Goal: Task Accomplishment & Management: Manage account settings

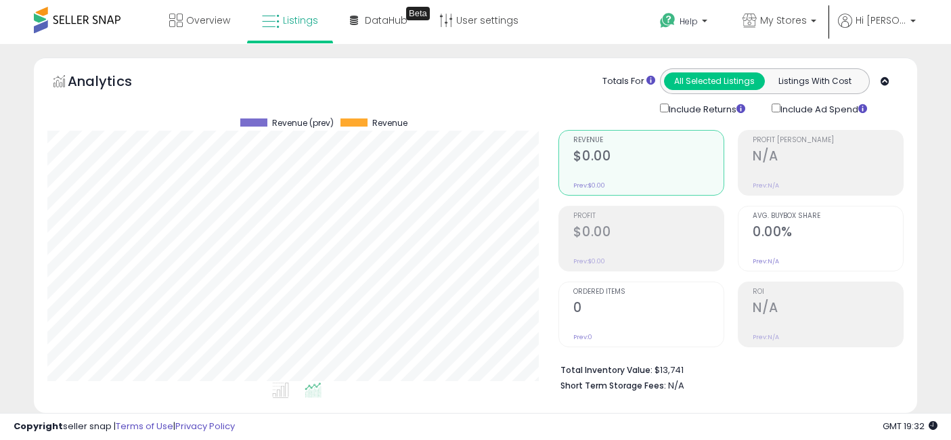
select select "**"
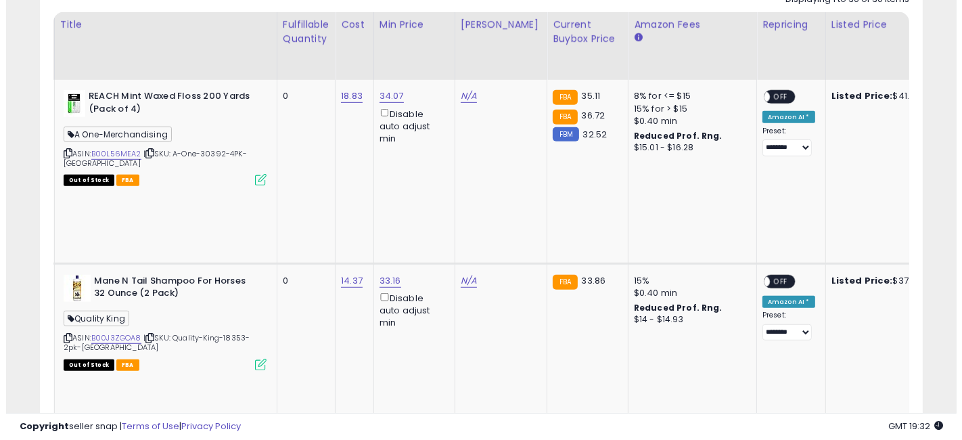
scroll to position [163, 0]
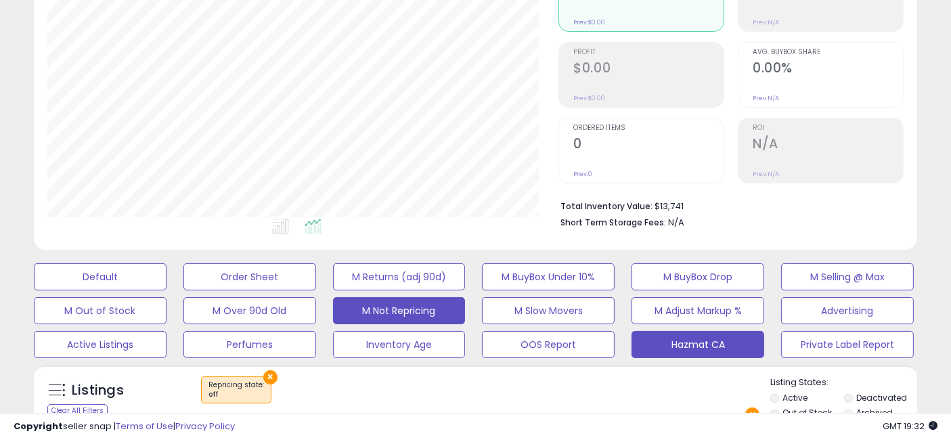
click at [702, 348] on button "Hazmat CA" at bounding box center [697, 344] width 133 height 27
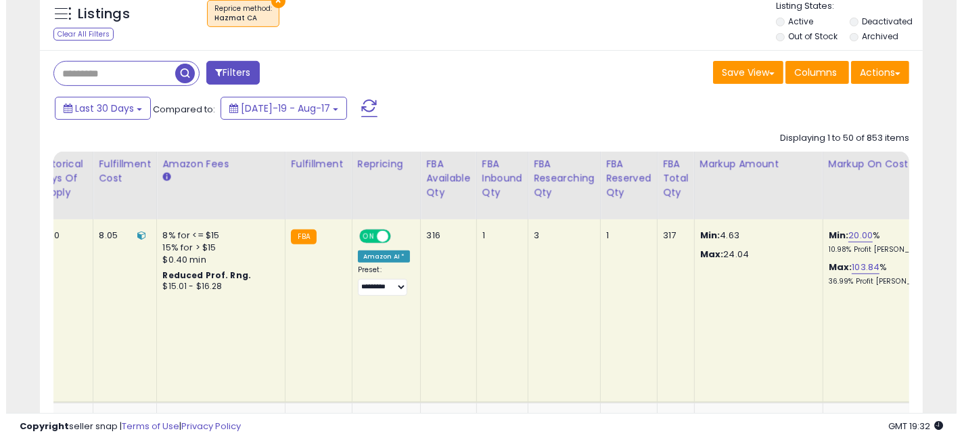
scroll to position [0, 2445]
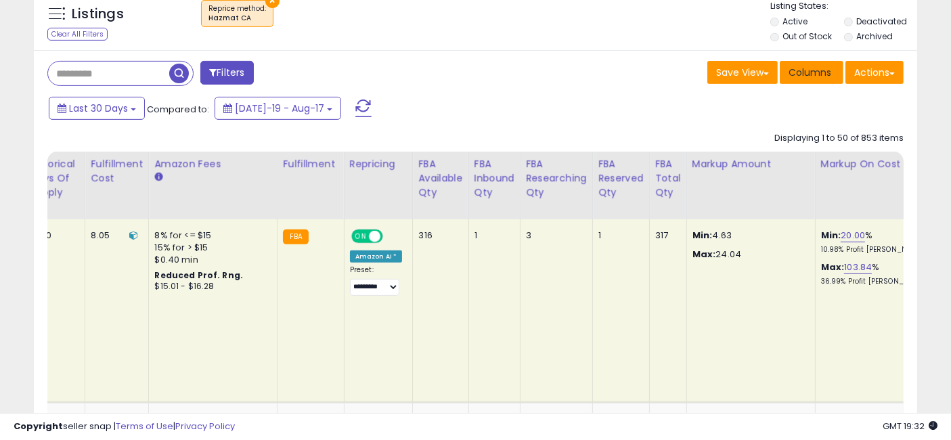
click at [813, 69] on span "Columns" at bounding box center [809, 73] width 43 height 14
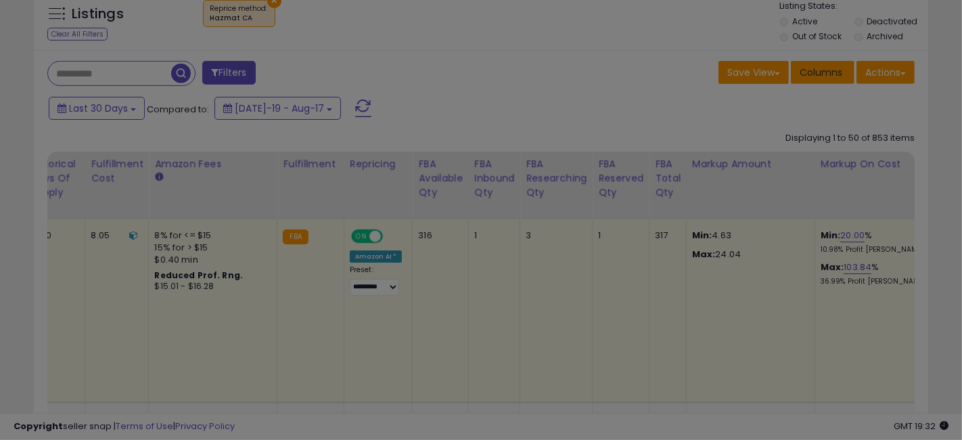
scroll to position [0, 0]
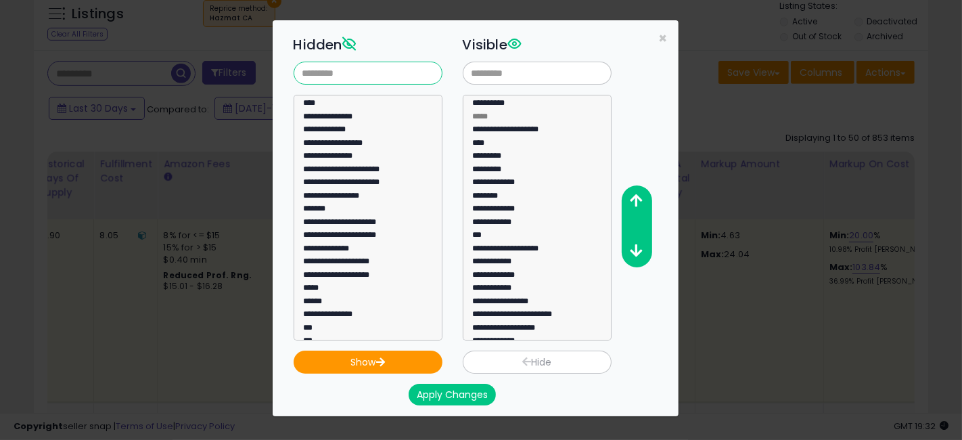
click at [326, 74] on input "text" at bounding box center [368, 73] width 149 height 23
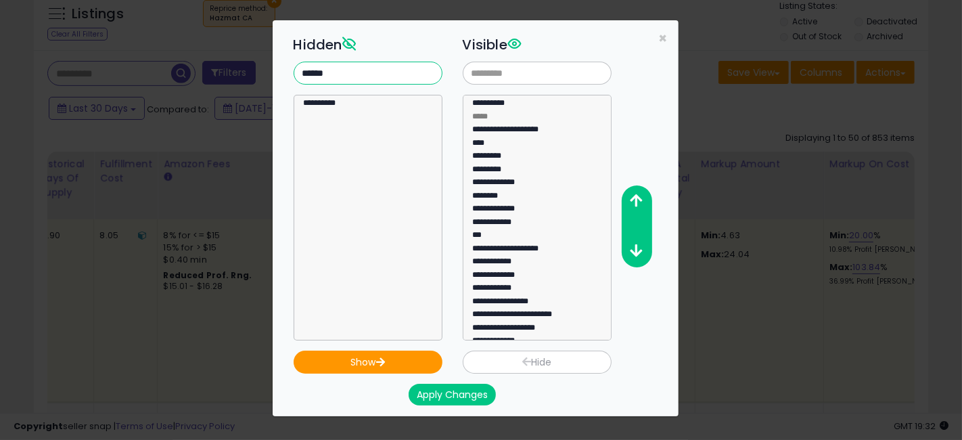
type input "******"
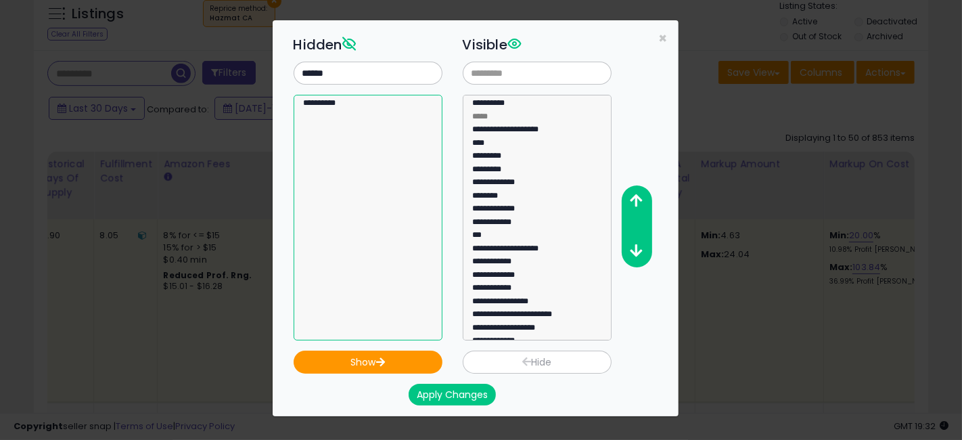
select select "**********"
click at [332, 105] on option "**********" at bounding box center [362, 106] width 120 height 14
select select
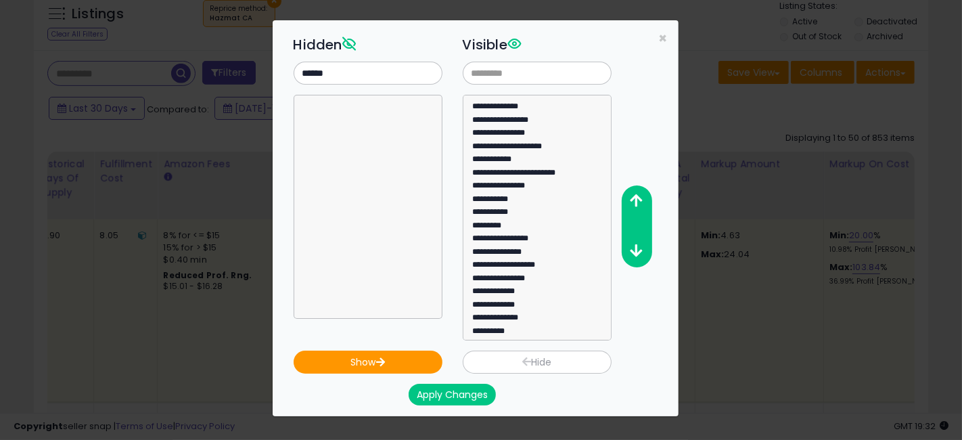
click at [462, 394] on button "Apply Changes" at bounding box center [452, 395] width 87 height 22
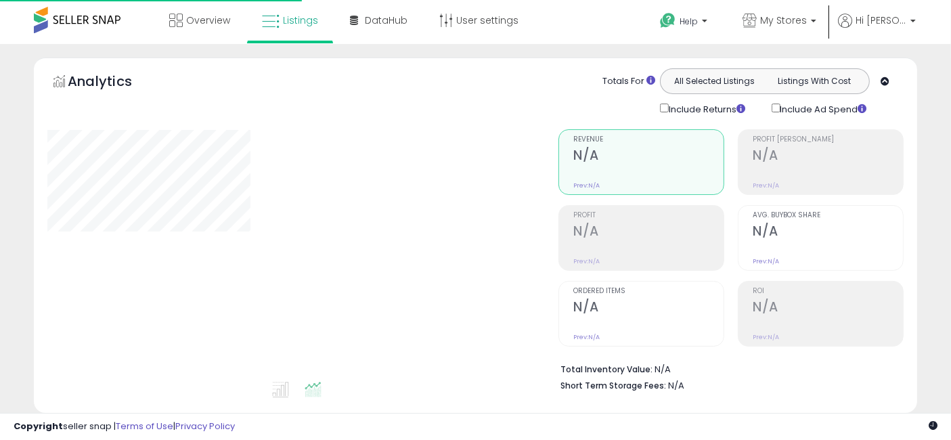
scroll to position [434, 0]
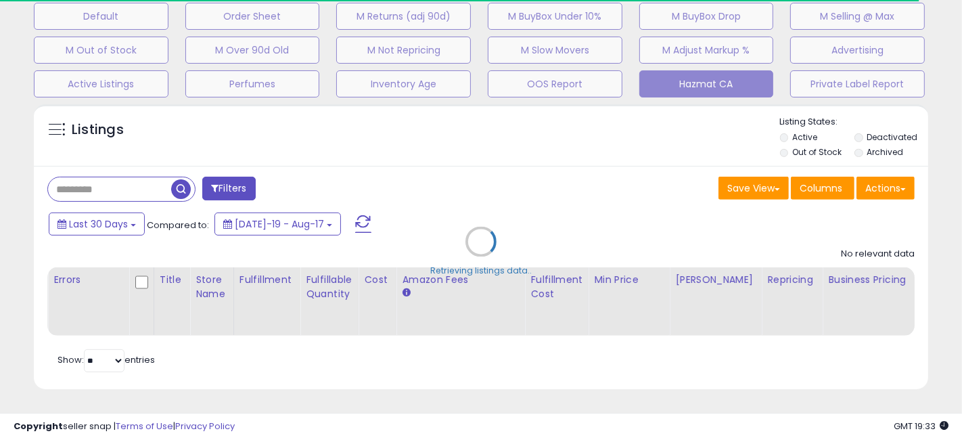
select select "**"
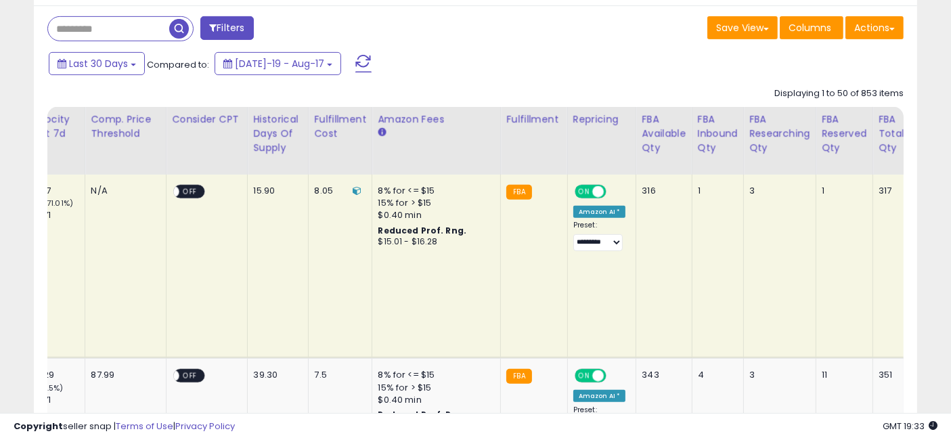
scroll to position [0, 2509]
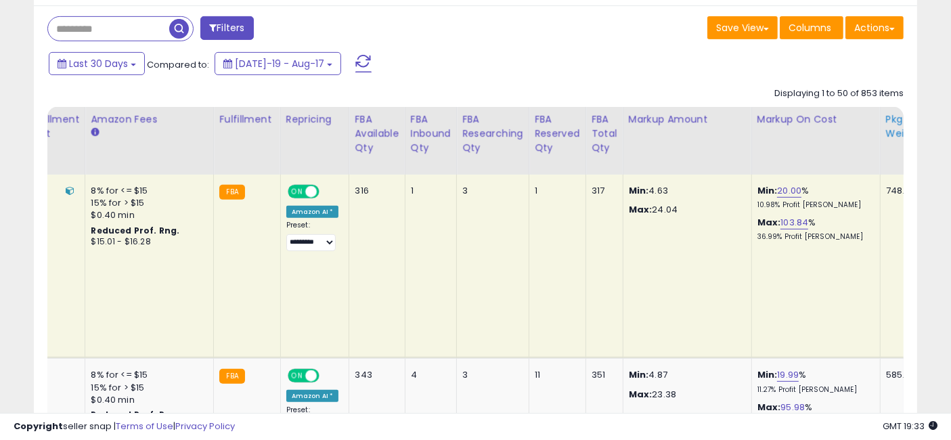
click at [886, 118] on div "Pkg Weight" at bounding box center [910, 126] width 49 height 28
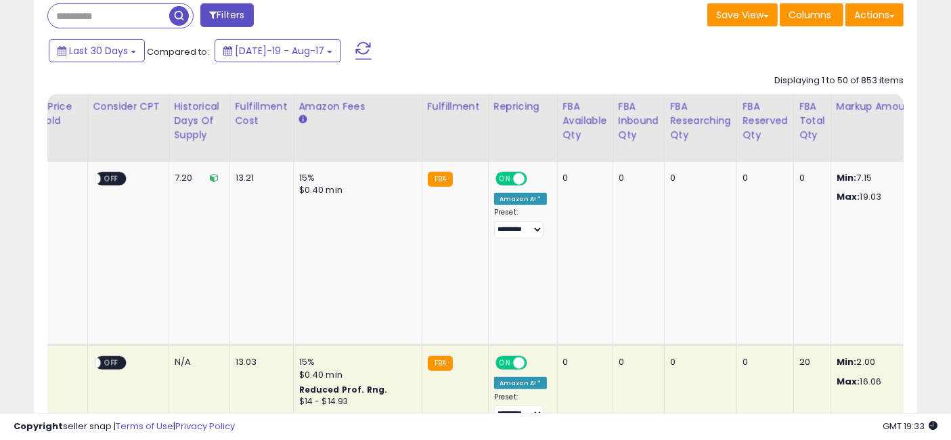
scroll to position [0, 0]
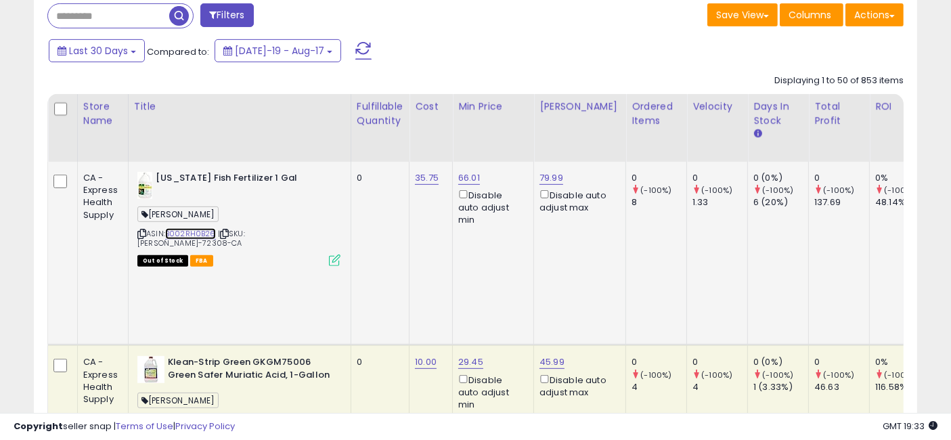
click at [189, 231] on link "B002RH0B26" at bounding box center [190, 234] width 51 height 12
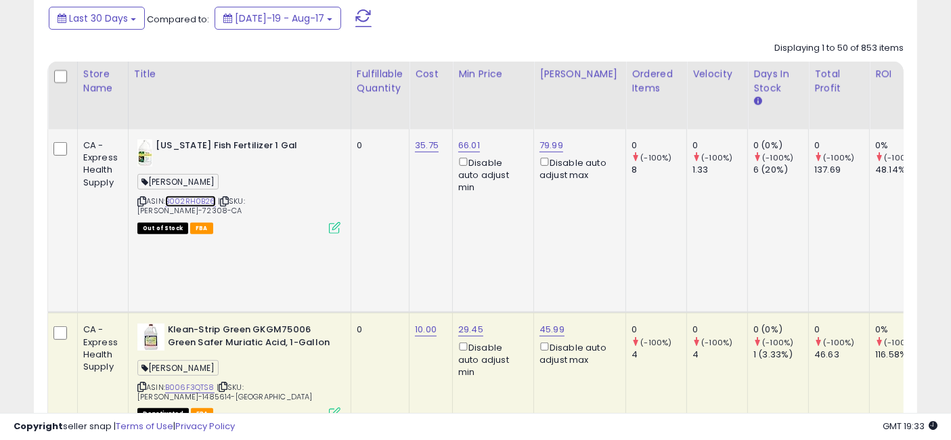
scroll to position [597, 0]
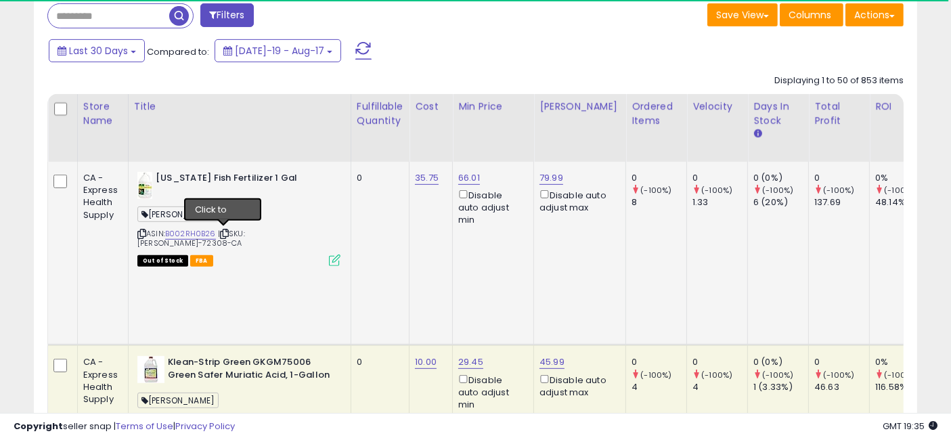
click at [225, 230] on icon at bounding box center [224, 233] width 9 height 7
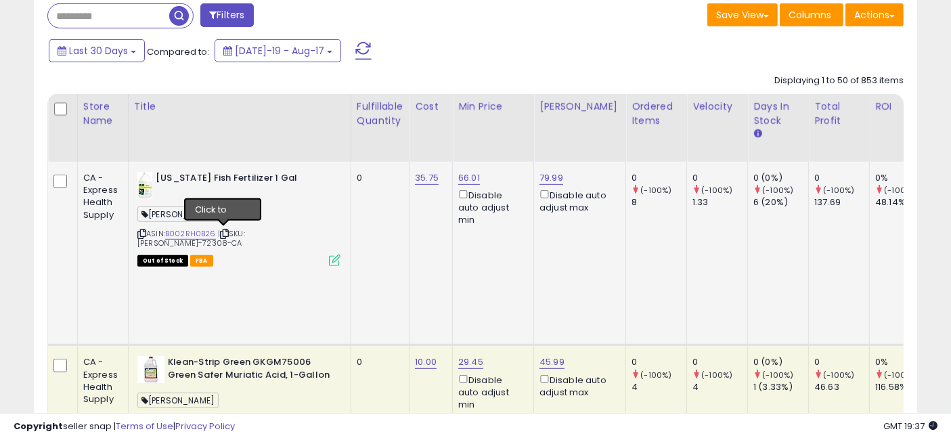
click at [225, 233] on icon at bounding box center [224, 233] width 9 height 7
drag, startPoint x: 254, startPoint y: 265, endPoint x: 240, endPoint y: 242, distance: 27.0
click at [249, 256] on td "Alaska Fish Fertilizer 1 Gal Emery Jensen ASIN: B002RH0B26 | SKU: Emery-72308-C…" at bounding box center [239, 253] width 223 height 183
click at [222, 231] on icon at bounding box center [224, 233] width 9 height 7
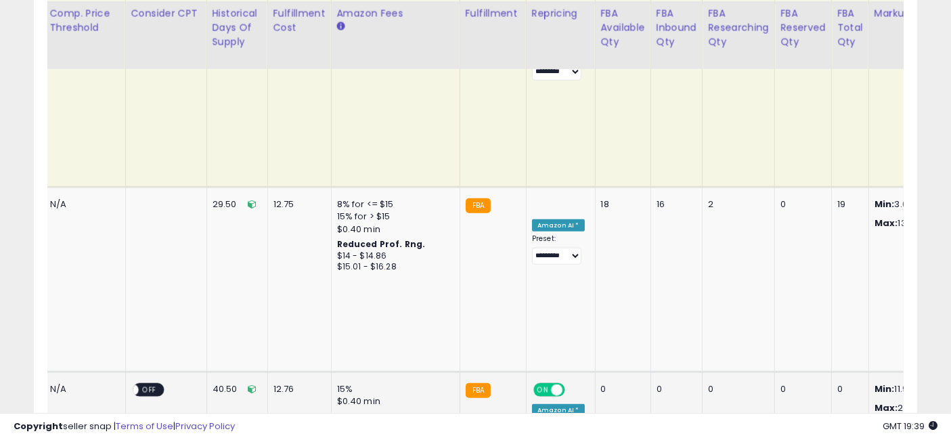
scroll to position [0, 2511]
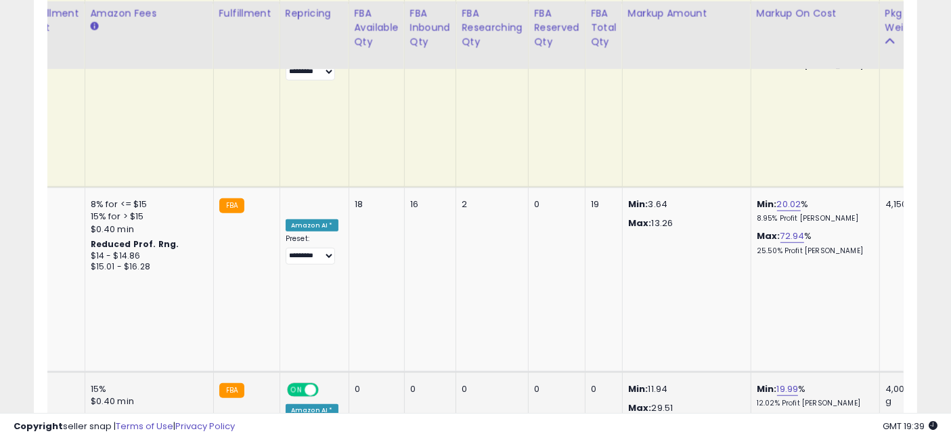
drag, startPoint x: 383, startPoint y: 228, endPoint x: 664, endPoint y: 282, distance: 286.0
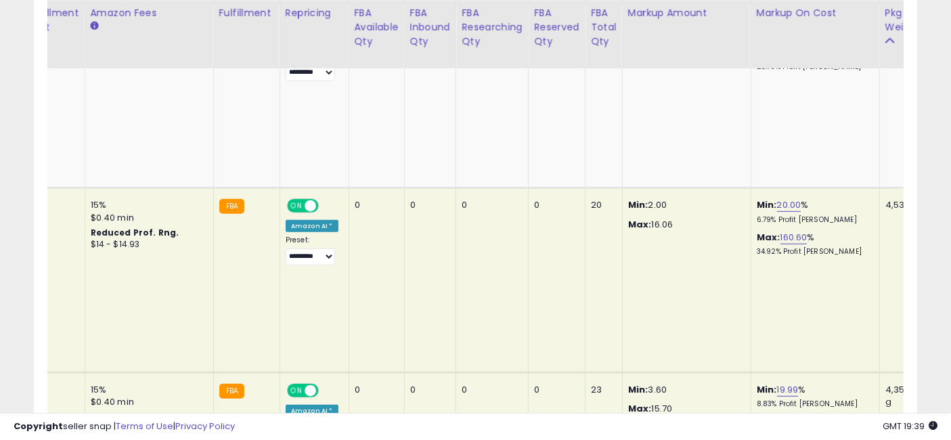
scroll to position [673, 0]
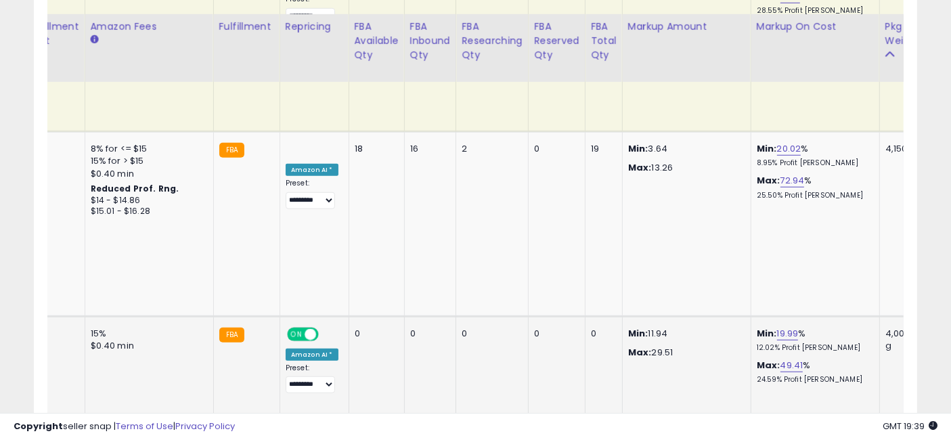
drag, startPoint x: 819, startPoint y: 183, endPoint x: 552, endPoint y: 141, distance: 270.4
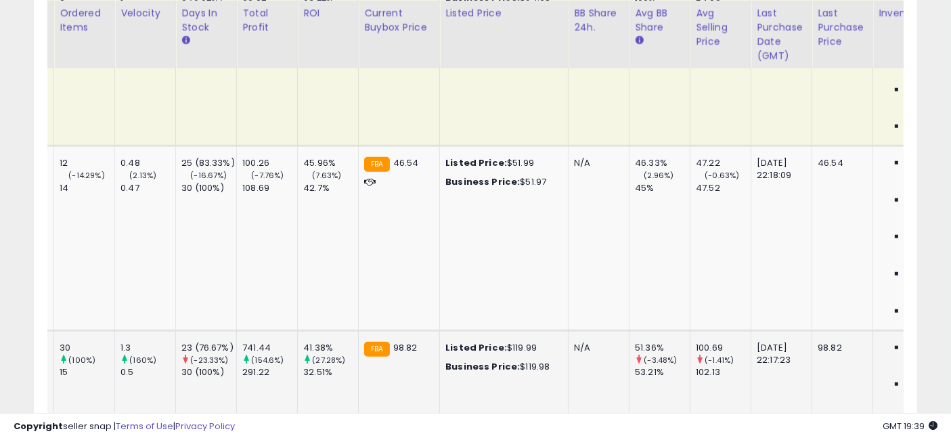
scroll to position [0, 0]
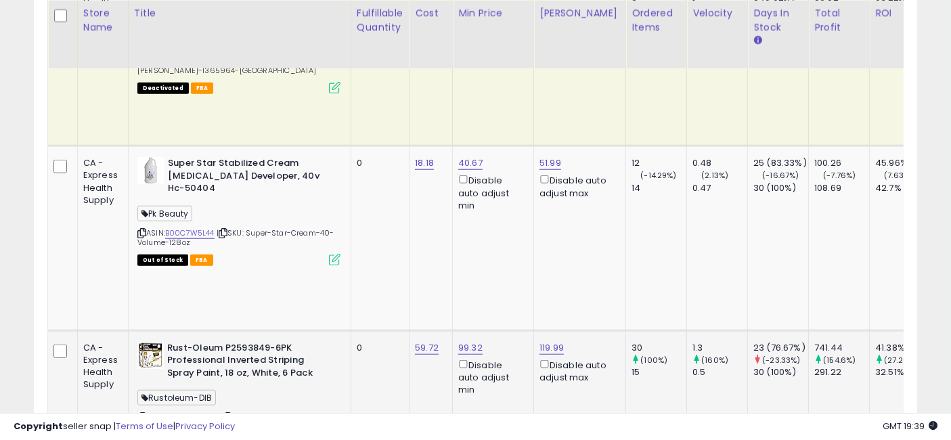
drag, startPoint x: 729, startPoint y: 206, endPoint x: 238, endPoint y: 185, distance: 491.0
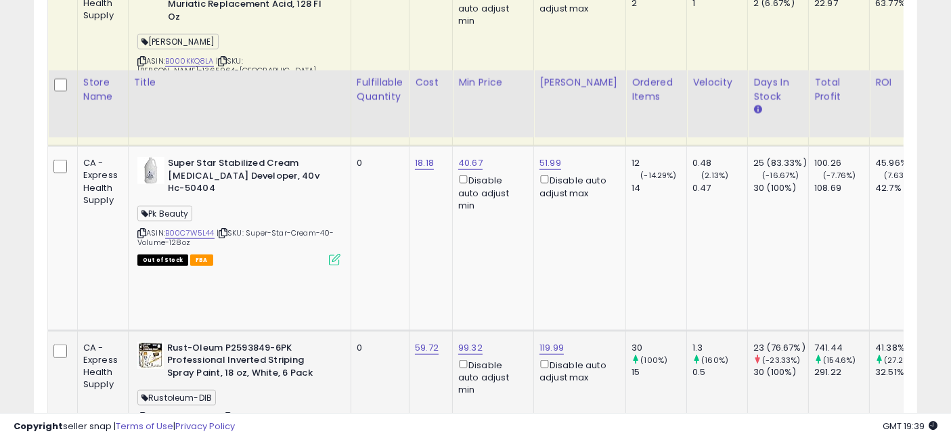
scroll to position [1315, 0]
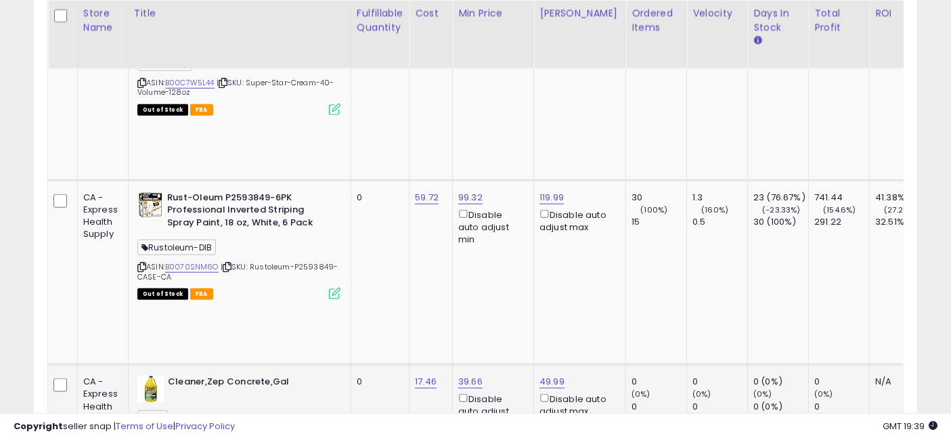
click at [194, 432] on link "B003BHW4O4" at bounding box center [190, 438] width 51 height 12
click at [226, 434] on icon at bounding box center [225, 437] width 9 height 7
click at [228, 434] on icon at bounding box center [225, 437] width 9 height 7
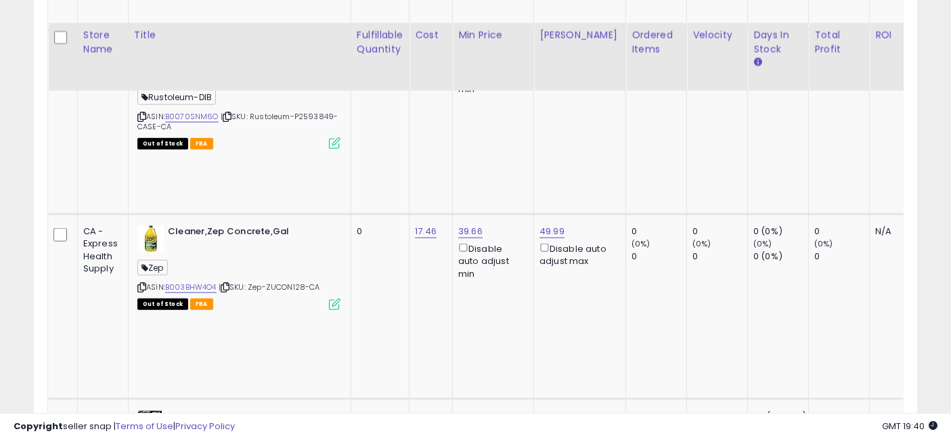
scroll to position [1541, 0]
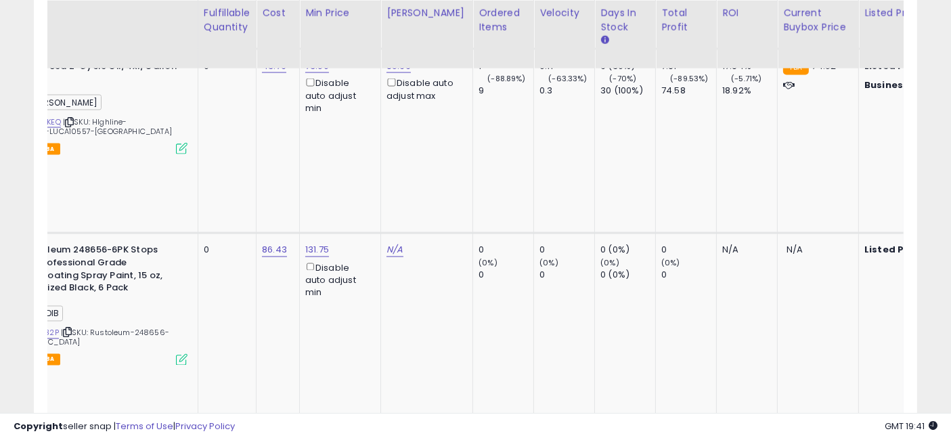
scroll to position [0, 989]
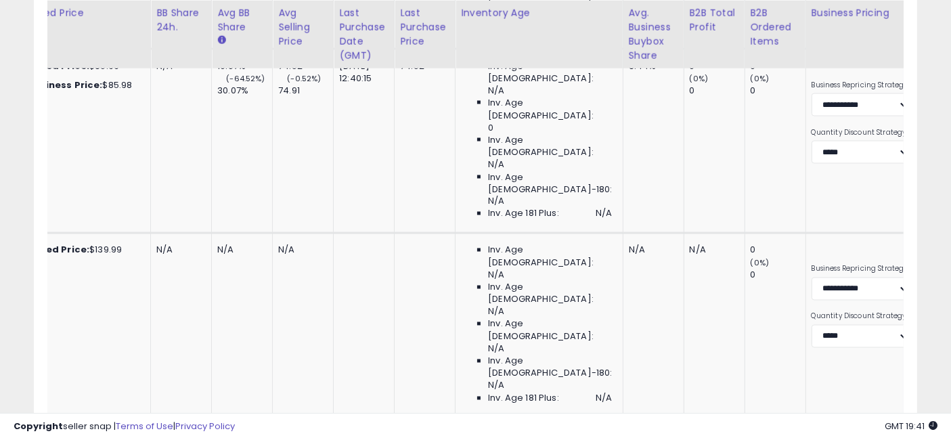
drag, startPoint x: 445, startPoint y: 214, endPoint x: 534, endPoint y: 216, distance: 88.6
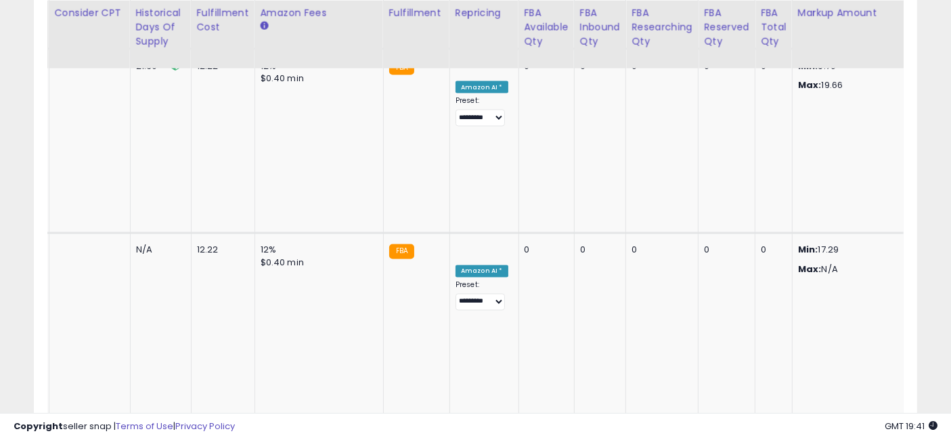
scroll to position [0, 2511]
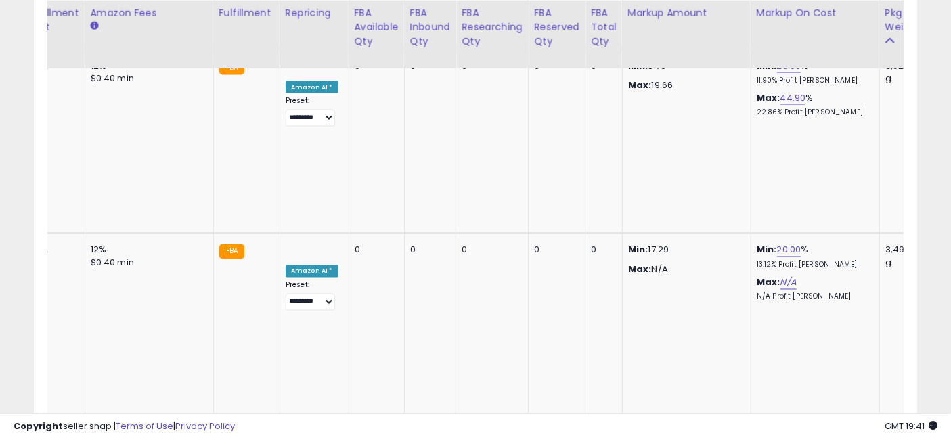
drag, startPoint x: 468, startPoint y: 191, endPoint x: 679, endPoint y: 193, distance: 211.1
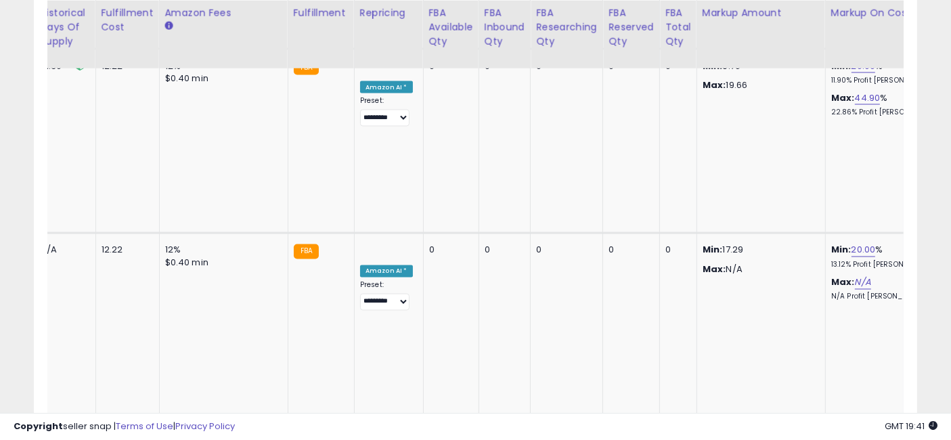
scroll to position [0, 0]
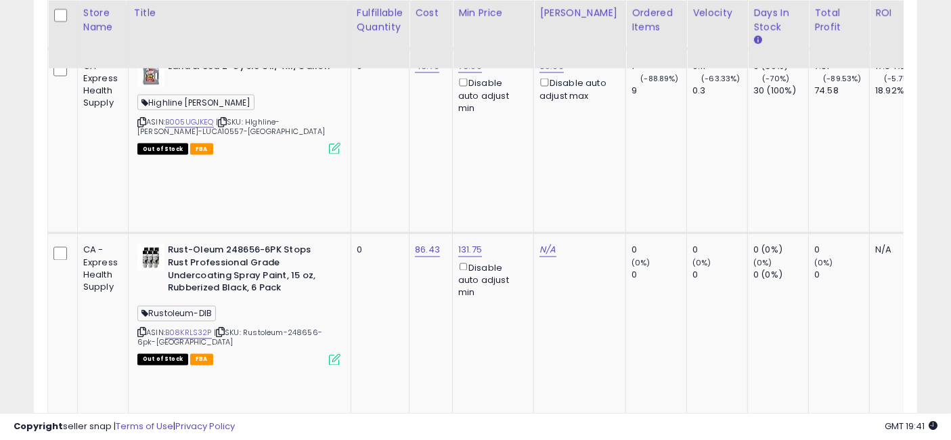
drag, startPoint x: 711, startPoint y: 208, endPoint x: 371, endPoint y: 196, distance: 340.6
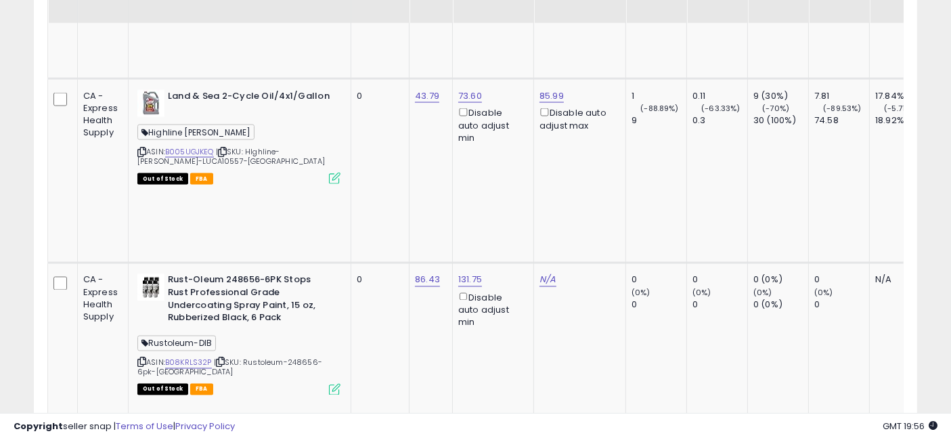
scroll to position [2292, 0]
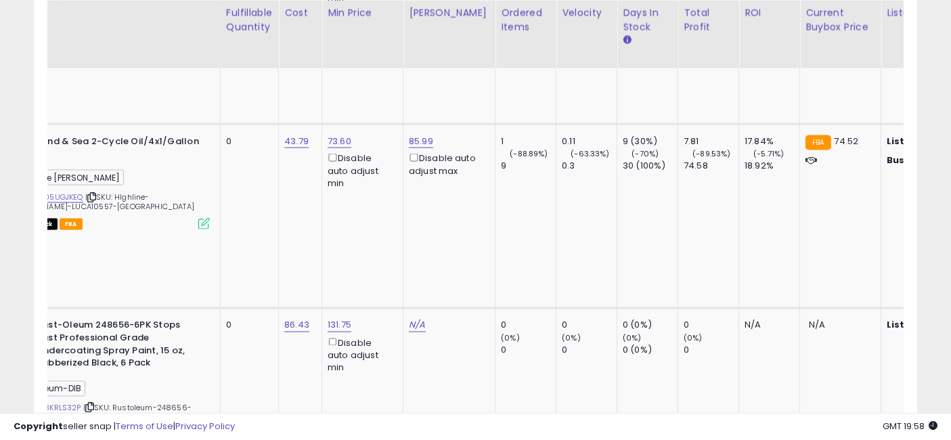
scroll to position [0, 267]
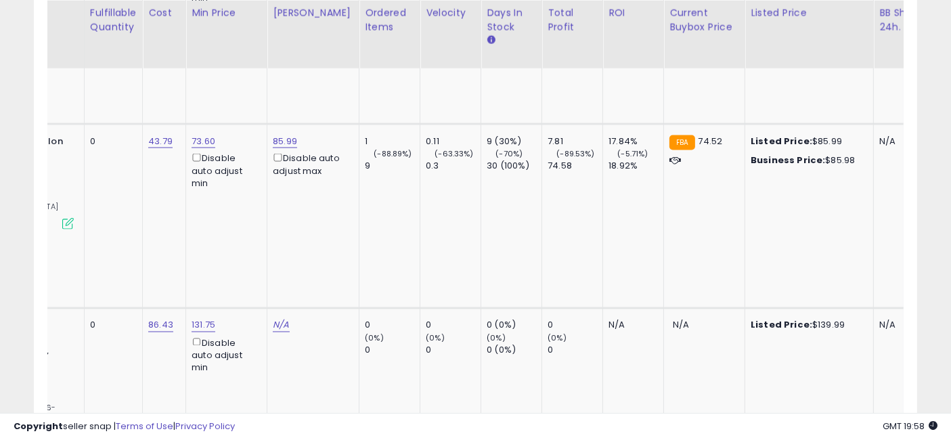
drag, startPoint x: 392, startPoint y: 269, endPoint x: 493, endPoint y: 252, distance: 102.3
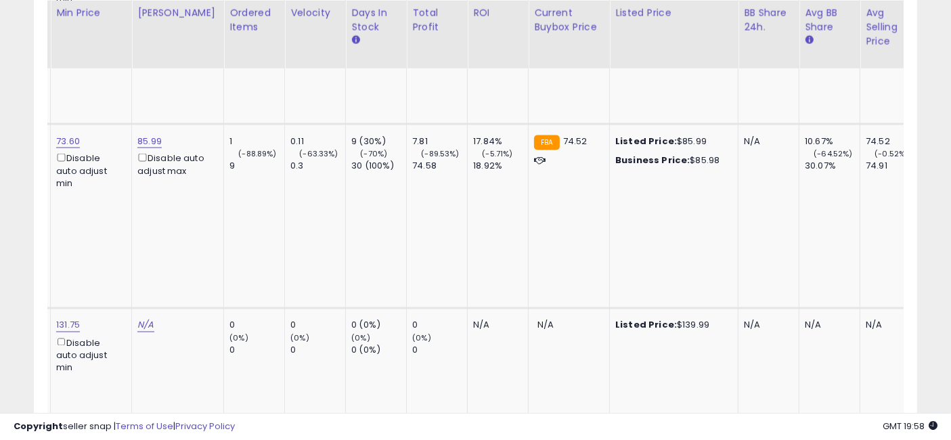
scroll to position [0, 21]
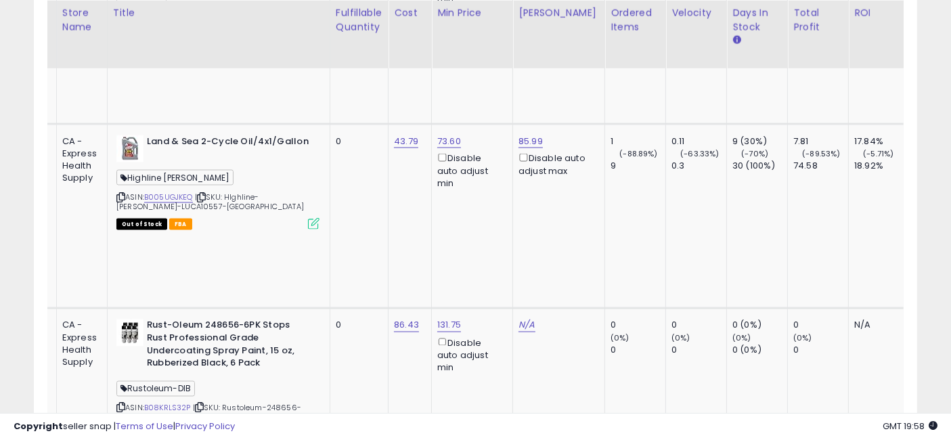
drag, startPoint x: 661, startPoint y: 265, endPoint x: 478, endPoint y: 258, distance: 182.8
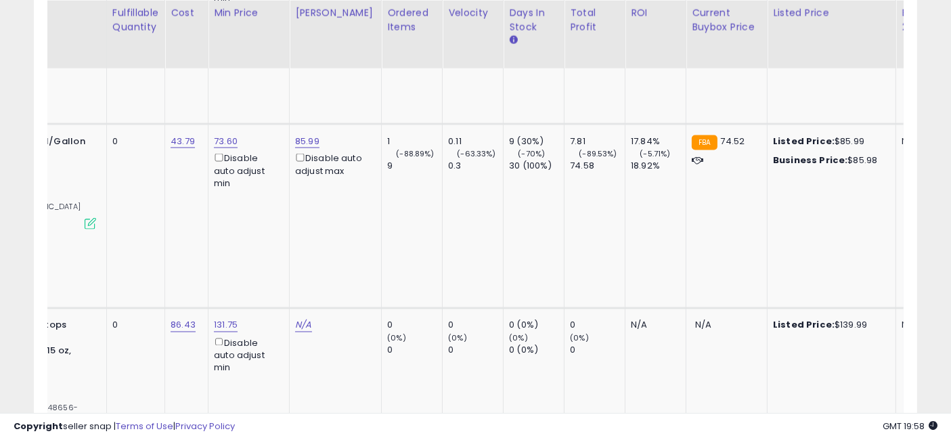
scroll to position [0, 386]
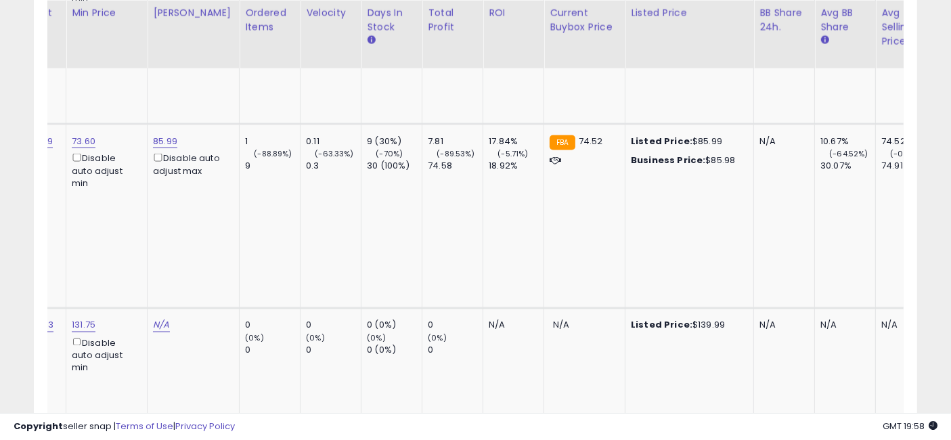
drag, startPoint x: 430, startPoint y: 265, endPoint x: 520, endPoint y: 280, distance: 90.5
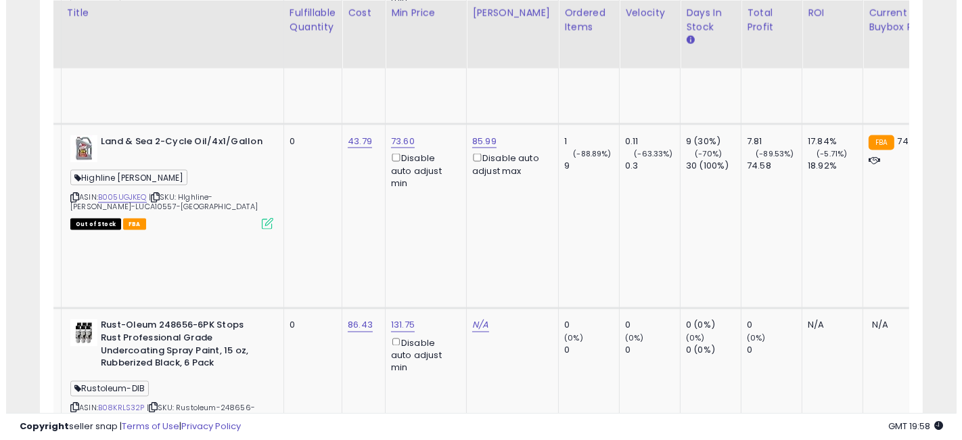
scroll to position [0, 0]
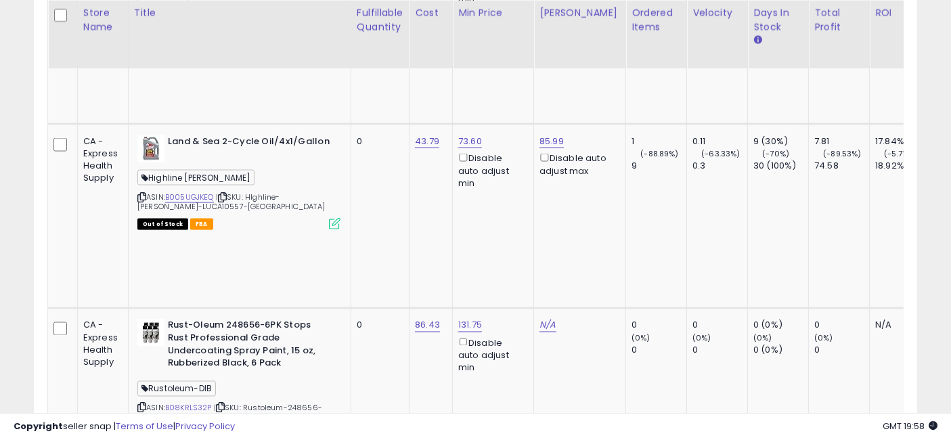
drag, startPoint x: 477, startPoint y: 262, endPoint x: 294, endPoint y: 268, distance: 182.8
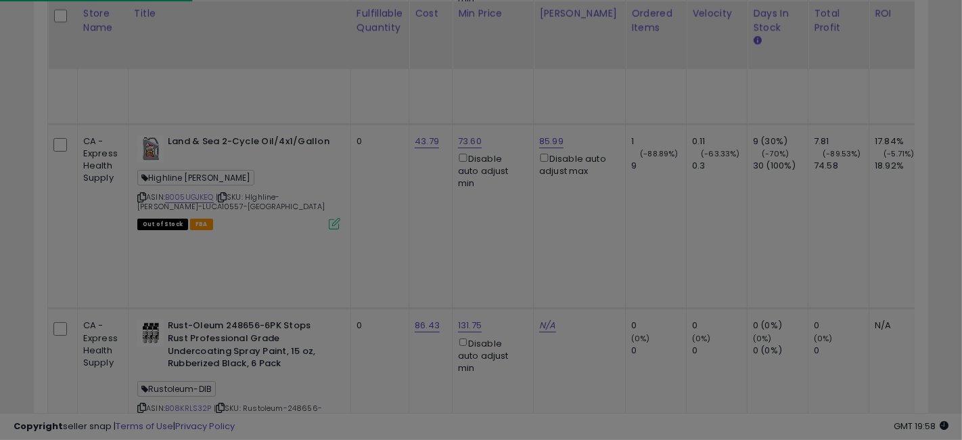
scroll to position [277, 518]
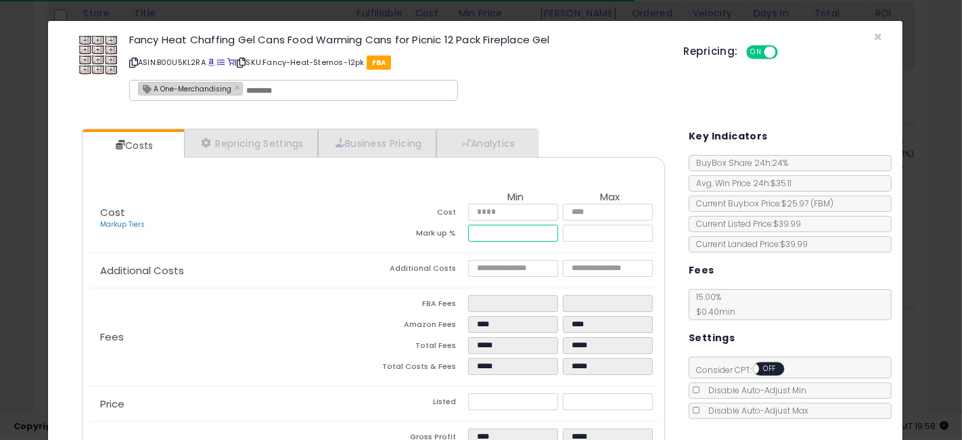
click at [498, 229] on input "*****" at bounding box center [513, 233] width 90 height 17
type input "****"
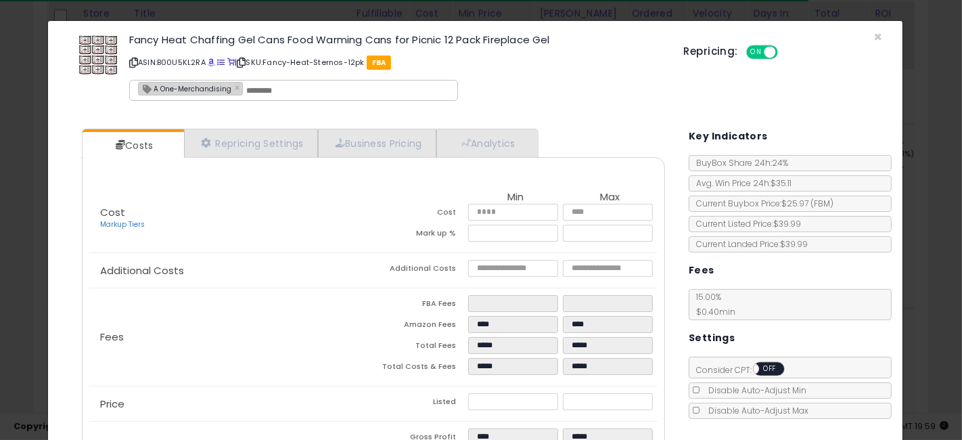
type input "*****"
type input "****"
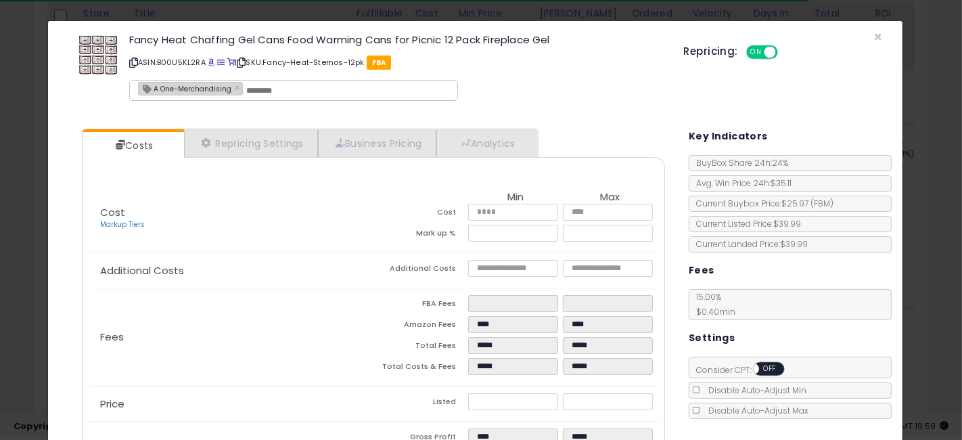
click at [326, 238] on div "Cost Markup Tiers Min Max Cost ***** ***** Mark up % **** *****" at bounding box center [373, 219] width 568 height 68
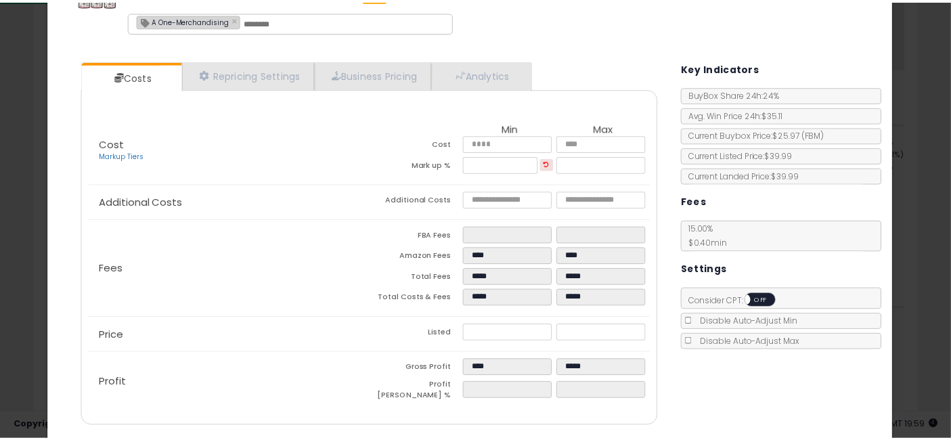
scroll to position [106, 0]
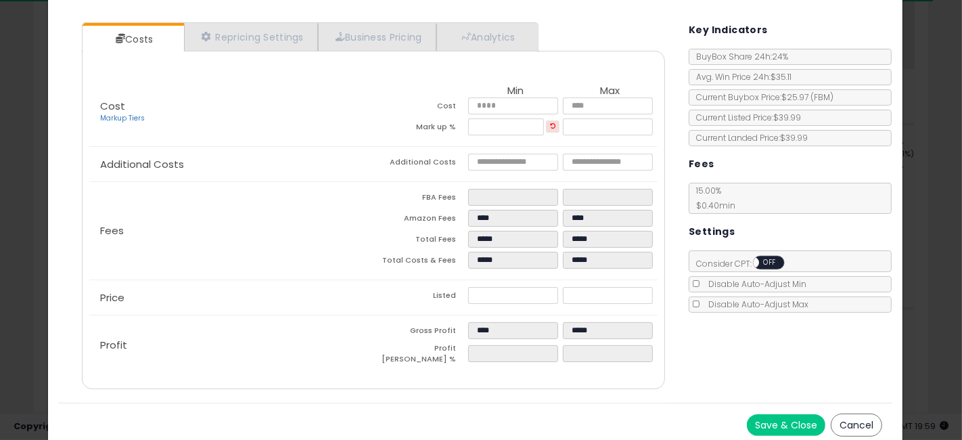
click at [0, 240] on div "× Close Fancy Heat Chaffing Gel Cans Food Warming Cans for Picnic 12 Pack Firep…" at bounding box center [481, 220] width 962 height 440
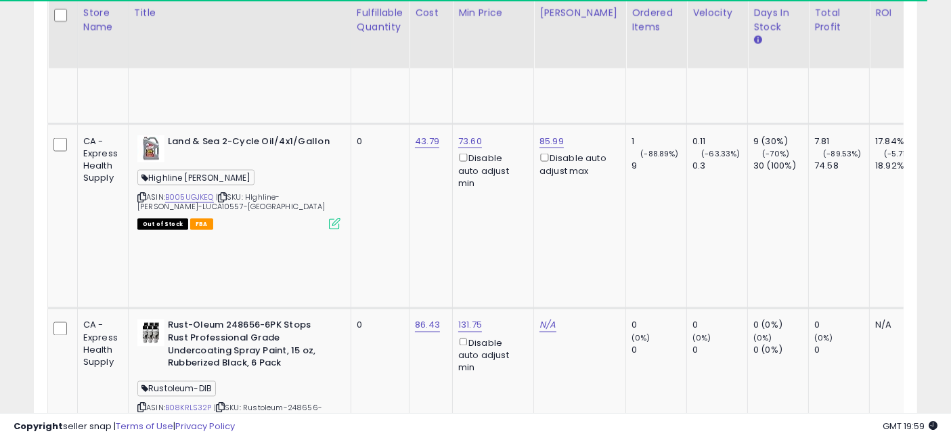
scroll to position [676344, 676110]
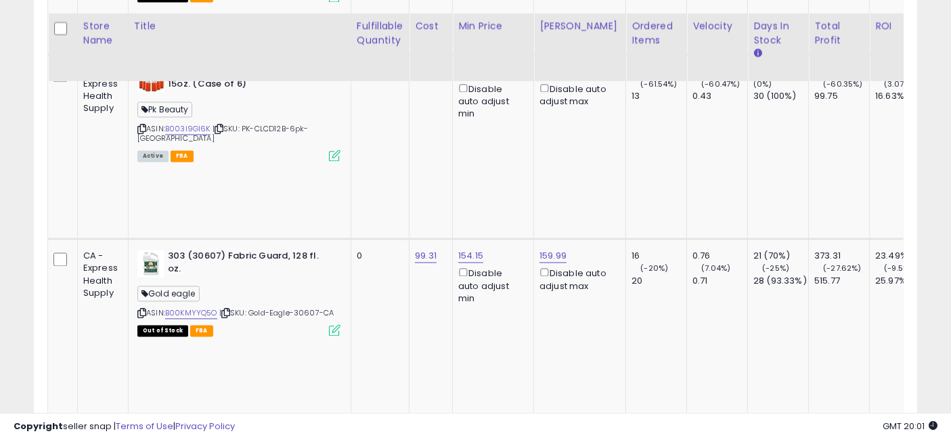
scroll to position [2743, 0]
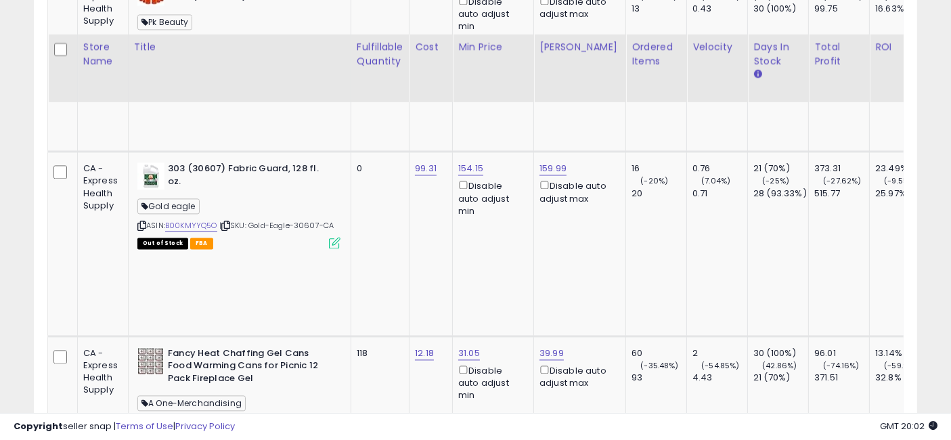
scroll to position [2894, 0]
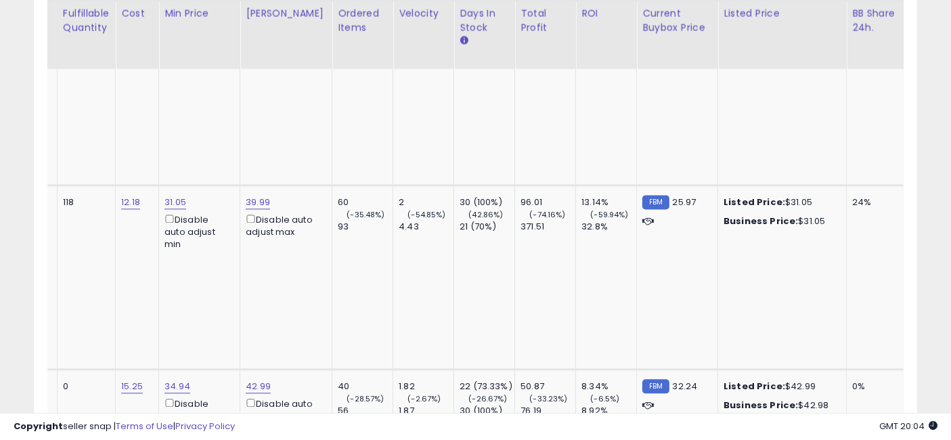
scroll to position [0, 2511]
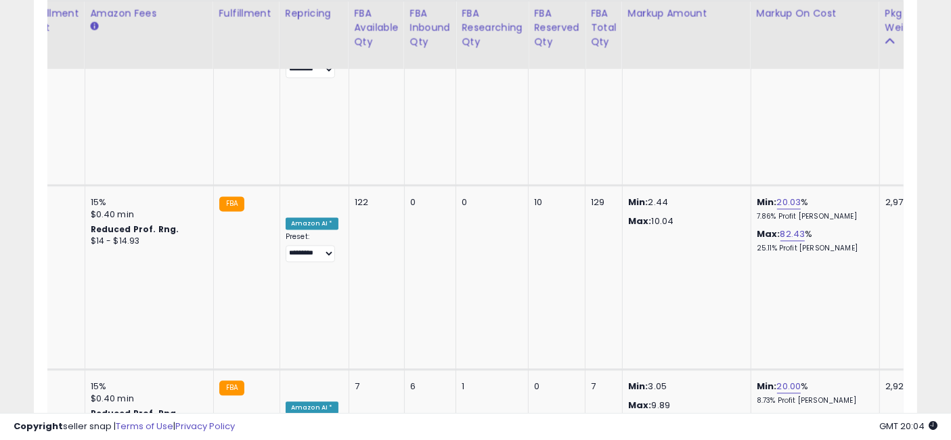
drag, startPoint x: 366, startPoint y: 254, endPoint x: 754, endPoint y: 256, distance: 387.7
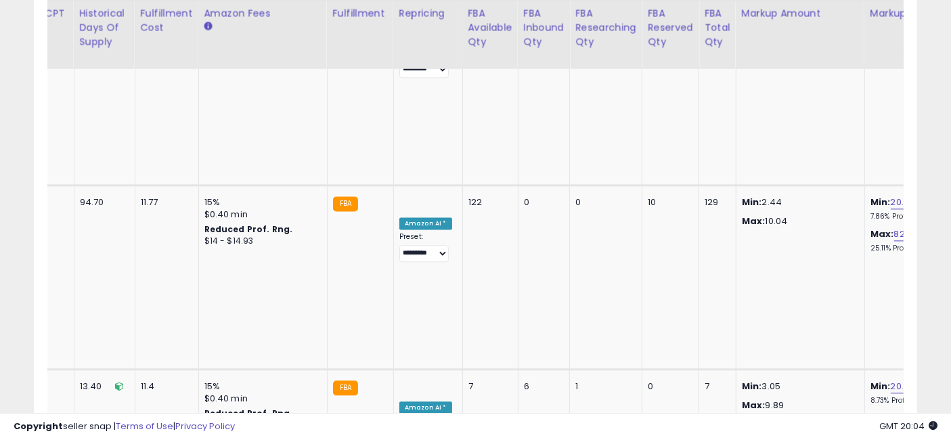
scroll to position [0, 0]
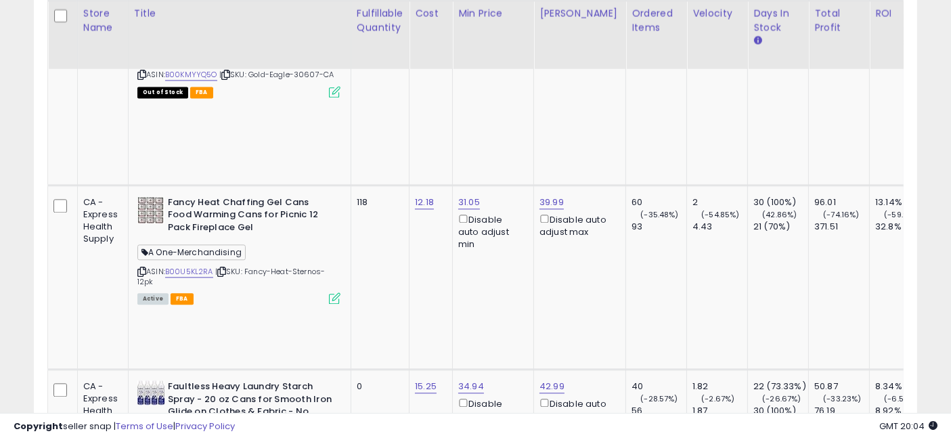
drag, startPoint x: 705, startPoint y: 284, endPoint x: 252, endPoint y: 273, distance: 453.5
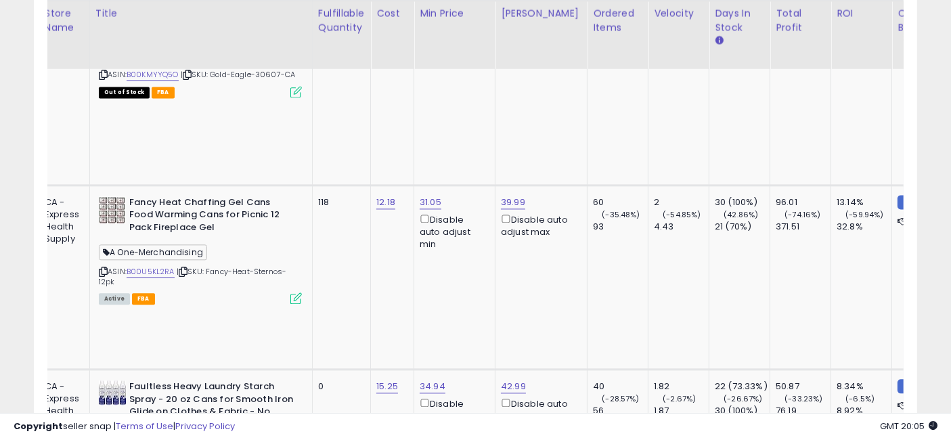
scroll to position [0, 459]
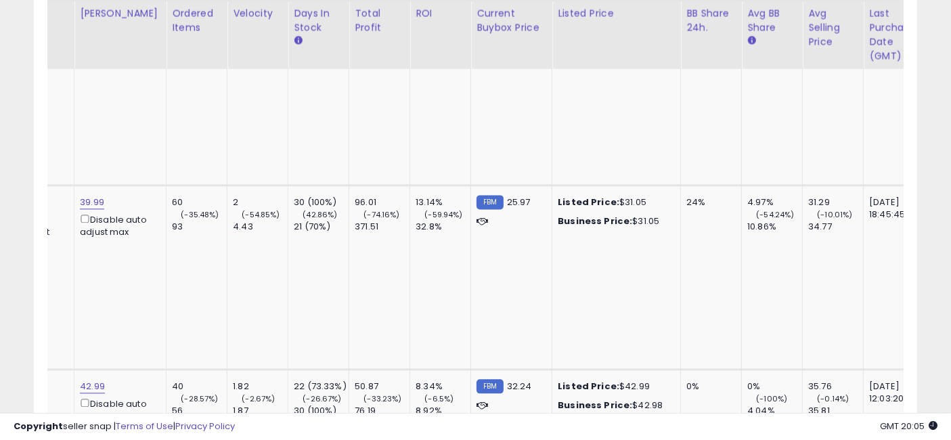
drag, startPoint x: 393, startPoint y: 254, endPoint x: 503, endPoint y: 267, distance: 111.1
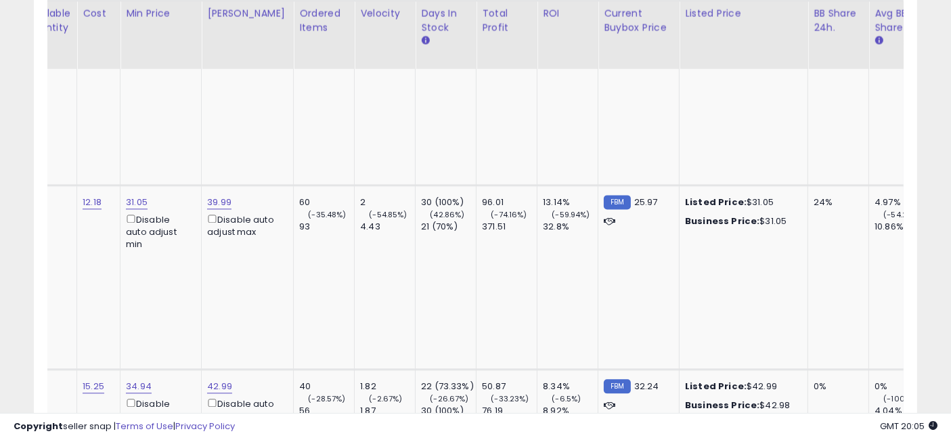
scroll to position [0, 0]
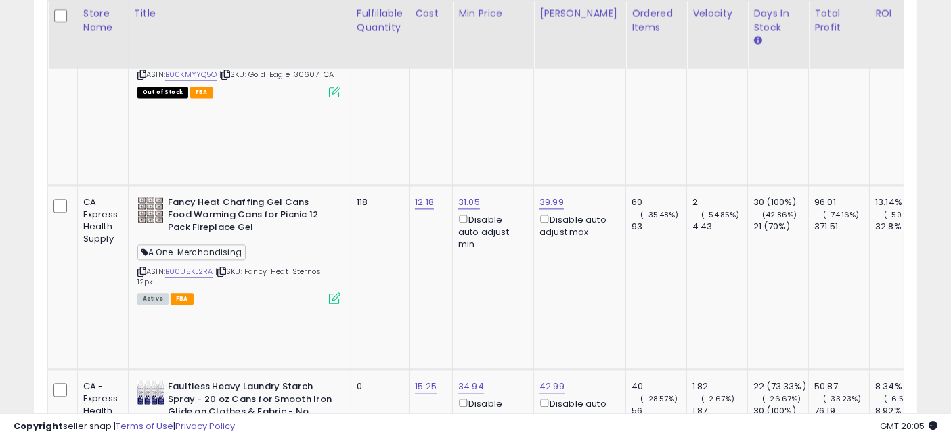
drag, startPoint x: 637, startPoint y: 269, endPoint x: 434, endPoint y: 269, distance: 203.0
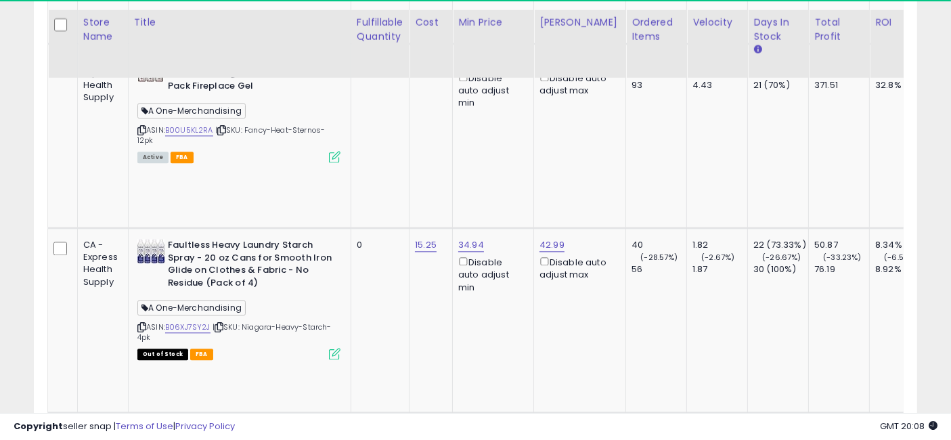
scroll to position [3119, 0]
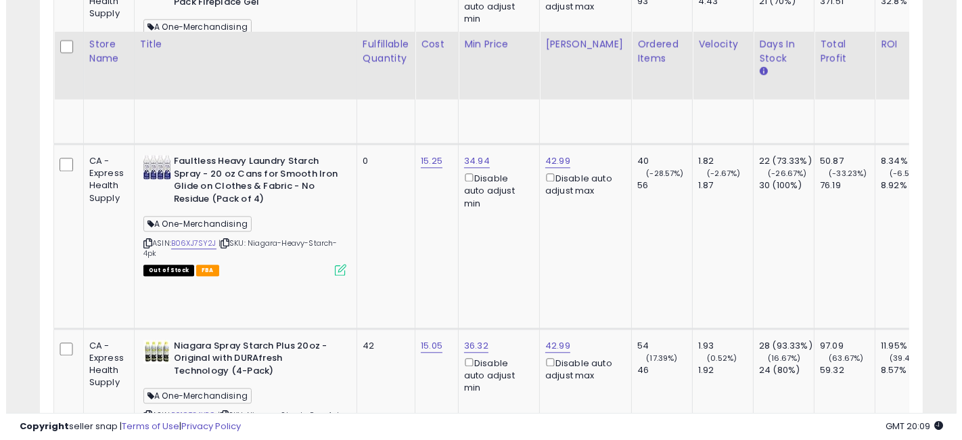
scroll to position [3269, 0]
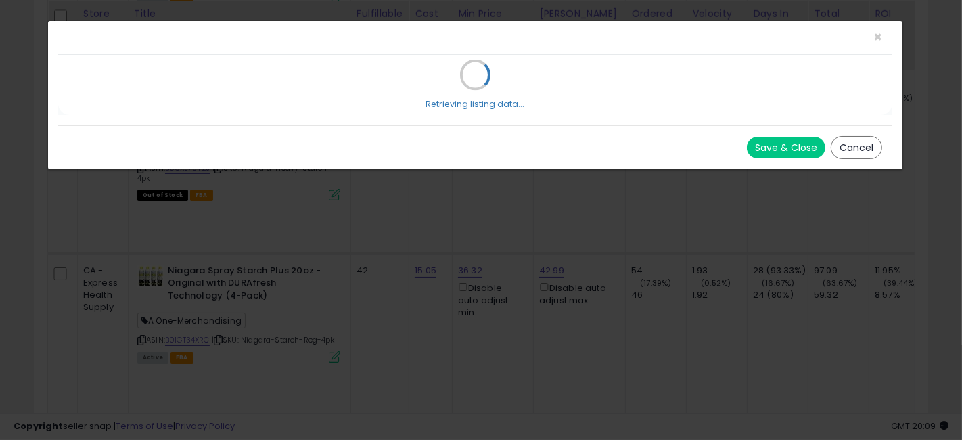
scroll to position [0, 0]
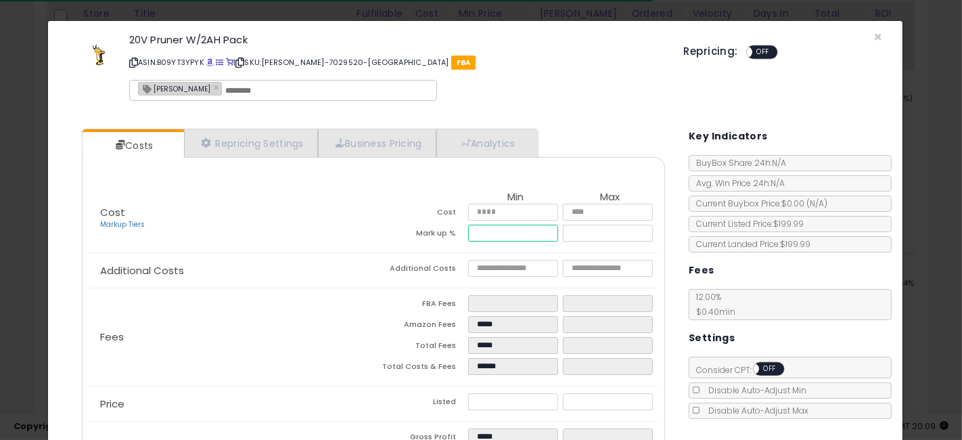
click at [479, 231] on input "*****" at bounding box center [513, 233] width 90 height 17
click at [299, 252] on hr at bounding box center [373, 252] width 568 height 1
type input "****"
type input "*****"
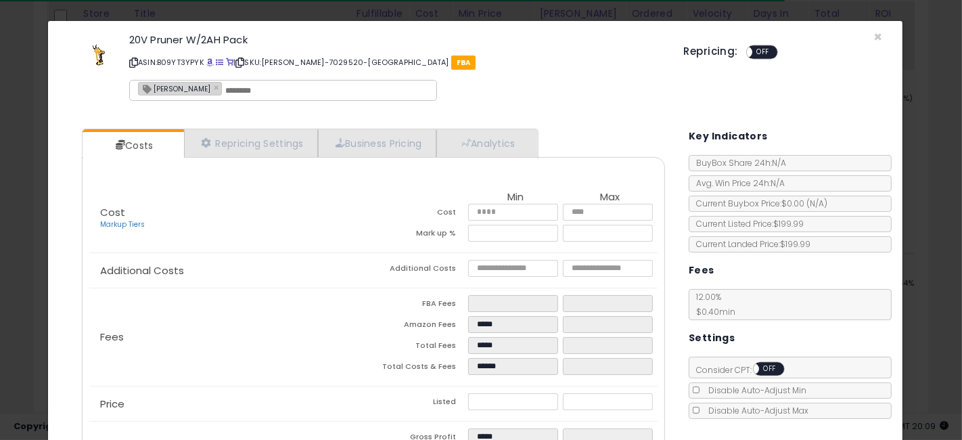
type input "*****"
type input "******"
type input "****"
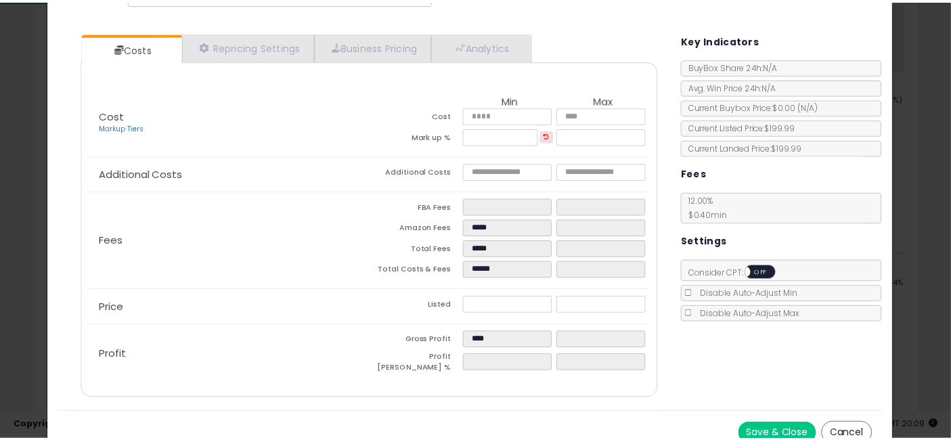
scroll to position [106, 0]
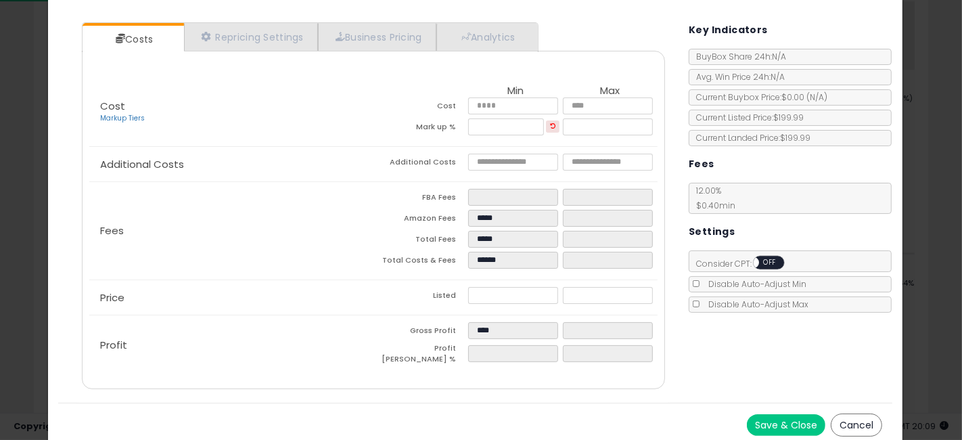
click at [0, 249] on div "× Close 20V Pruner W/2AH Pack ASIN: B09YT3YPYK | SKU: Emery-7029520-CA FBA Emer…" at bounding box center [481, 220] width 962 height 440
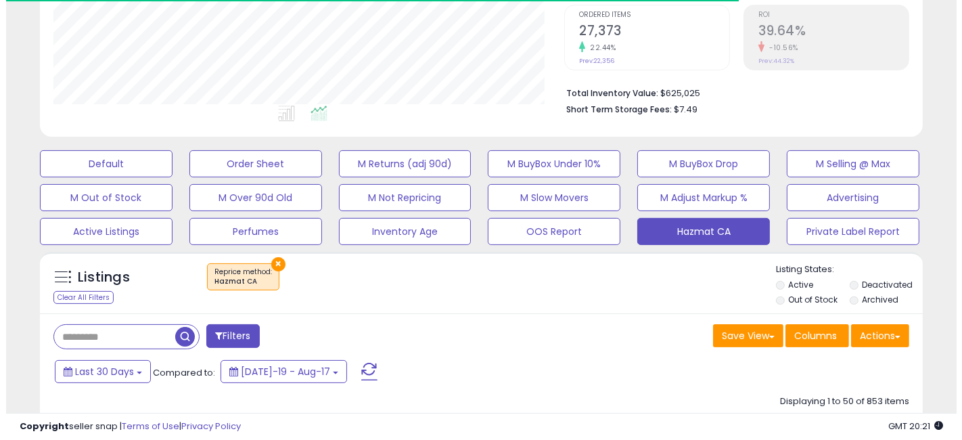
scroll to position [376, 0]
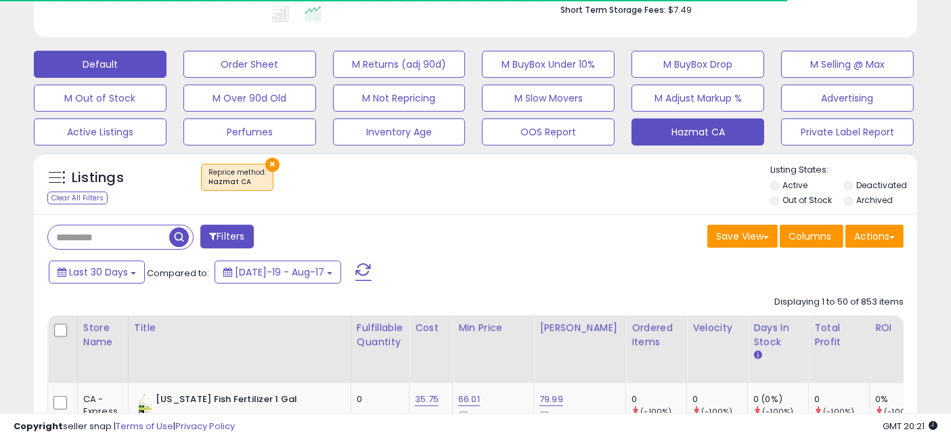
click at [129, 61] on button "Default" at bounding box center [100, 64] width 133 height 27
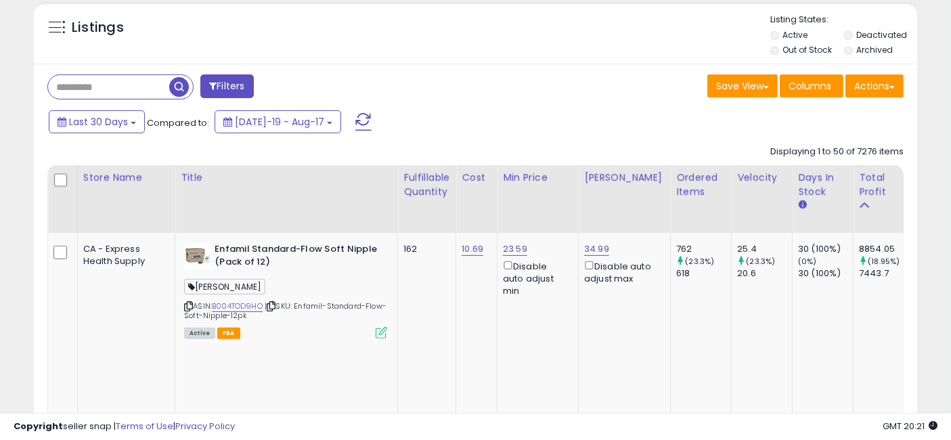
scroll to position [277, 511]
click at [112, 89] on input "text" at bounding box center [108, 87] width 121 height 24
paste input "**********"
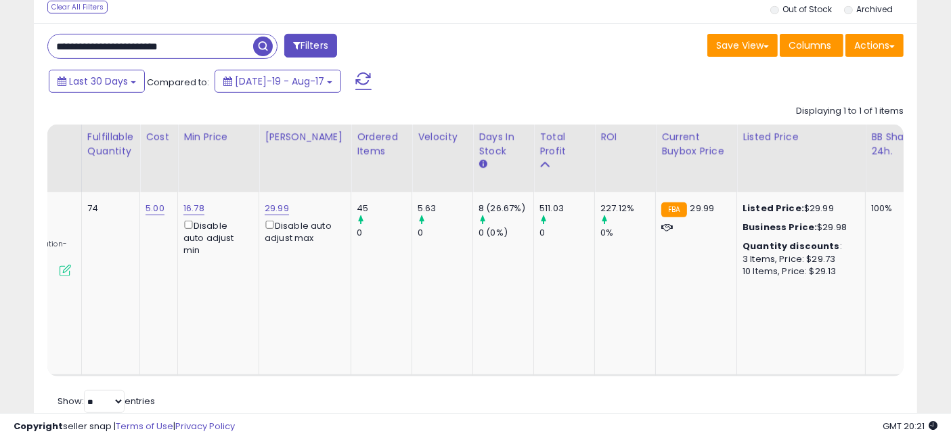
scroll to position [0, 0]
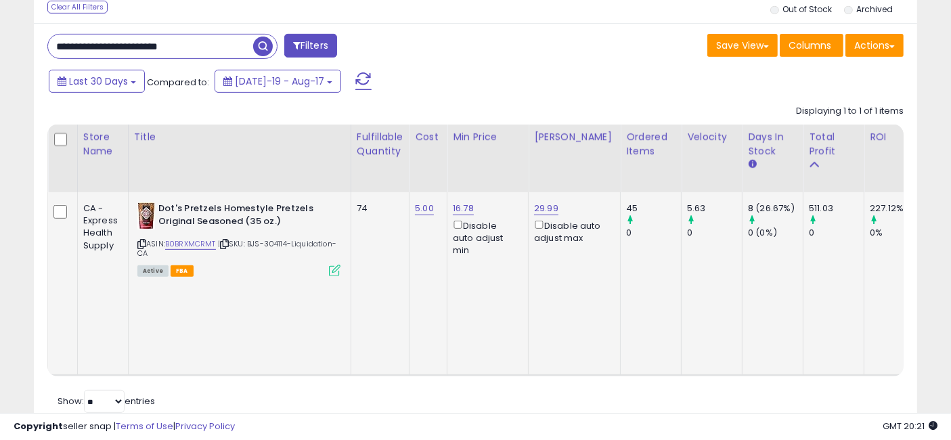
click at [334, 267] on icon at bounding box center [335, 271] width 12 height 12
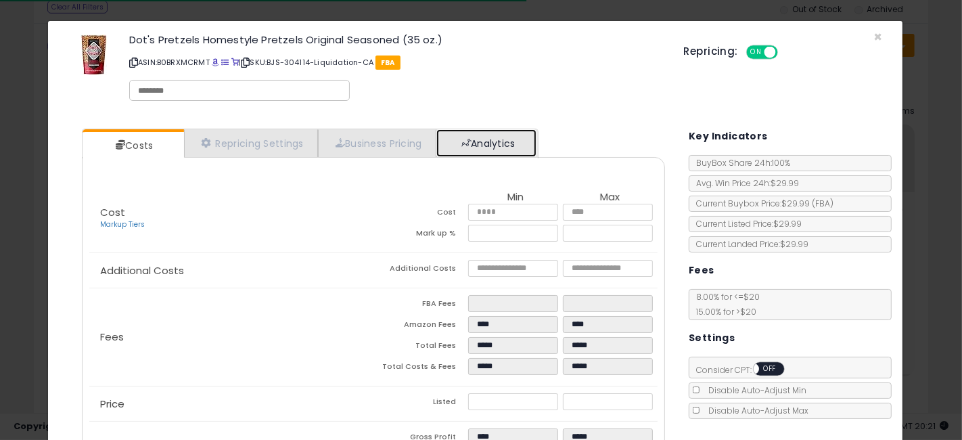
click at [512, 144] on link "Analytics" at bounding box center [486, 143] width 100 height 28
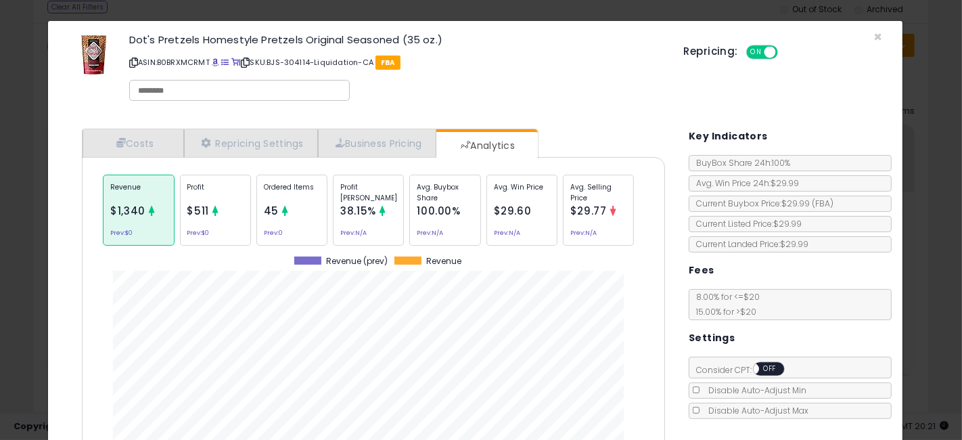
click at [288, 200] on p "Ordered Items" at bounding box center [292, 192] width 56 height 20
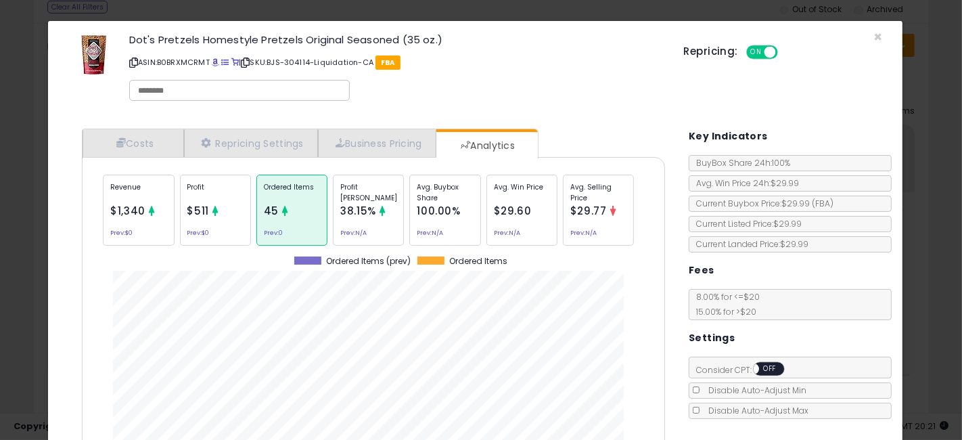
click at [522, 195] on p "Avg. Win Price" at bounding box center [522, 192] width 56 height 20
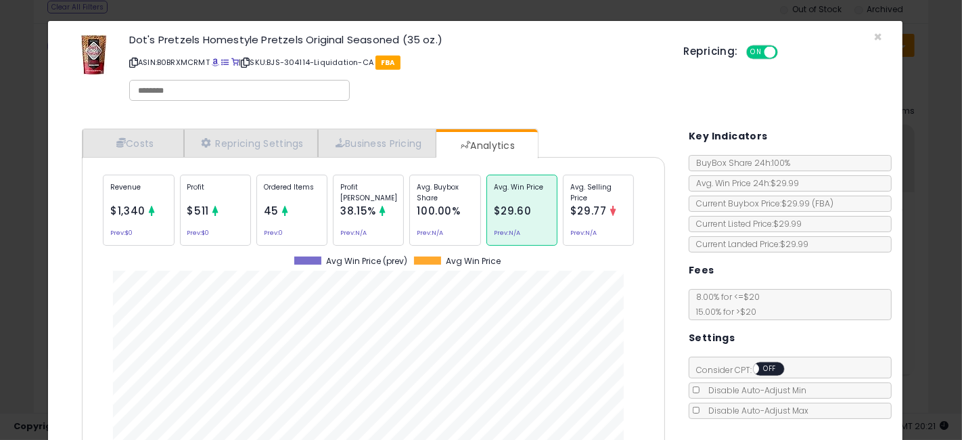
click at [599, 204] on span "$29.77" at bounding box center [588, 211] width 37 height 14
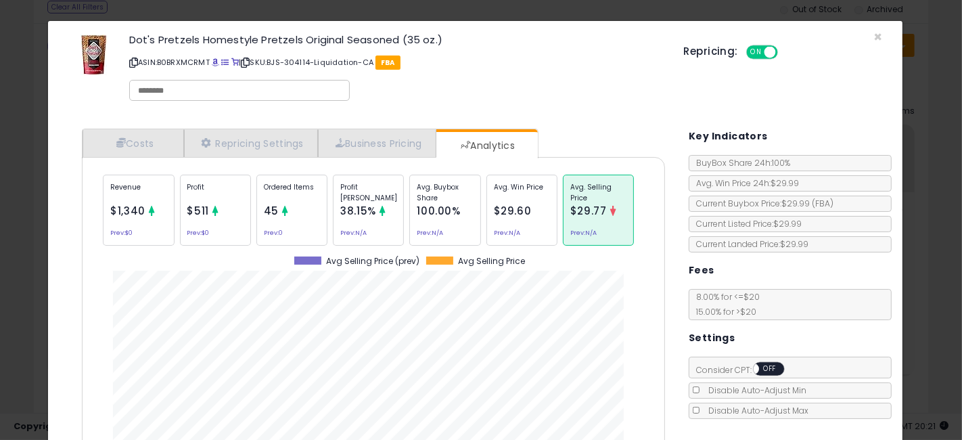
click at [301, 217] on div "Ordered Items 45 Prev: 0" at bounding box center [291, 210] width 71 height 71
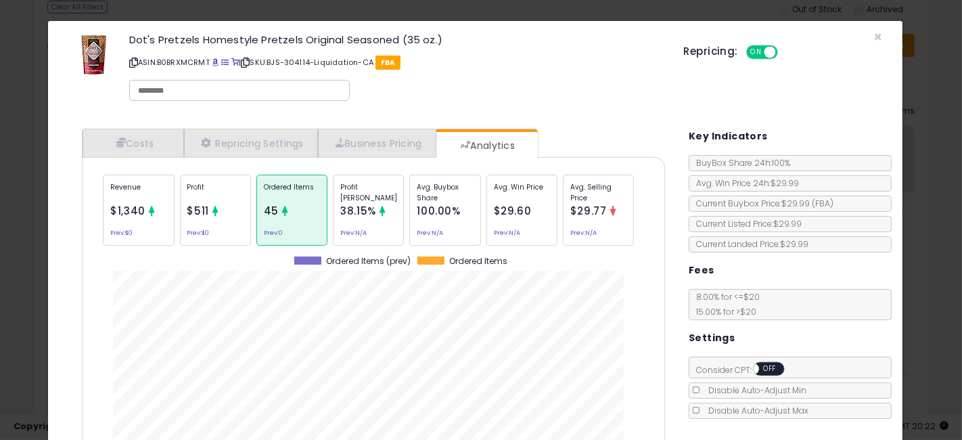
click at [0, 199] on div "× Close Dot's Pretzels Homestyle Pretzels Original Seasoned (35 oz.) ASIN: B0BR…" at bounding box center [481, 220] width 962 height 440
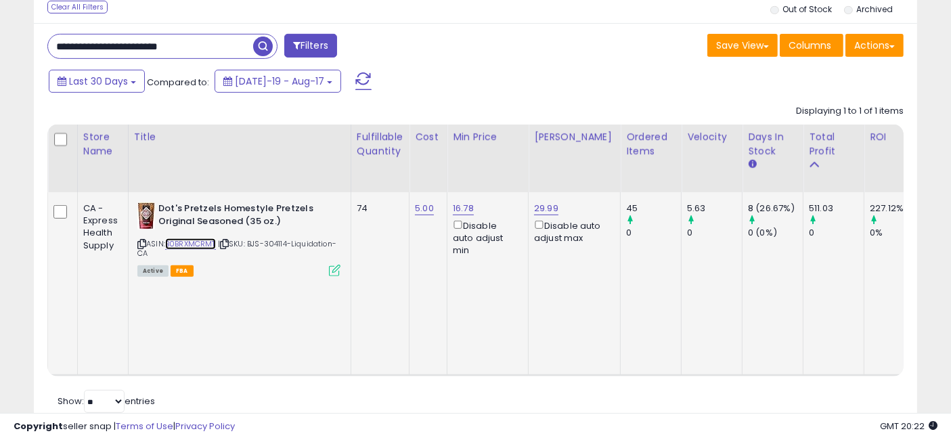
click at [202, 241] on link "B0BRXMCRMT" at bounding box center [190, 244] width 51 height 12
click at [141, 241] on icon at bounding box center [141, 243] width 9 height 7
click at [177, 47] on input "**********" at bounding box center [150, 47] width 205 height 24
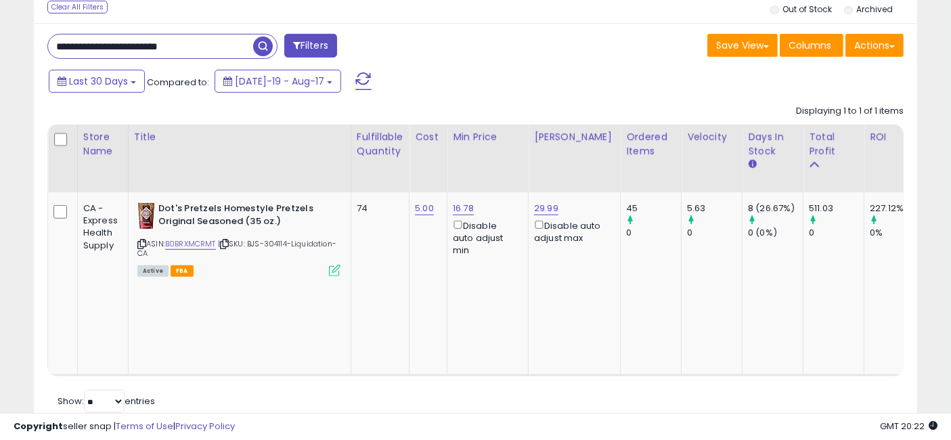
paste input "text"
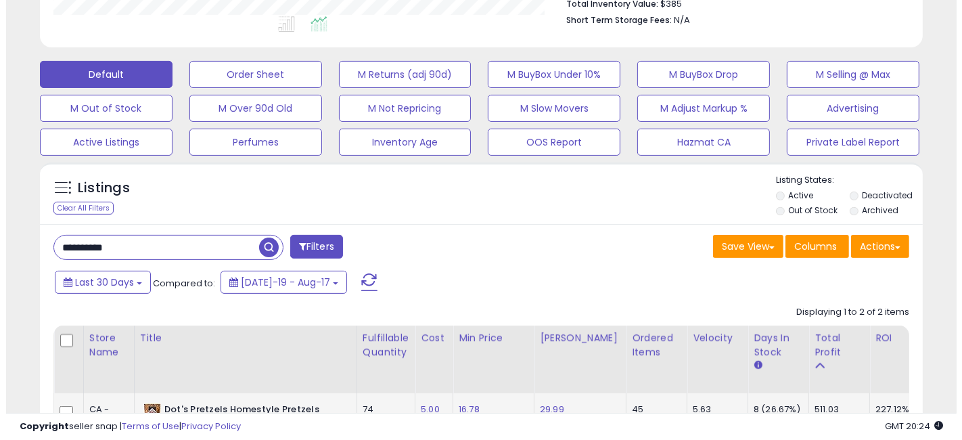
scroll to position [97, 0]
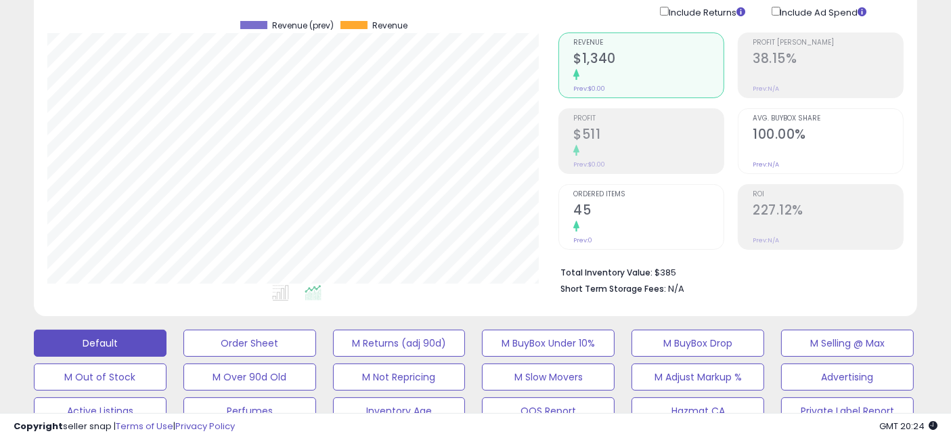
click at [609, 225] on div at bounding box center [648, 227] width 150 height 13
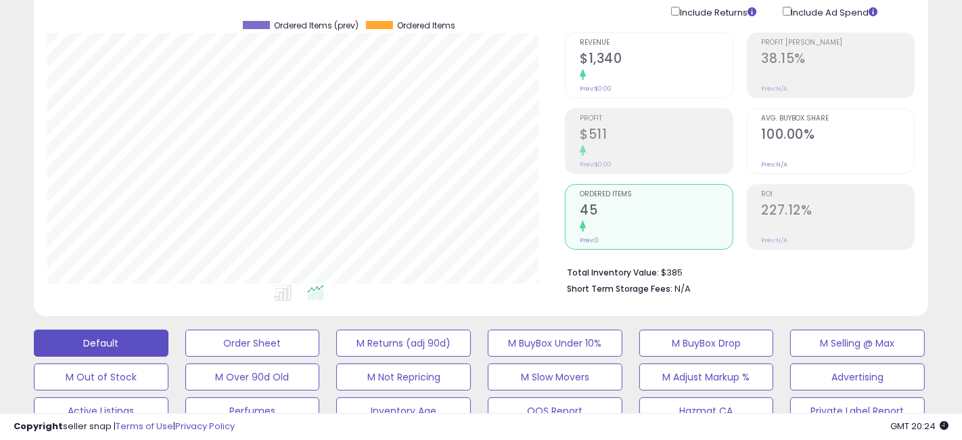
scroll to position [676344, 676110]
click at [775, 143] on h2 "100.00%" at bounding box center [827, 136] width 150 height 18
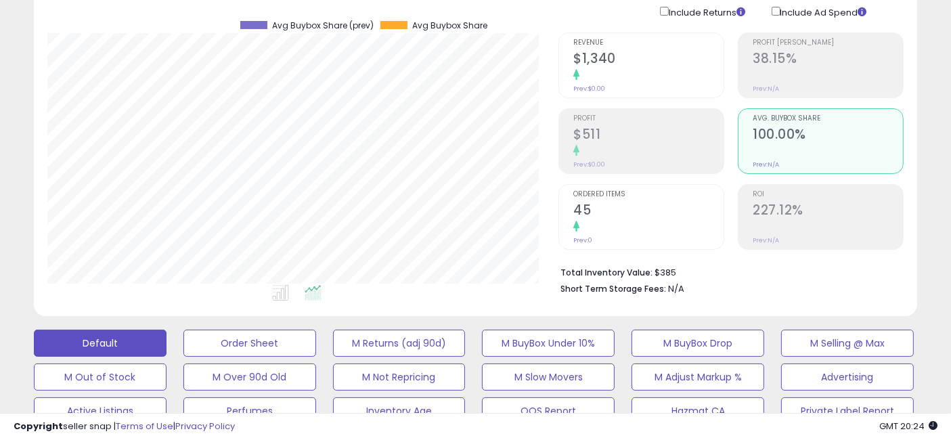
click at [616, 74] on div at bounding box center [648, 75] width 150 height 13
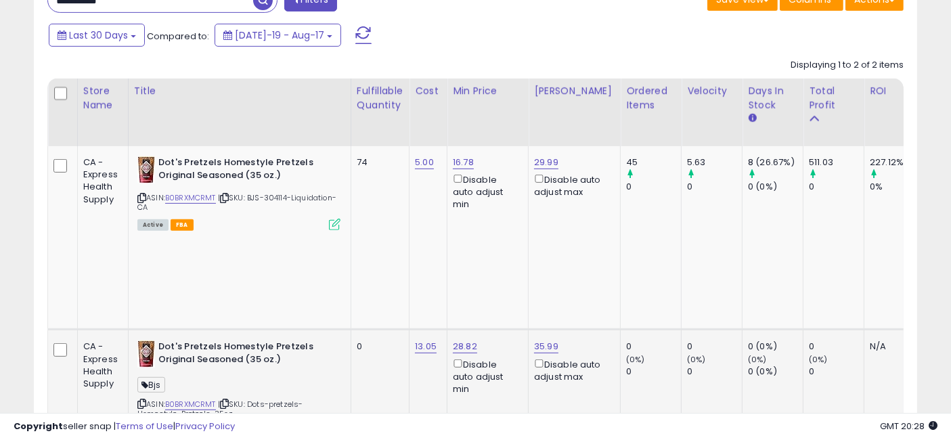
scroll to position [473, 0]
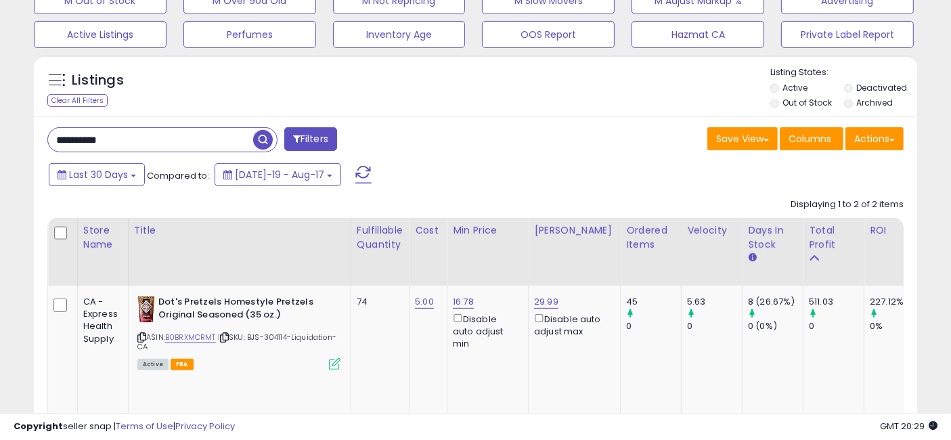
click at [162, 130] on input "**********" at bounding box center [150, 140] width 205 height 24
paste input "**********"
type input "**********"
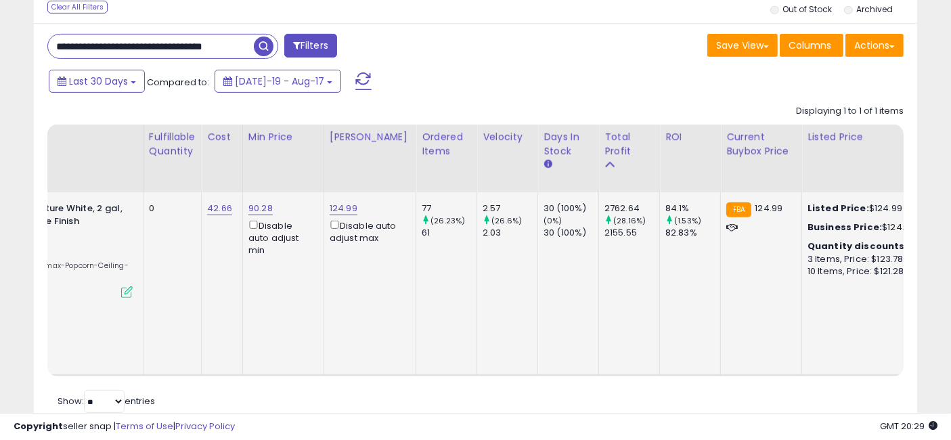
scroll to position [0, 244]
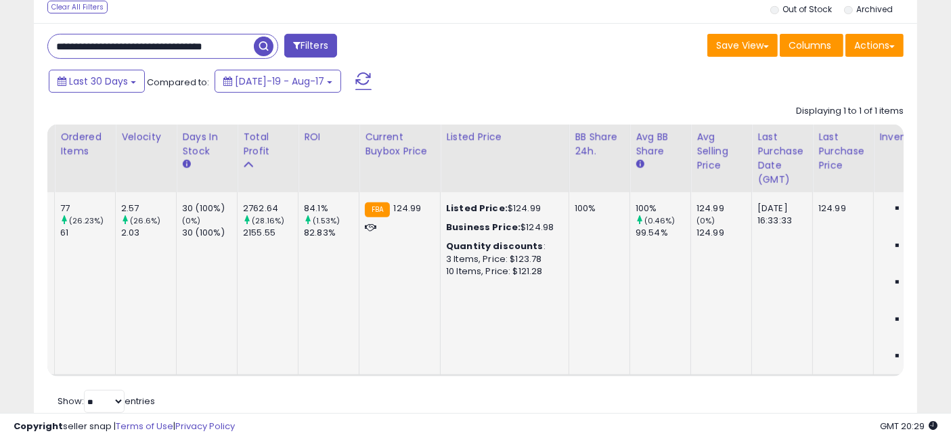
drag, startPoint x: 432, startPoint y: 274, endPoint x: 500, endPoint y: 282, distance: 68.8
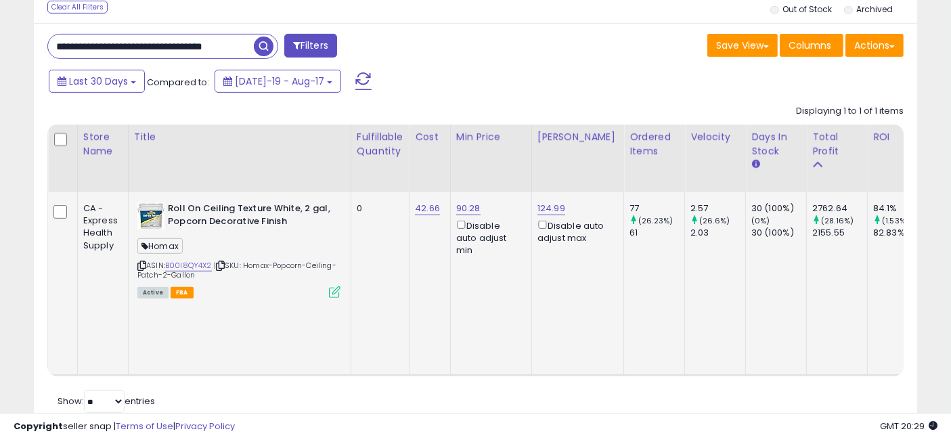
drag, startPoint x: 588, startPoint y: 263, endPoint x: 424, endPoint y: 262, distance: 163.7
click at [194, 263] on link "B00I8QY4X2" at bounding box center [188, 266] width 47 height 12
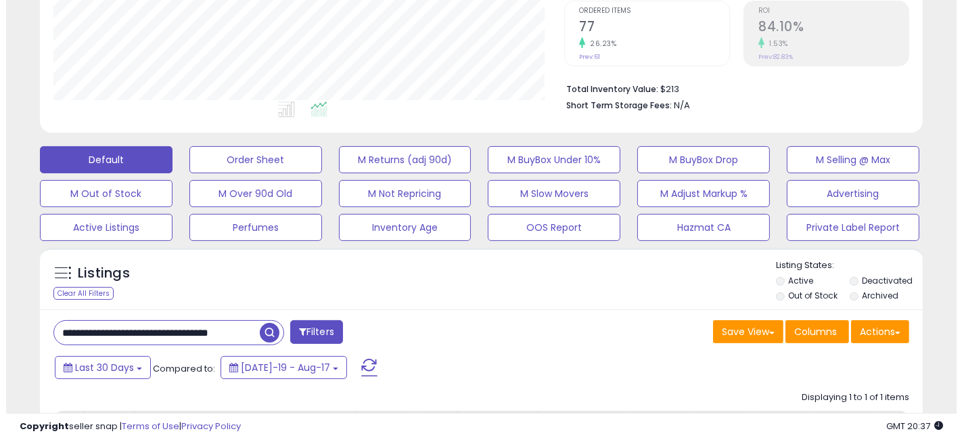
scroll to position [265, 0]
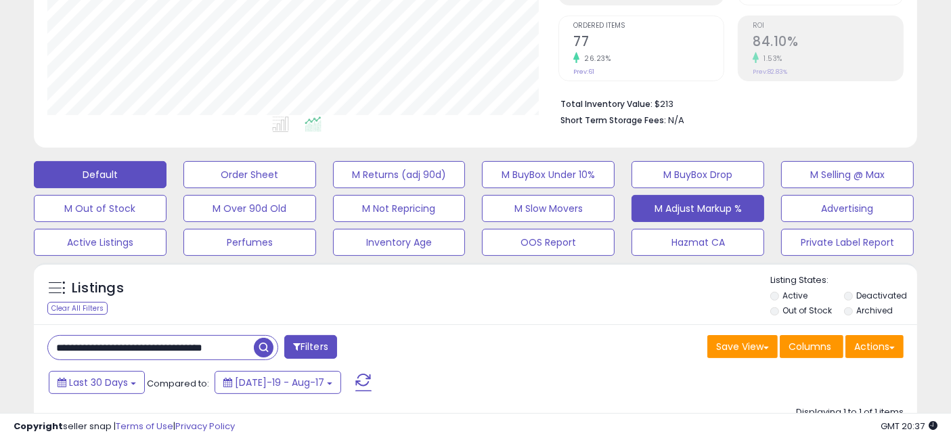
click at [677, 210] on button "M Adjust Markup %" at bounding box center [697, 208] width 133 height 27
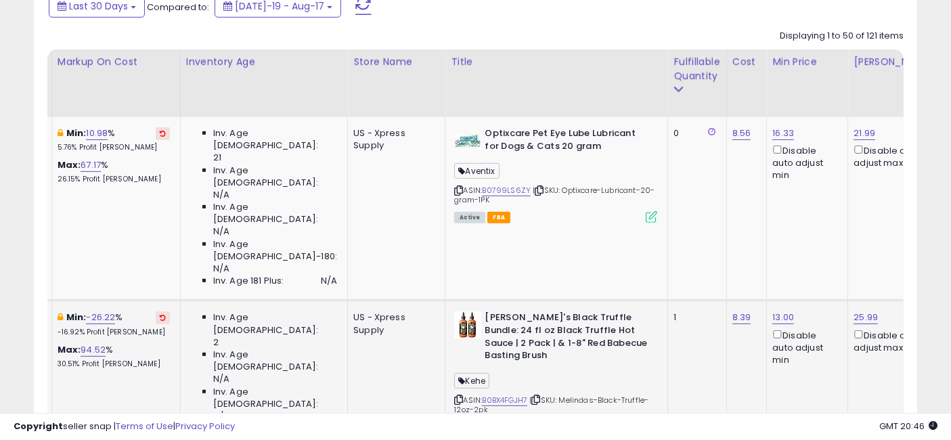
scroll to position [0, 245]
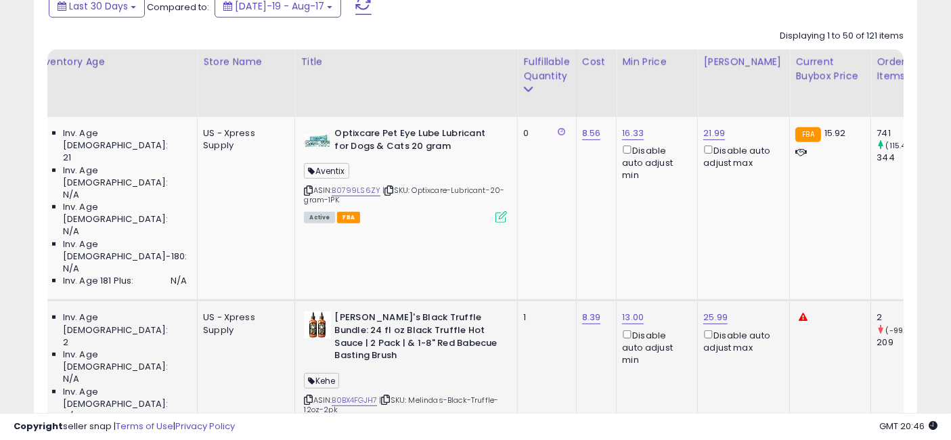
drag, startPoint x: 712, startPoint y: 317, endPoint x: 804, endPoint y: 330, distance: 92.2
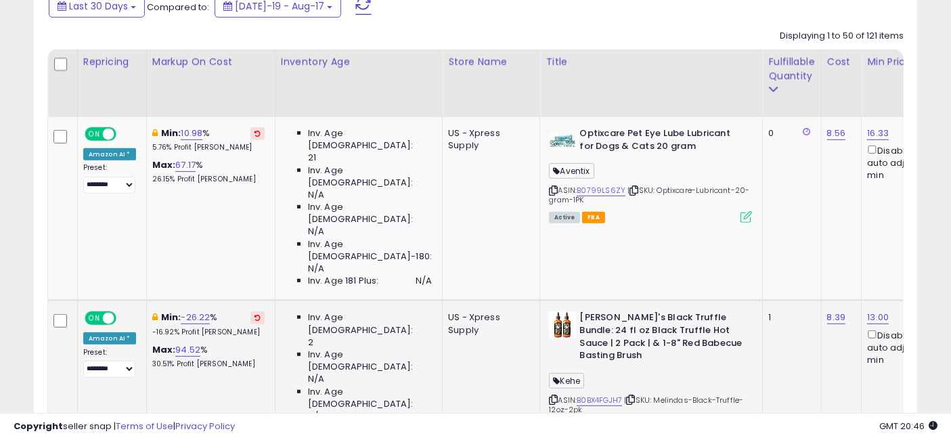
scroll to position [0, 0]
drag, startPoint x: 800, startPoint y: 330, endPoint x: 489, endPoint y: 300, distance: 312.7
click at [576, 394] on link "B0BX4FGJH7" at bounding box center [598, 400] width 45 height 12
click at [867, 311] on link "13.00" at bounding box center [878, 318] width 22 height 14
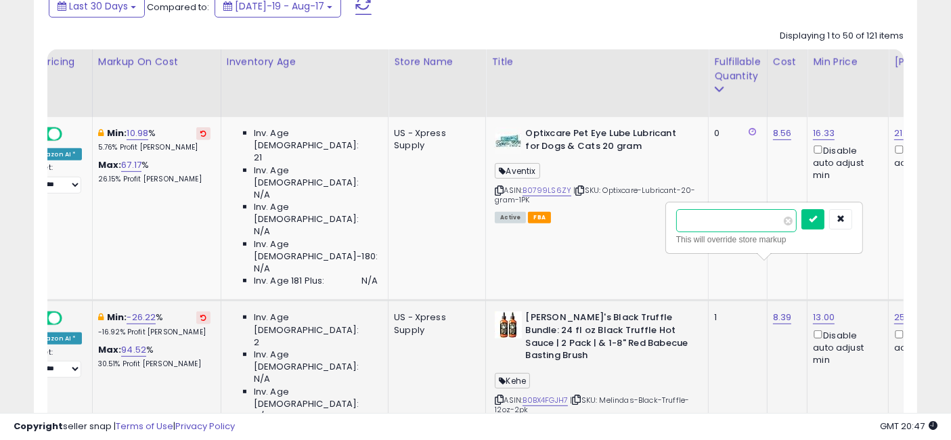
click at [768, 218] on input "*****" at bounding box center [736, 220] width 120 height 23
type input "**"
click button "submit" at bounding box center [810, 219] width 23 height 20
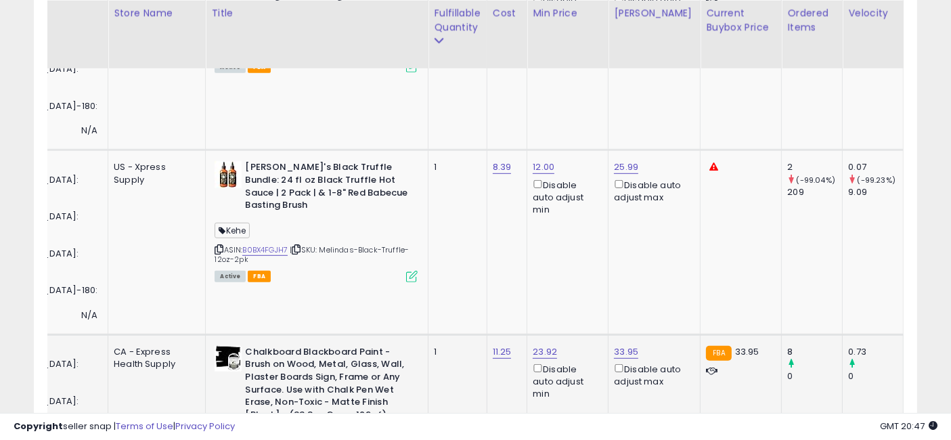
scroll to position [0, 430]
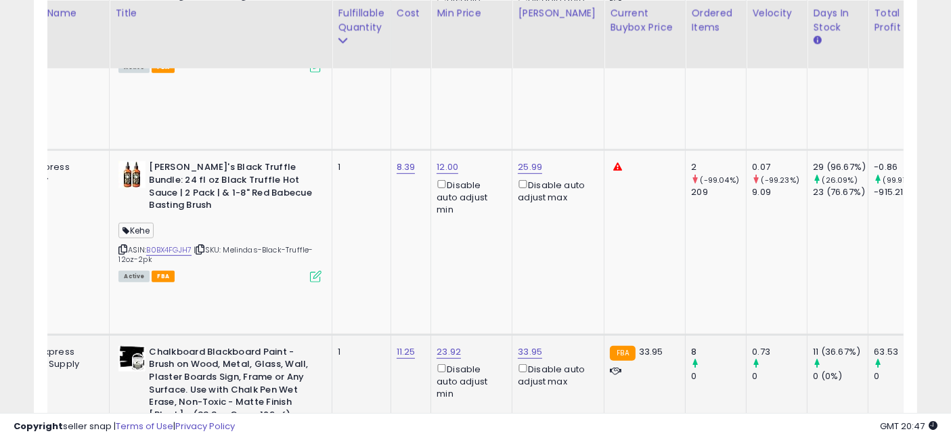
drag, startPoint x: 694, startPoint y: 302, endPoint x: 769, endPoint y: 314, distance: 76.0
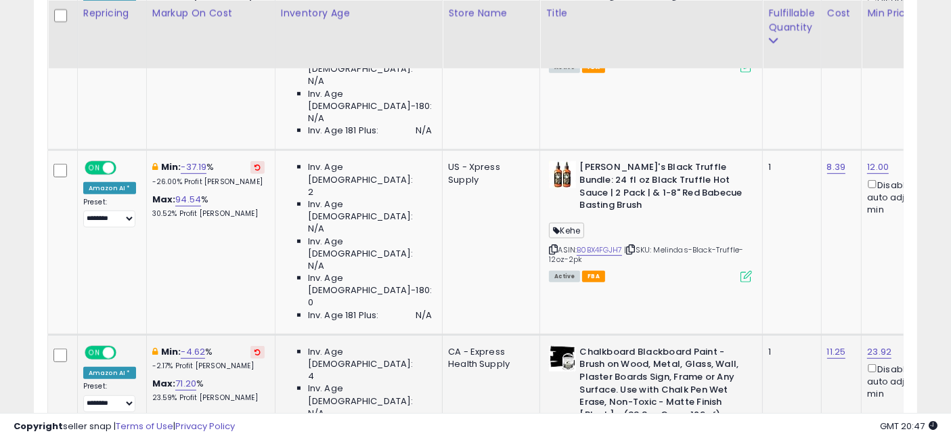
drag, startPoint x: 750, startPoint y: 311, endPoint x: 474, endPoint y: 281, distance: 277.6
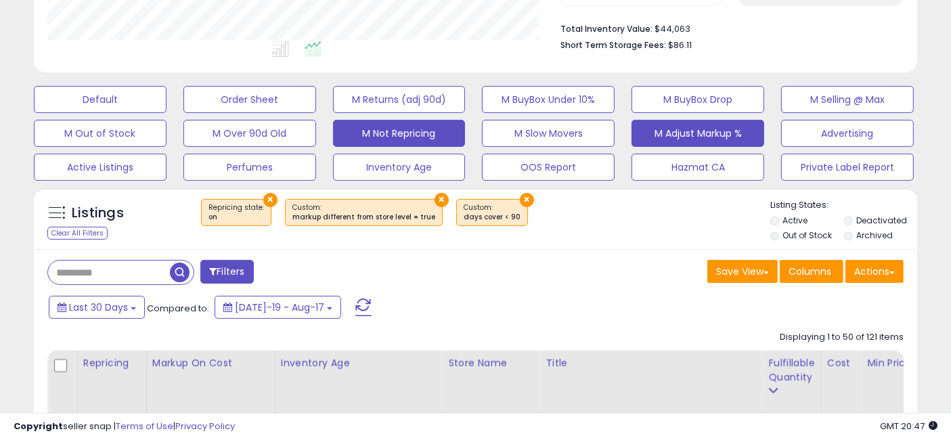
click at [378, 136] on button "M Not Repricing" at bounding box center [399, 133] width 133 height 27
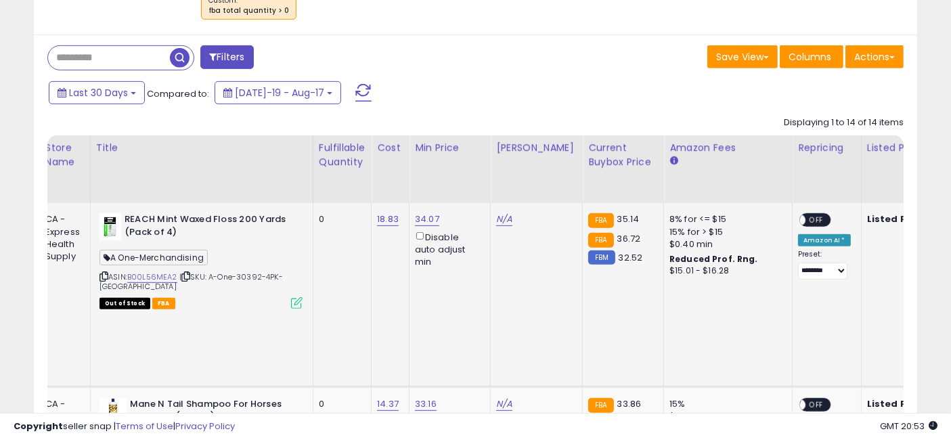
scroll to position [0, 68]
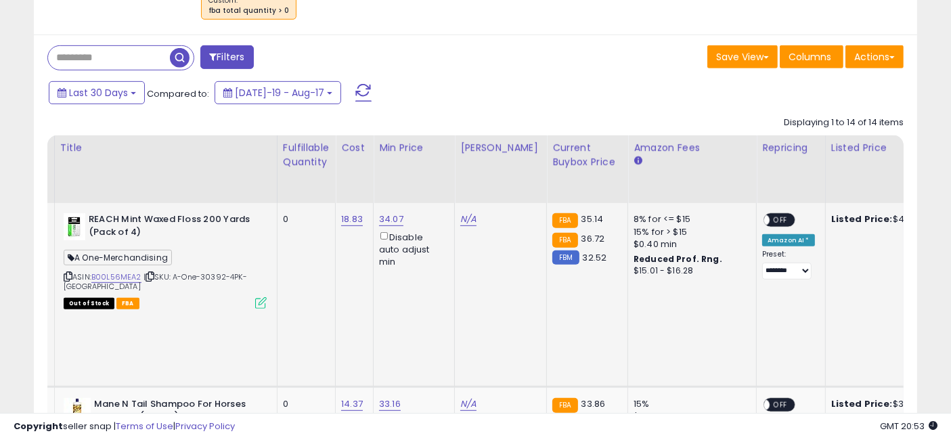
drag, startPoint x: 431, startPoint y: 262, endPoint x: 466, endPoint y: 271, distance: 35.8
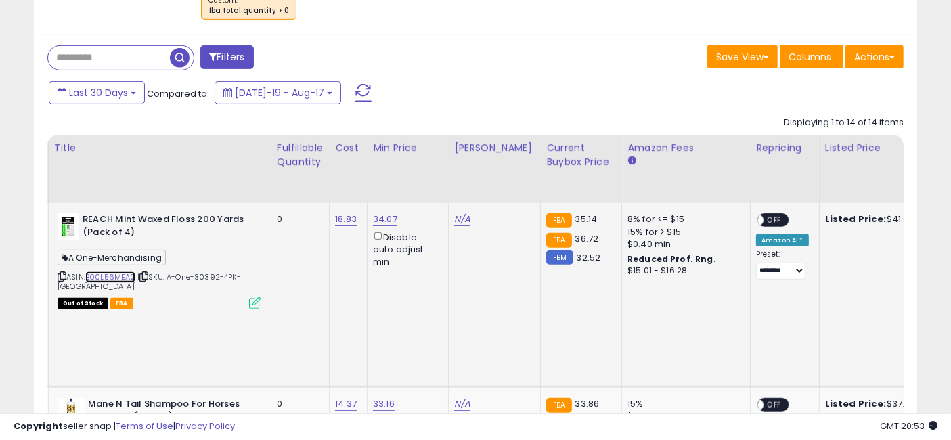
click at [112, 273] on link "B00L56MEA2" at bounding box center [110, 277] width 50 height 12
click at [457, 215] on link "N/A" at bounding box center [462, 219] width 16 height 14
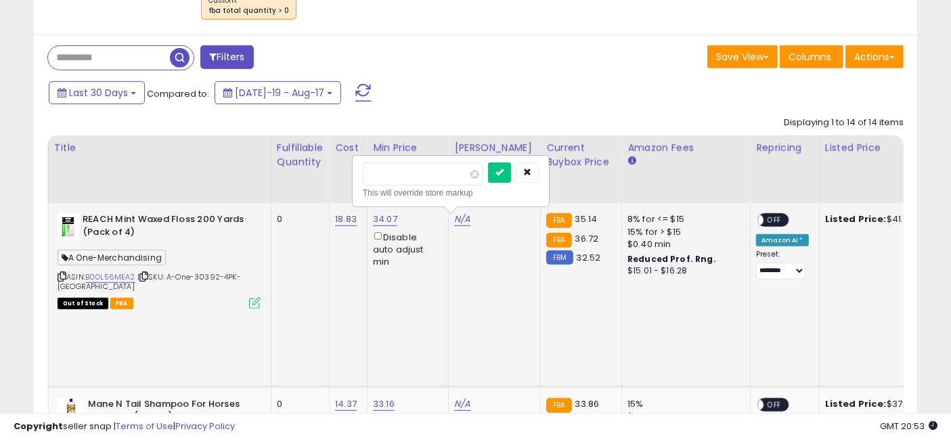
click at [427, 173] on input "number" at bounding box center [423, 173] width 120 height 23
type input "*****"
click button "submit" at bounding box center [499, 172] width 23 height 20
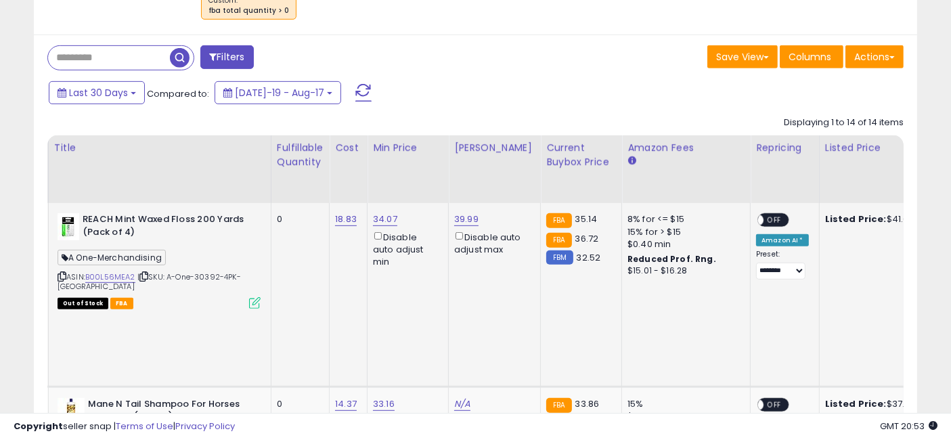
click at [767, 217] on span "OFF" at bounding box center [774, 220] width 22 height 12
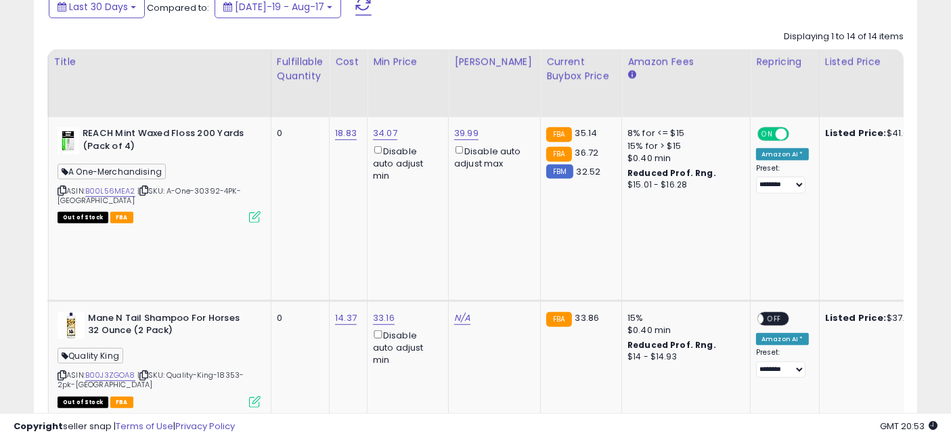
scroll to position [792, 0]
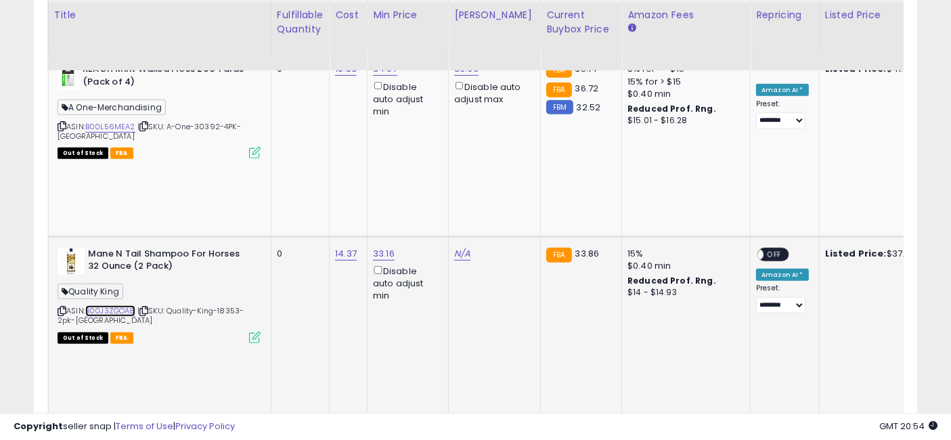
click at [115, 305] on link "B00J3ZGOA8" at bounding box center [110, 311] width 50 height 12
click at [463, 247] on link "N/A" at bounding box center [462, 254] width 16 height 14
click at [435, 154] on input "number" at bounding box center [423, 156] width 120 height 23
type input "*****"
click button "submit" at bounding box center [499, 155] width 23 height 20
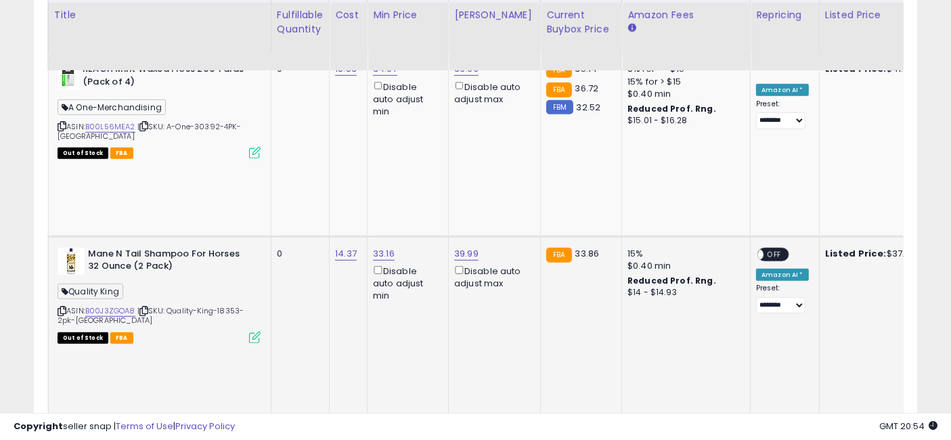
click at [763, 248] on span "OFF" at bounding box center [774, 254] width 22 height 12
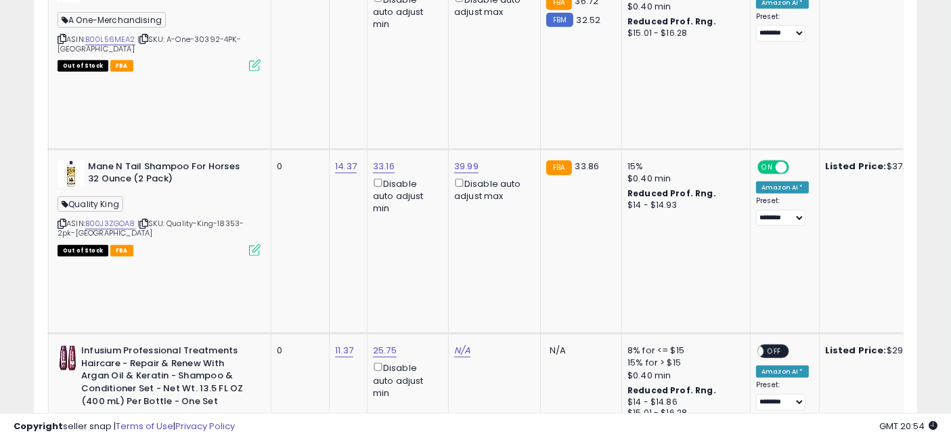
scroll to position [942, 0]
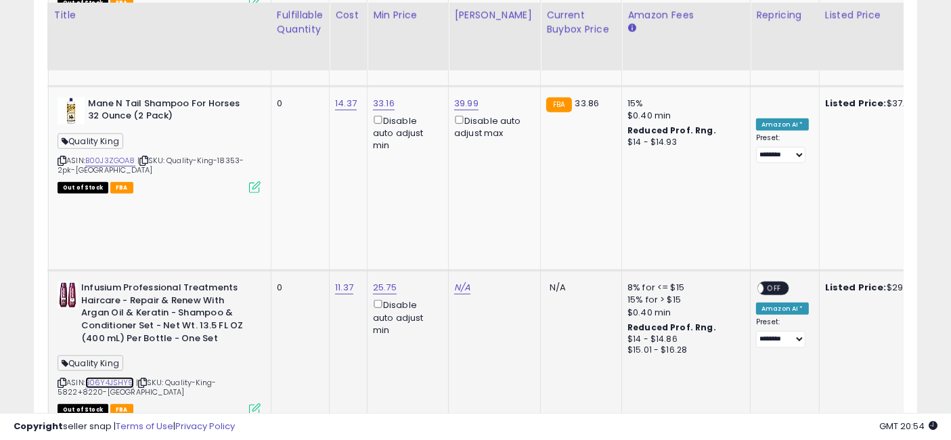
click at [120, 377] on link "B06Y4JSHY9" at bounding box center [109, 383] width 49 height 12
drag, startPoint x: 440, startPoint y: 256, endPoint x: 480, endPoint y: 256, distance: 39.9
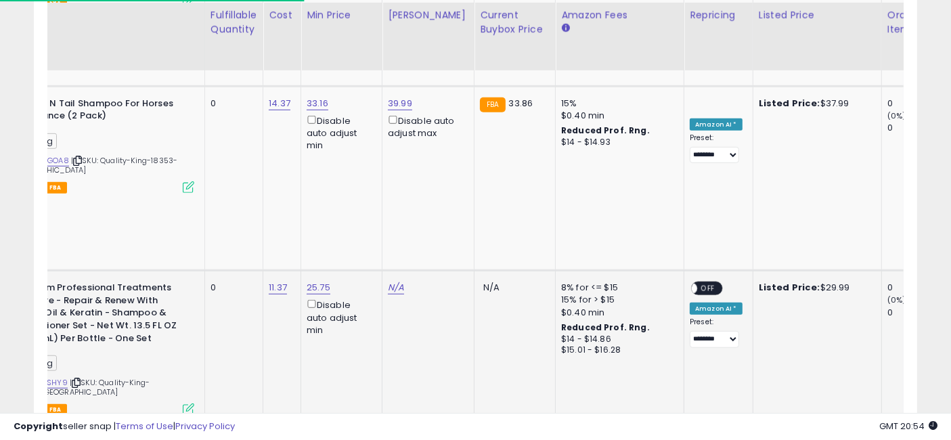
scroll to position [0, 104]
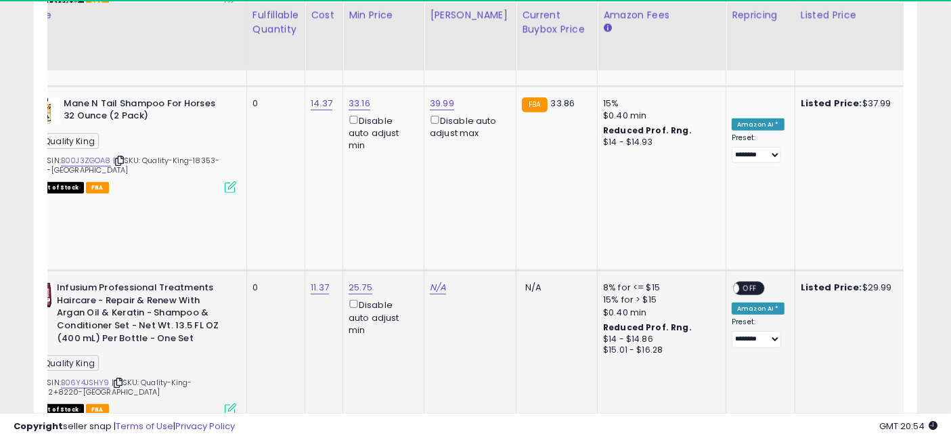
drag, startPoint x: 416, startPoint y: 244, endPoint x: 396, endPoint y: 242, distance: 20.4
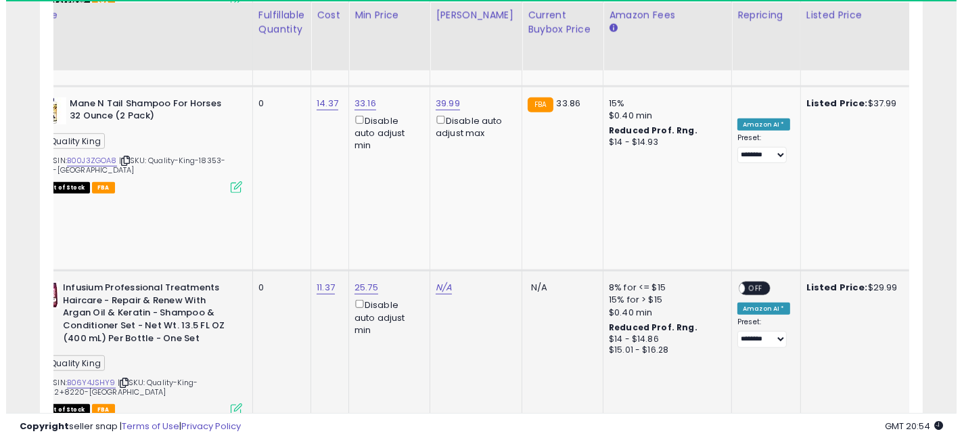
scroll to position [0, 41]
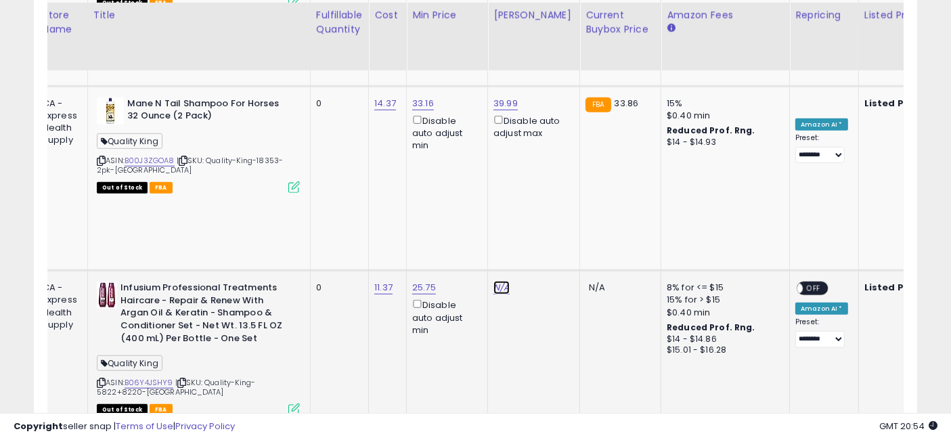
click at [499, 281] on link "N/A" at bounding box center [501, 288] width 16 height 14
click at [463, 138] on input "number" at bounding box center [462, 138] width 120 height 23
type input "*****"
click button "submit" at bounding box center [538, 137] width 23 height 20
click at [292, 403] on icon at bounding box center [294, 409] width 12 height 12
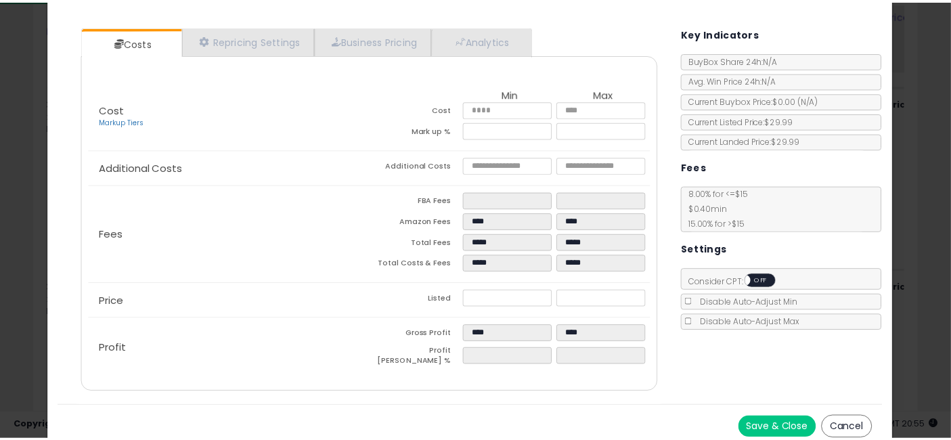
scroll to position [116, 0]
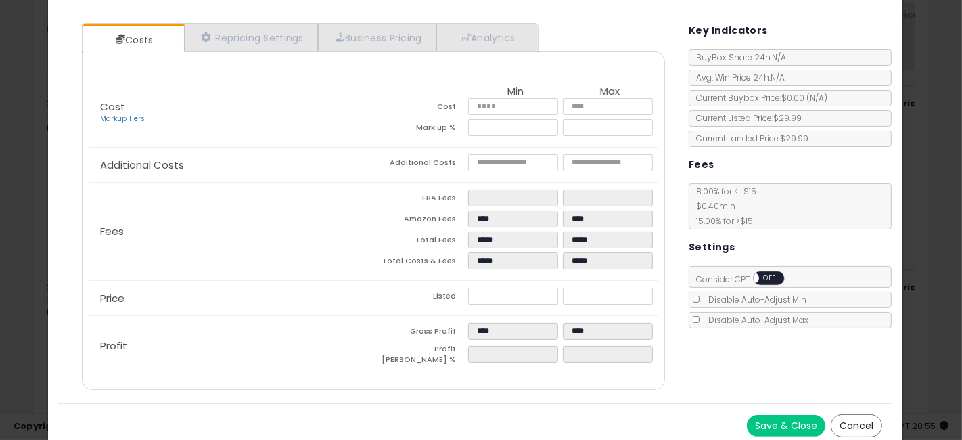
click at [0, 235] on div "× Close Infusium Professional Treatments Haircare - Repair & Renew With Argan O…" at bounding box center [481, 220] width 962 height 440
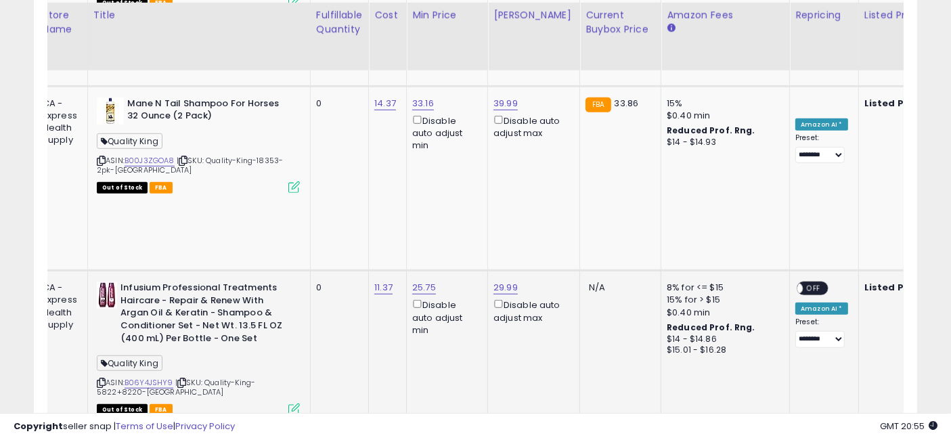
scroll to position [676344, 676110]
click at [792, 283] on div "ON OFF" at bounding box center [791, 289] width 32 height 12
click at [802, 283] on span "OFF" at bounding box center [813, 289] width 22 height 12
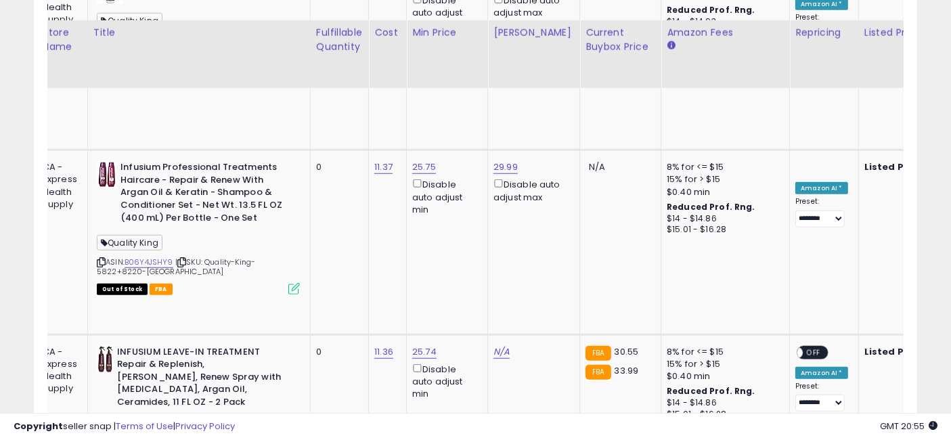
scroll to position [1092, 0]
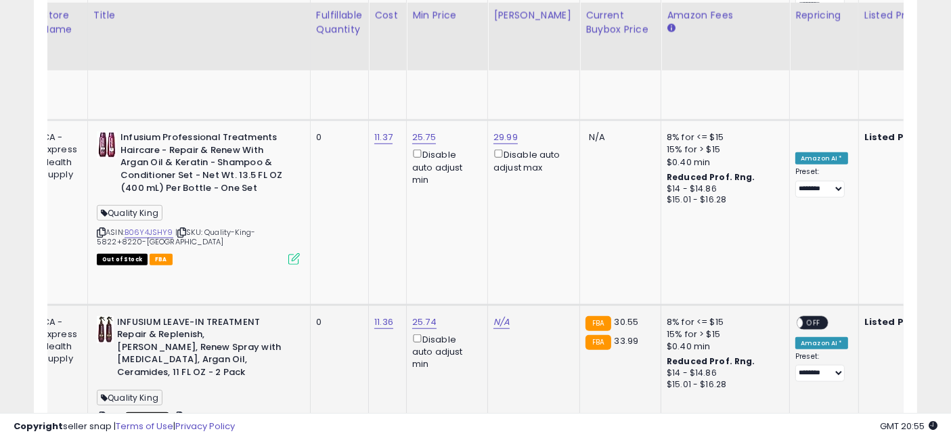
click at [148, 411] on link "B077YQ6BS1" at bounding box center [146, 417] width 45 height 12
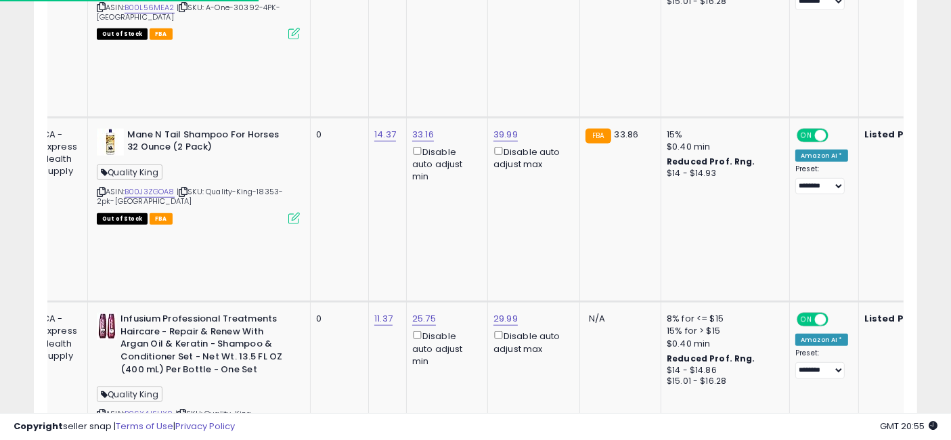
scroll to position [942, 0]
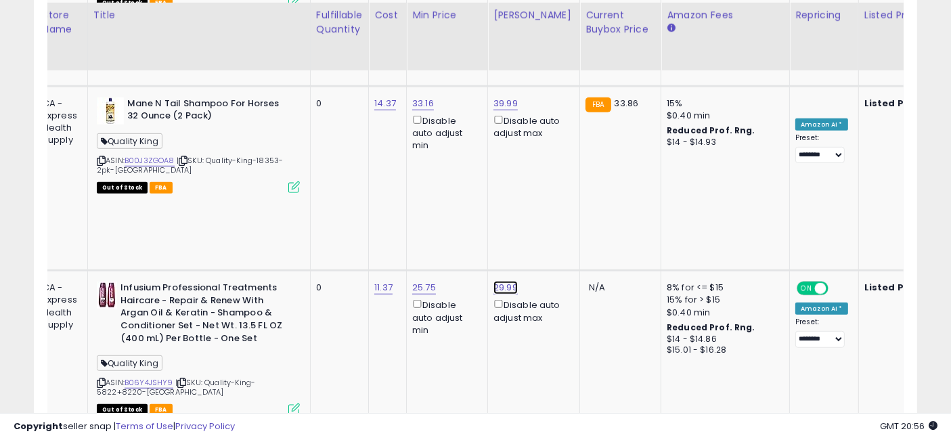
click at [502, 281] on link "29.99" at bounding box center [505, 288] width 24 height 14
click at [423, 134] on input "*****" at bounding box center [465, 138] width 120 height 23
type input "*****"
click button "submit" at bounding box center [541, 137] width 23 height 20
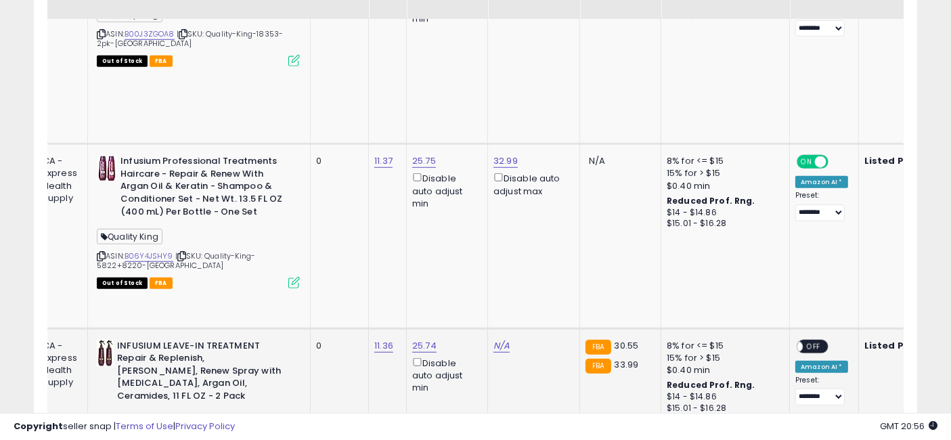
scroll to position [1092, 0]
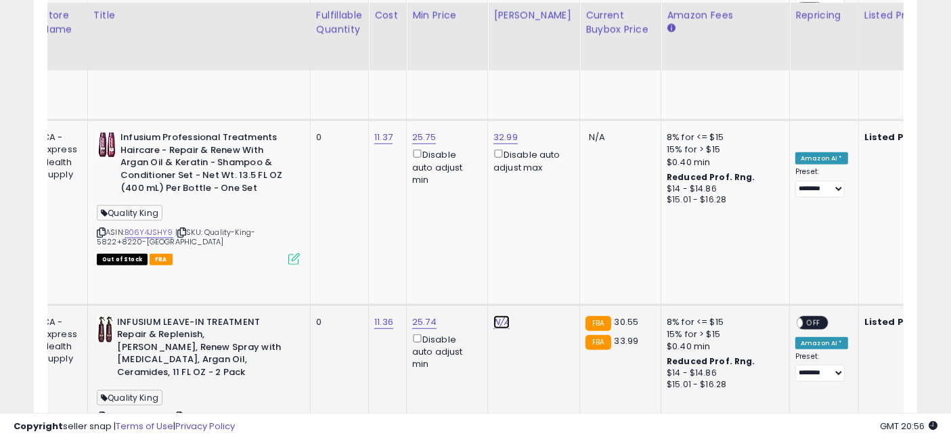
click at [499, 315] on link "N/A" at bounding box center [501, 322] width 16 height 14
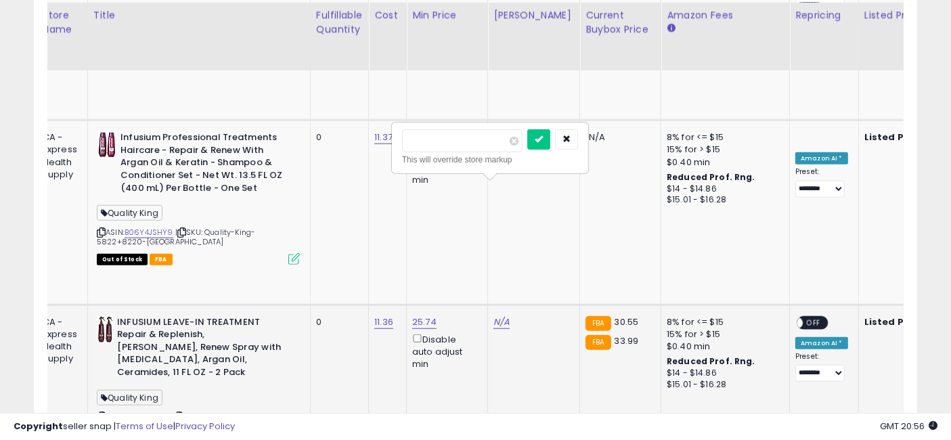
click at [443, 137] on input "number" at bounding box center [462, 140] width 120 height 23
type input "*****"
click button "submit" at bounding box center [538, 139] width 23 height 20
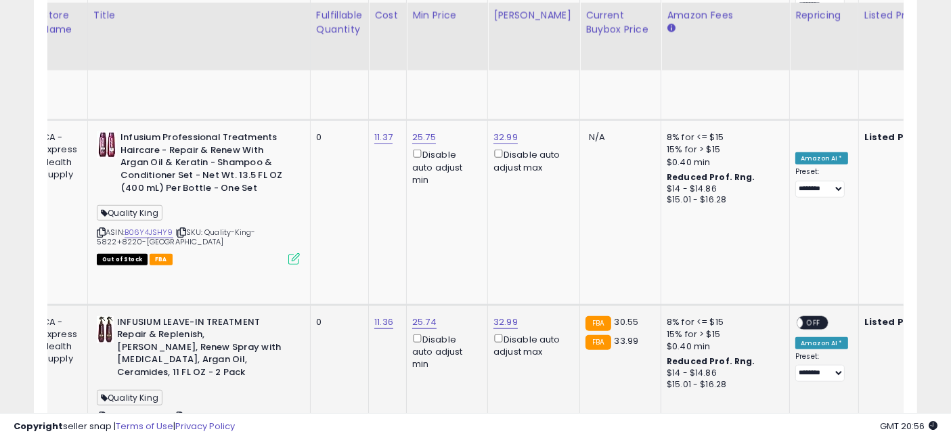
click at [802, 317] on span "OFF" at bounding box center [813, 323] width 22 height 12
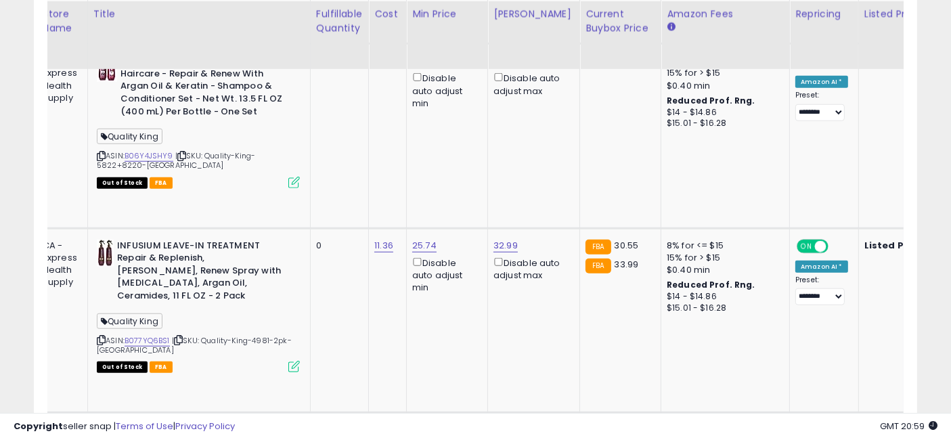
scroll to position [1243, 0]
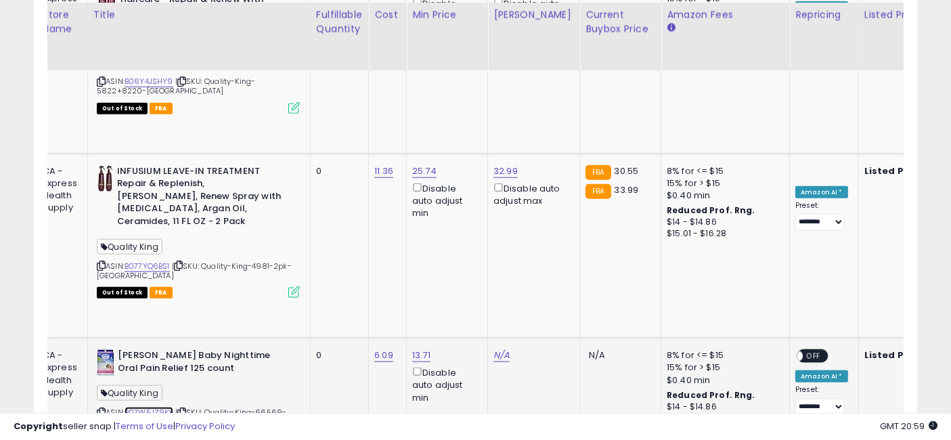
click at [156, 407] on link "B07W5JZ9KX" at bounding box center [148, 413] width 49 height 12
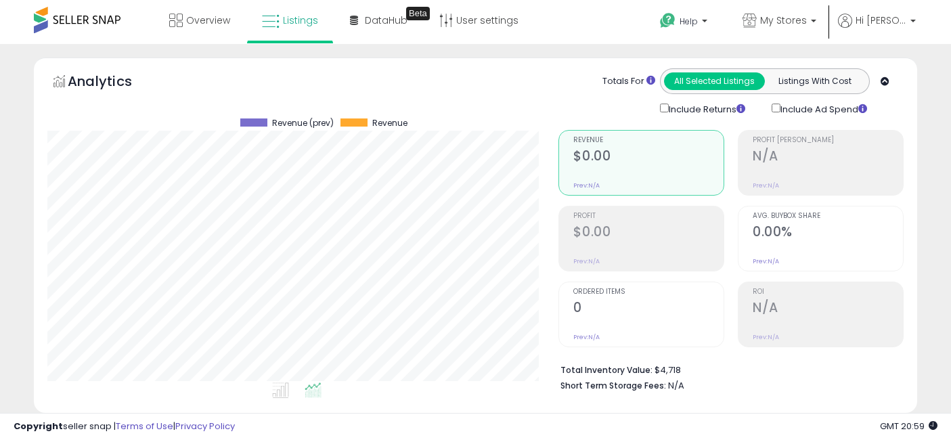
select select "**"
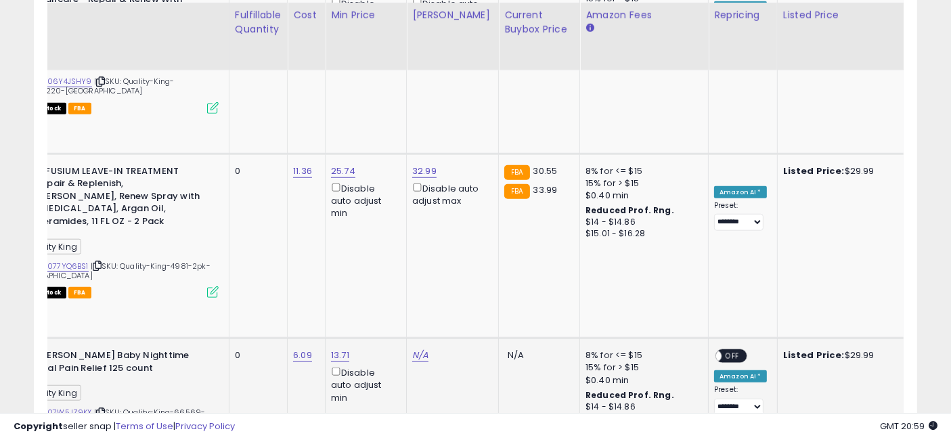
scroll to position [0, 174]
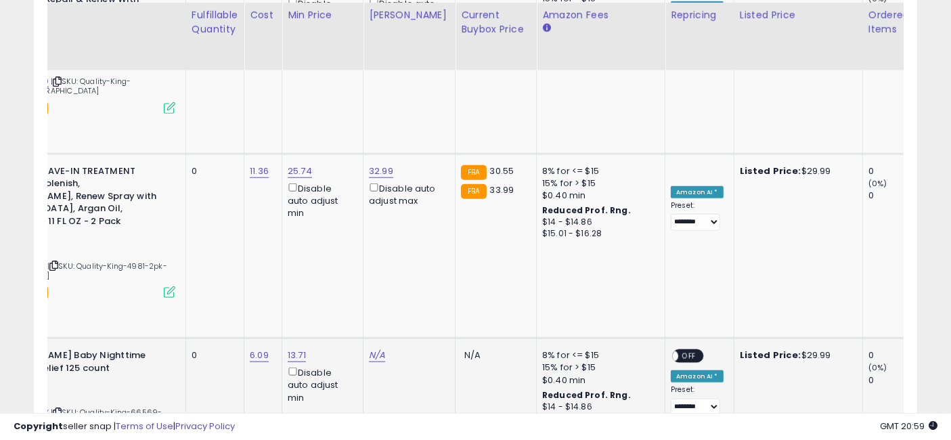
drag, startPoint x: 378, startPoint y: 229, endPoint x: 447, endPoint y: 242, distance: 69.5
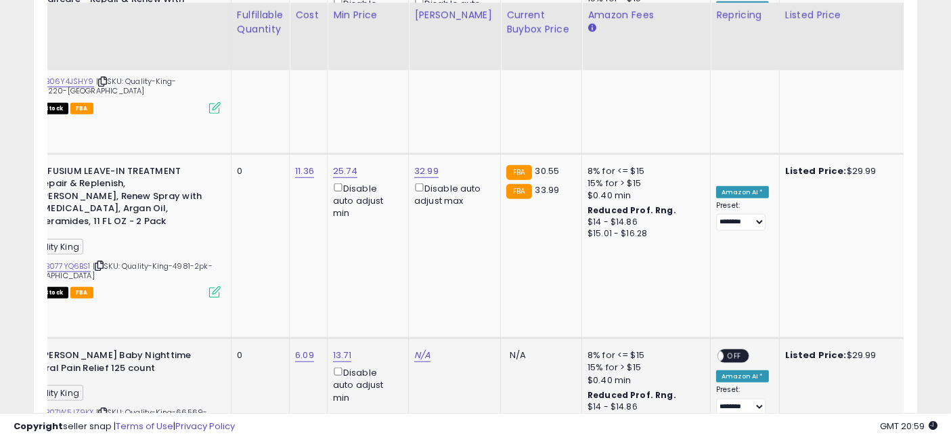
scroll to position [0, 9]
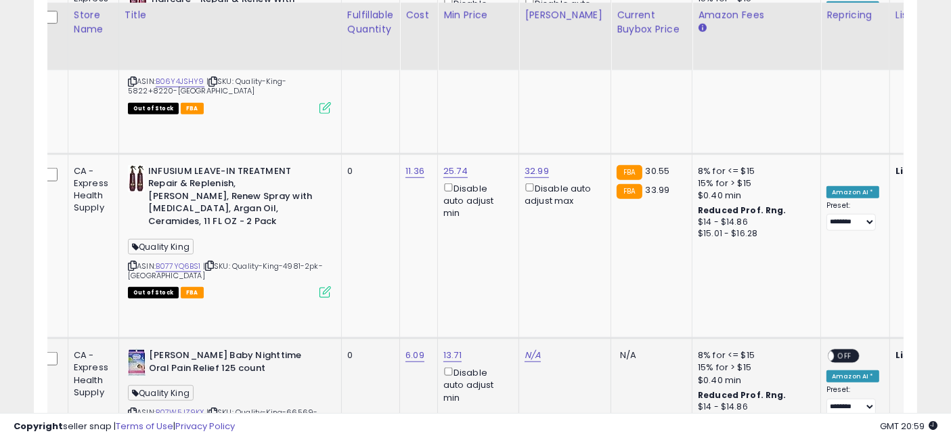
drag, startPoint x: 337, startPoint y: 229, endPoint x: 314, endPoint y: 227, distance: 23.1
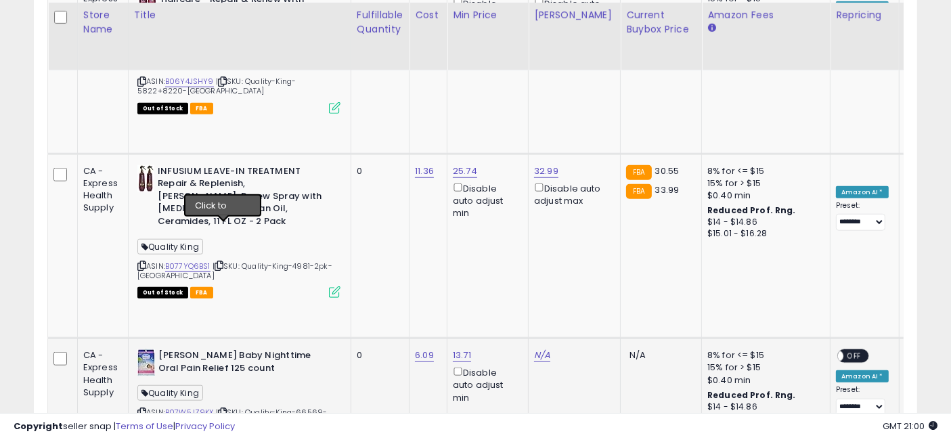
click at [225, 409] on icon at bounding box center [222, 412] width 9 height 7
click at [538, 348] on link "N/A" at bounding box center [542, 355] width 16 height 14
click at [481, 124] on input "number" at bounding box center [503, 129] width 120 height 23
type input "*****"
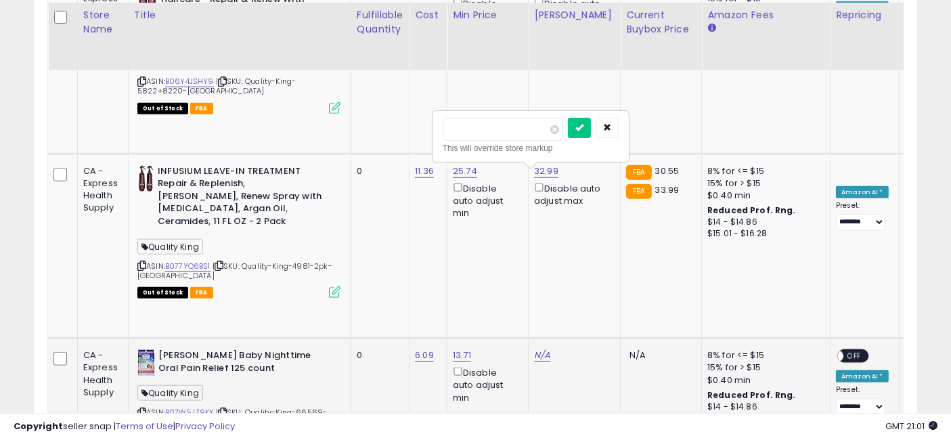
click button "submit" at bounding box center [579, 128] width 23 height 20
click at [846, 350] on span "OFF" at bounding box center [854, 356] width 22 height 12
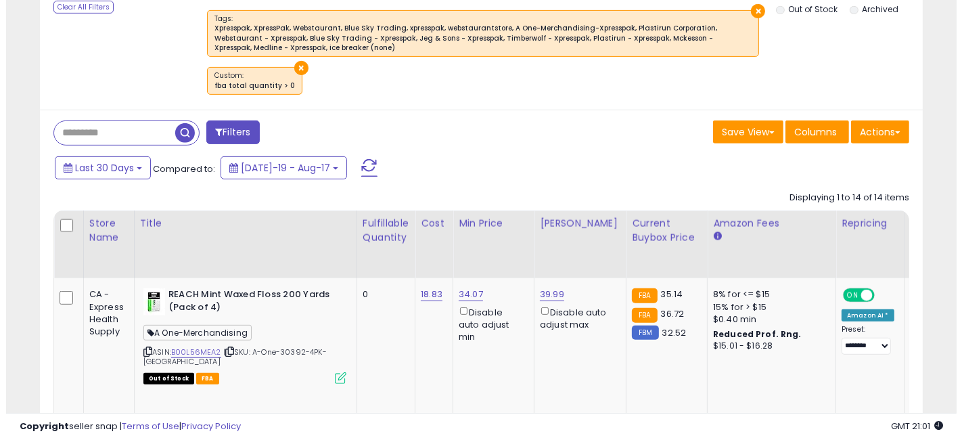
scroll to position [491, 0]
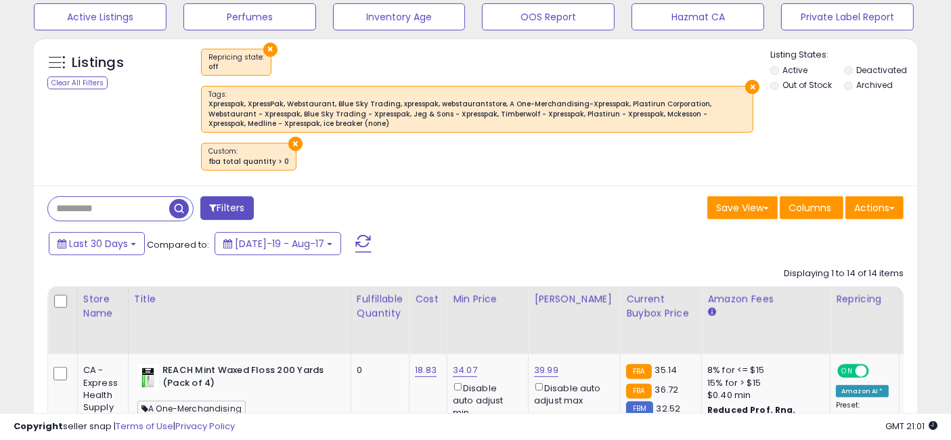
click at [181, 200] on span "button" at bounding box center [179, 209] width 20 height 20
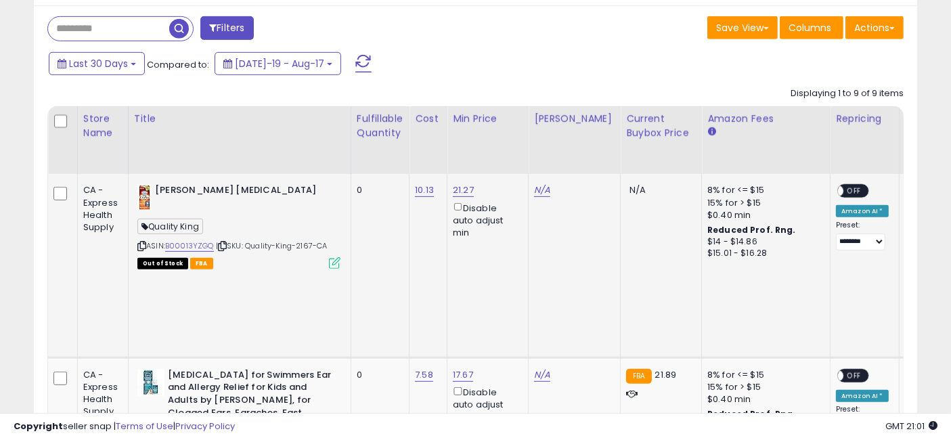
scroll to position [641, 0]
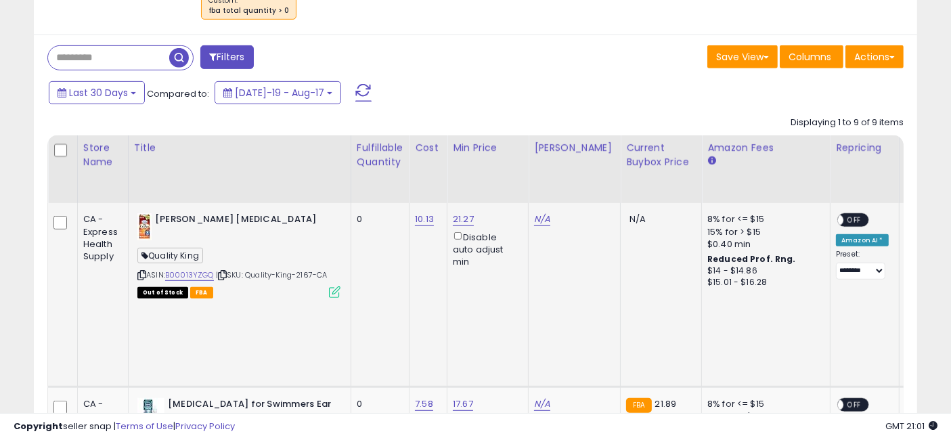
drag, startPoint x: 477, startPoint y: 260, endPoint x: 156, endPoint y: 217, distance: 324.4
click at [516, 277] on td "21.27 Disable auto adjust min" at bounding box center [487, 294] width 81 height 183
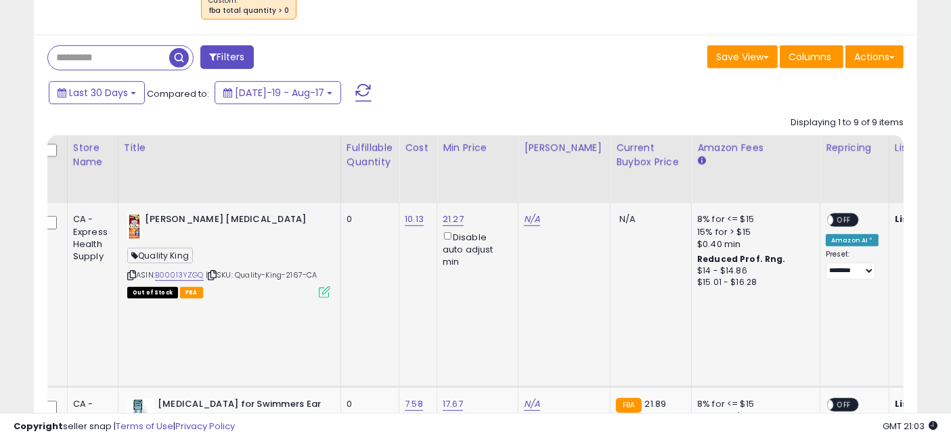
scroll to position [0, 0]
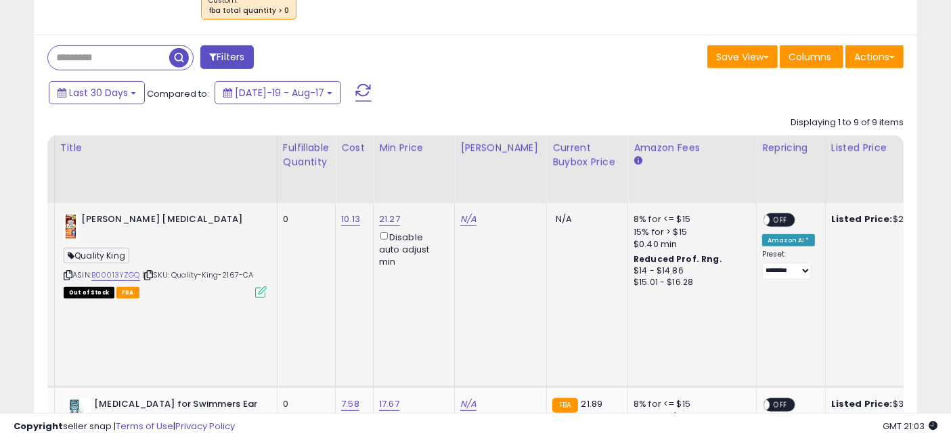
drag, startPoint x: 535, startPoint y: 275, endPoint x: 556, endPoint y: 279, distance: 21.4
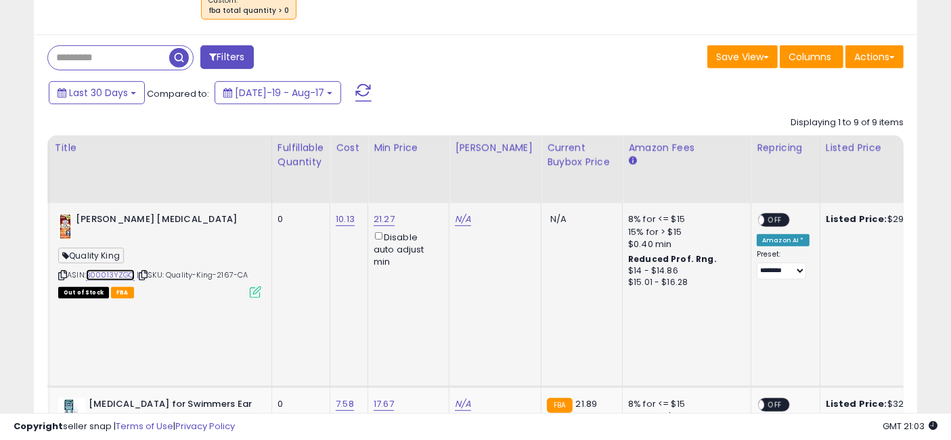
click at [111, 271] on link "B00013YZGQ" at bounding box center [110, 275] width 49 height 12
click at [455, 217] on link "N/A" at bounding box center [463, 219] width 16 height 14
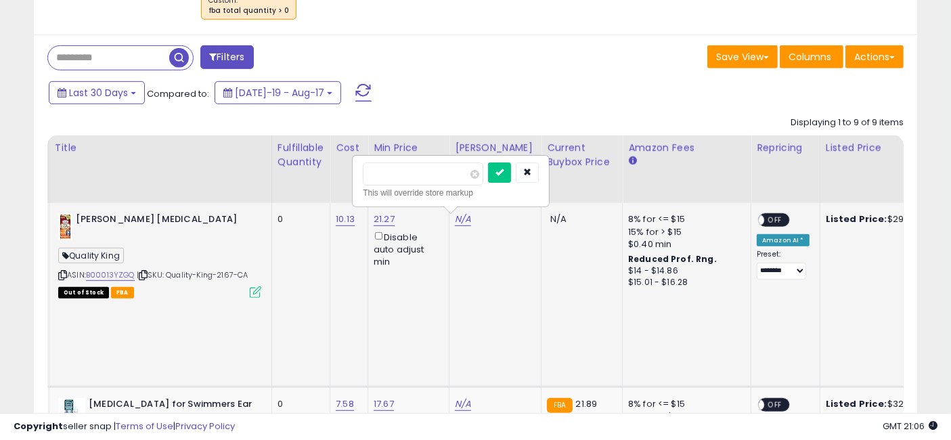
click at [386, 173] on input "number" at bounding box center [423, 173] width 120 height 23
type input "*****"
click button "submit" at bounding box center [499, 172] width 23 height 20
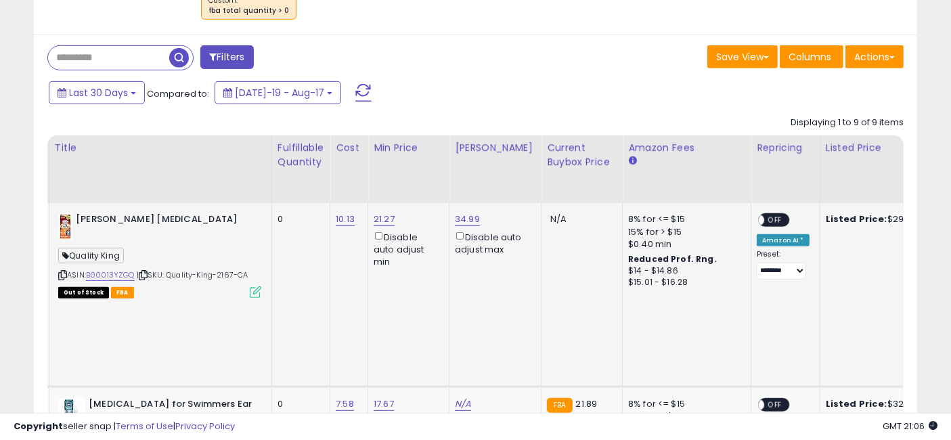
click at [764, 217] on span "OFF" at bounding box center [775, 220] width 22 height 12
click at [460, 213] on link "34.99" at bounding box center [467, 219] width 25 height 14
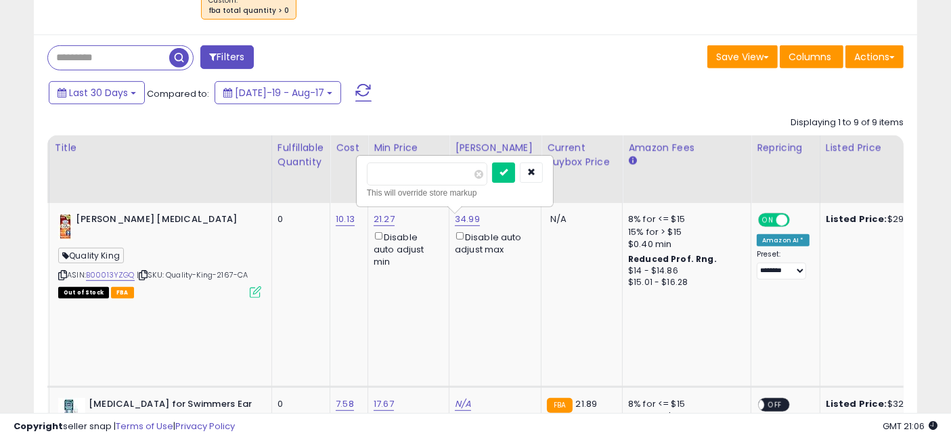
click at [384, 169] on input "*****" at bounding box center [427, 173] width 120 height 23
type input "*****"
click button "submit" at bounding box center [503, 172] width 23 height 20
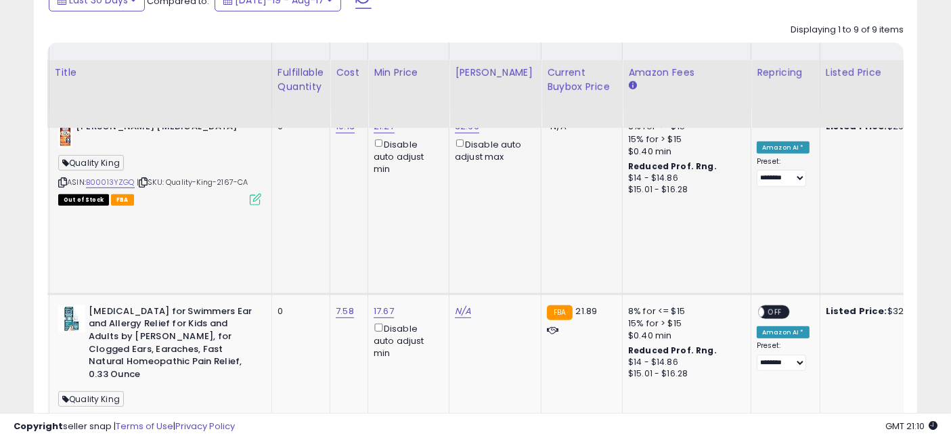
scroll to position [717, 0]
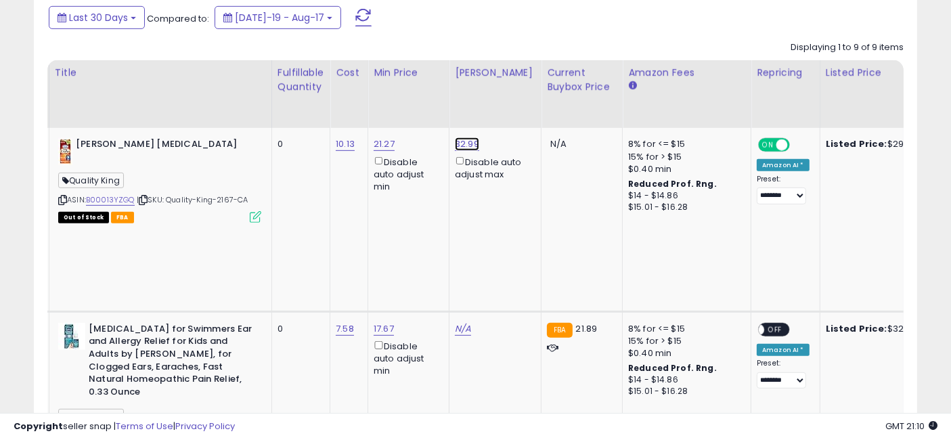
click at [463, 141] on link "32.99" at bounding box center [467, 144] width 24 height 14
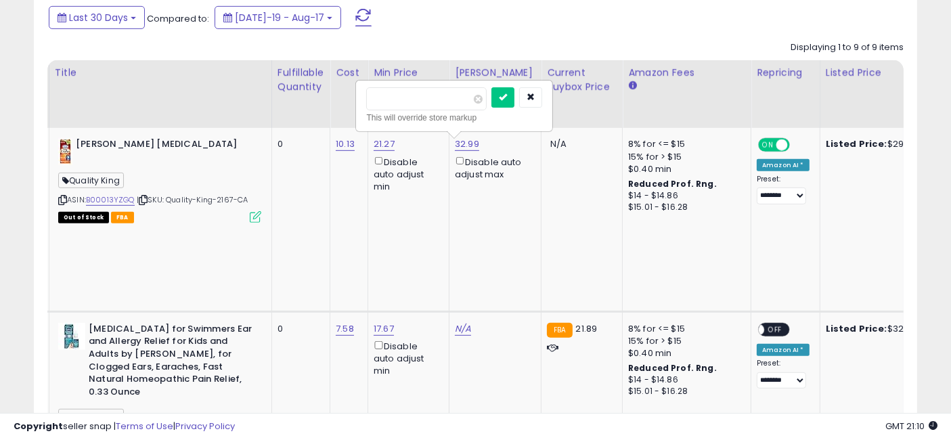
click at [383, 93] on input "*****" at bounding box center [426, 98] width 120 height 23
type input "*****"
click button "submit" at bounding box center [502, 97] width 23 height 20
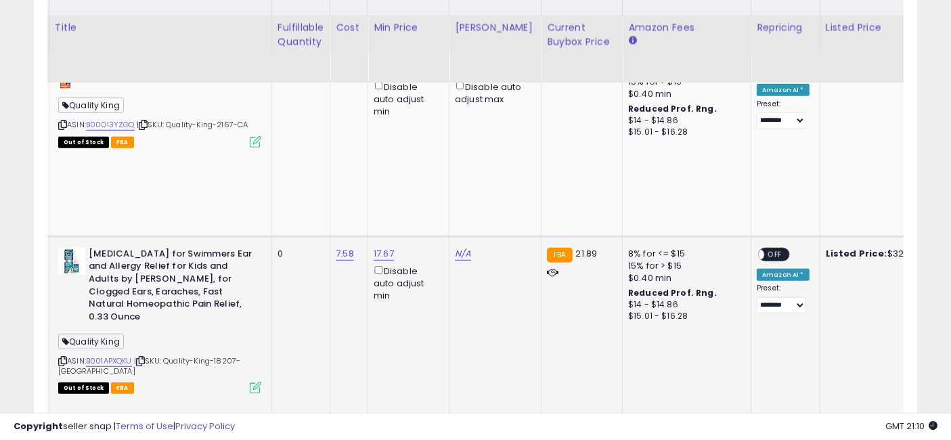
scroll to position [867, 0]
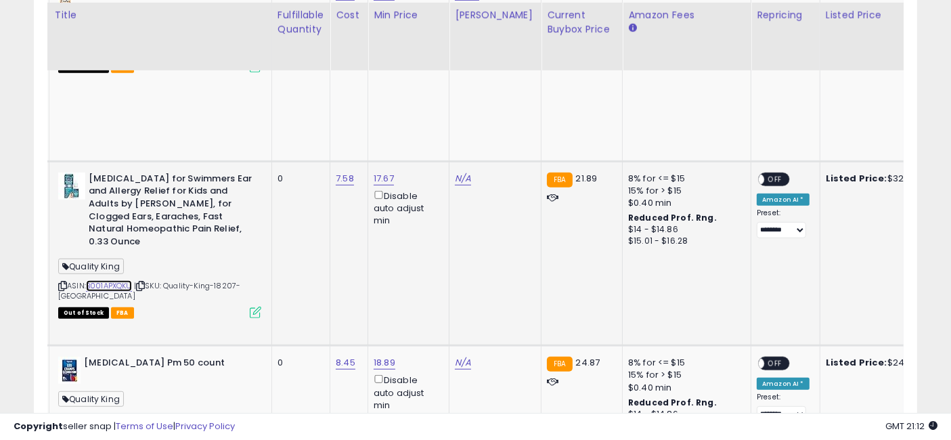
click at [108, 280] on link "B001APXQKU" at bounding box center [109, 286] width 46 height 12
click at [459, 172] on link "N/A" at bounding box center [463, 179] width 16 height 14
click at [403, 83] on input "number" at bounding box center [423, 81] width 120 height 23
type input "*****"
click button "submit" at bounding box center [499, 80] width 23 height 20
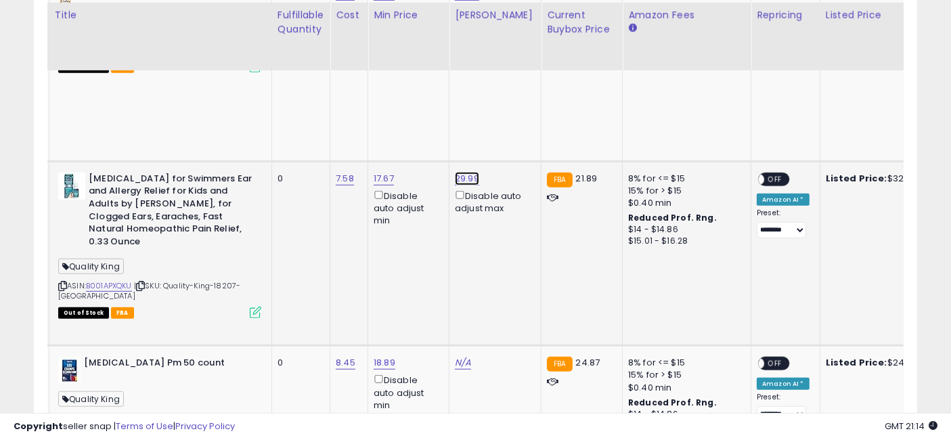
click at [463, 172] on link "29.99" at bounding box center [467, 179] width 24 height 14
click at [384, 74] on input "*****" at bounding box center [427, 81] width 120 height 23
type input "*****"
click button "submit" at bounding box center [503, 80] width 23 height 20
click at [753, 173] on span at bounding box center [759, 179] width 12 height 12
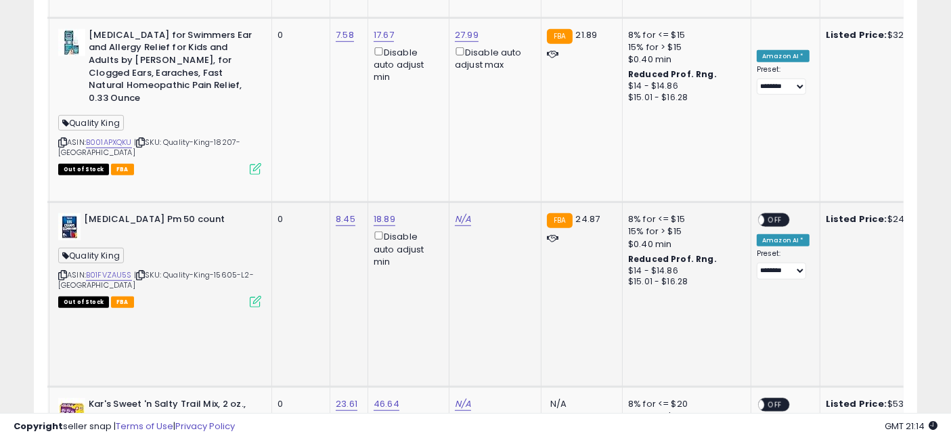
scroll to position [1017, 0]
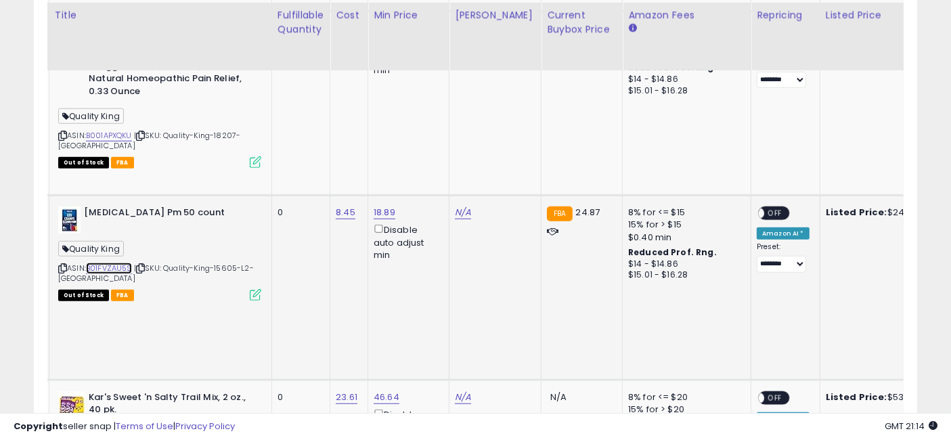
click at [118, 263] on link "B01FVZAU5S" at bounding box center [109, 269] width 46 height 12
click at [463, 206] on link "N/A" at bounding box center [463, 213] width 16 height 14
click at [413, 82] on input "number" at bounding box center [423, 85] width 120 height 23
type input "*****"
click button "submit" at bounding box center [499, 84] width 23 height 20
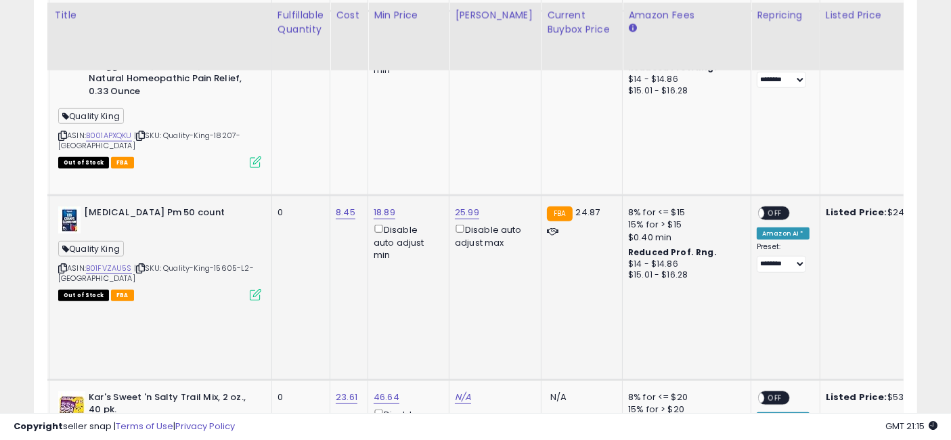
click at [764, 208] on span "OFF" at bounding box center [775, 214] width 22 height 12
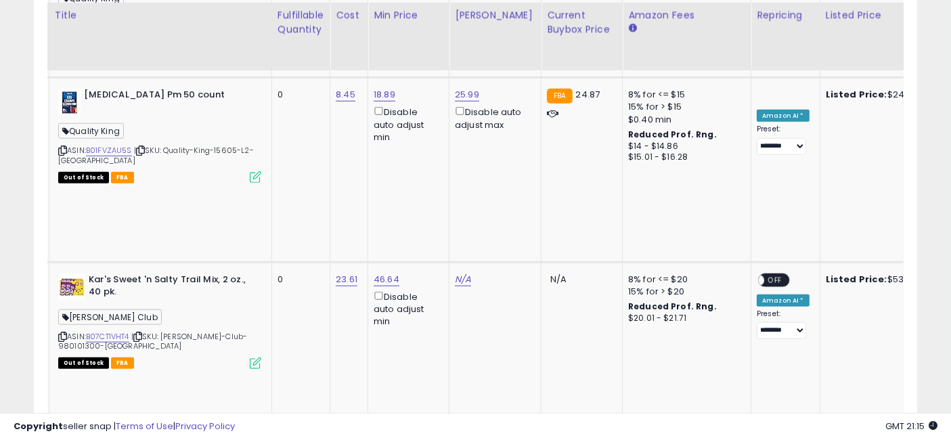
scroll to position [1167, 0]
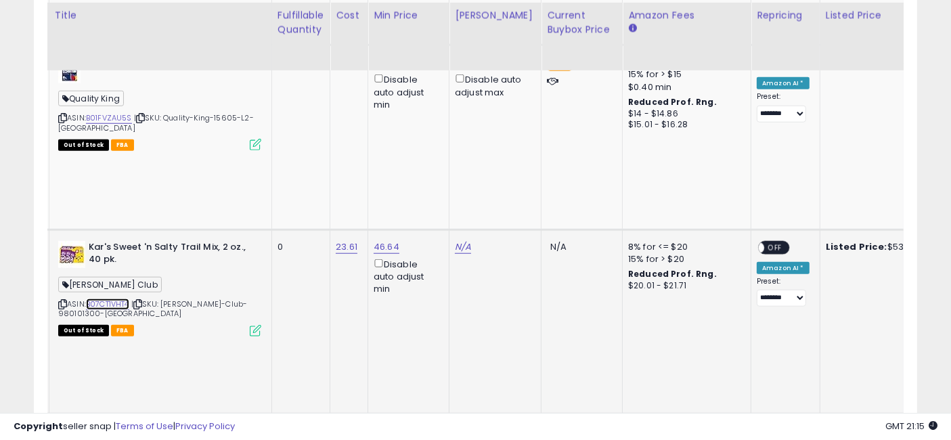
click at [112, 298] on link "B07CT1VHT4" at bounding box center [107, 304] width 43 height 12
click at [459, 229] on td "N/A" at bounding box center [495, 321] width 92 height 184
click at [458, 240] on link "N/A" at bounding box center [463, 247] width 16 height 14
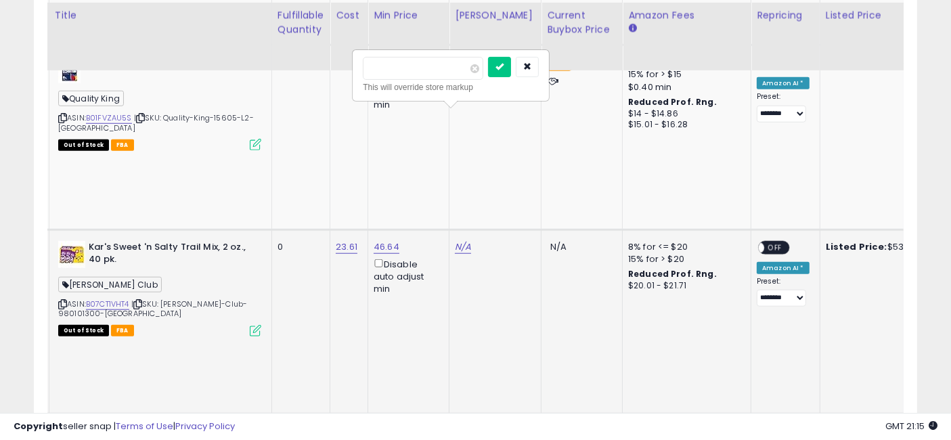
click at [413, 64] on input "number" at bounding box center [423, 68] width 120 height 23
type input "*****"
click button "submit" at bounding box center [499, 67] width 23 height 20
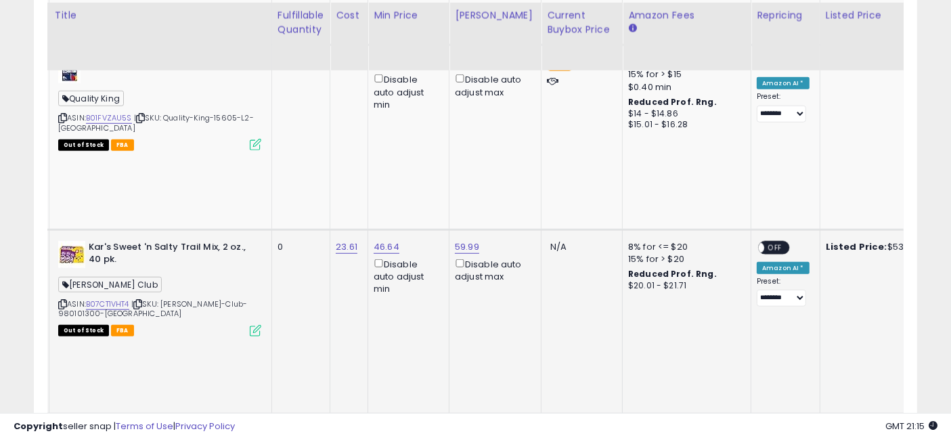
click at [764, 242] on span "OFF" at bounding box center [775, 248] width 22 height 12
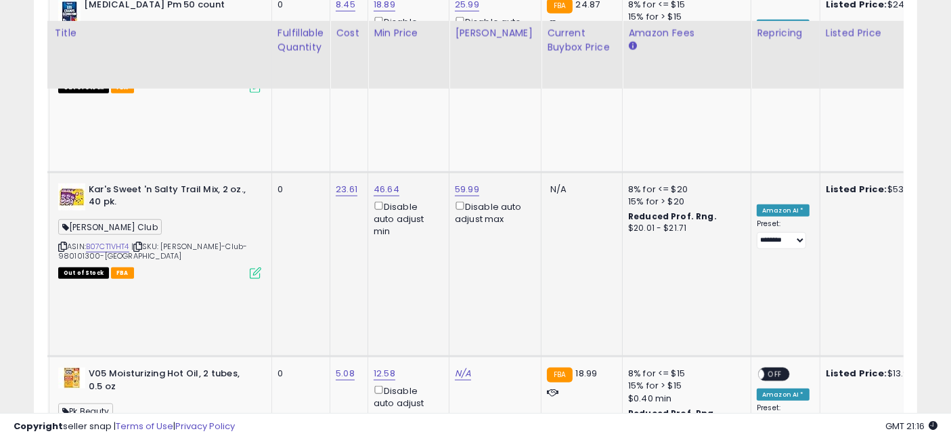
scroll to position [1243, 0]
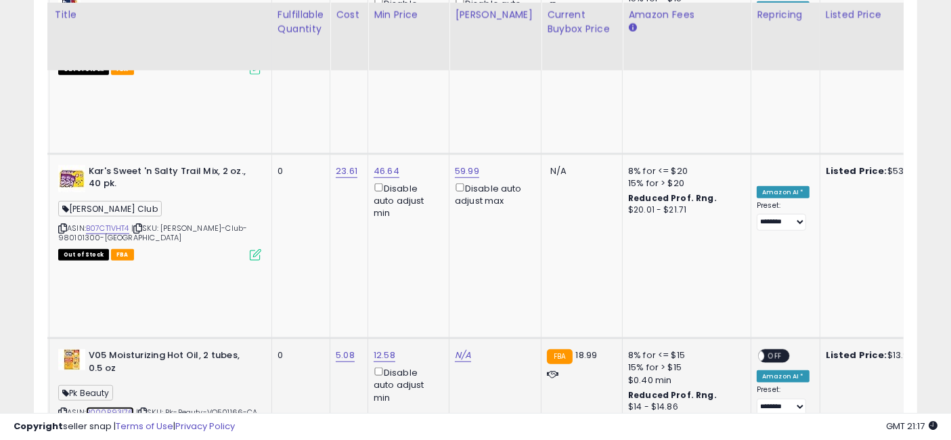
click at [105, 407] on link "B000R93I76" at bounding box center [110, 413] width 48 height 12
click at [455, 348] on link "N/A" at bounding box center [463, 355] width 16 height 14
click at [398, 120] on input "number" at bounding box center [423, 125] width 120 height 23
type input "*****"
click button "submit" at bounding box center [499, 124] width 23 height 20
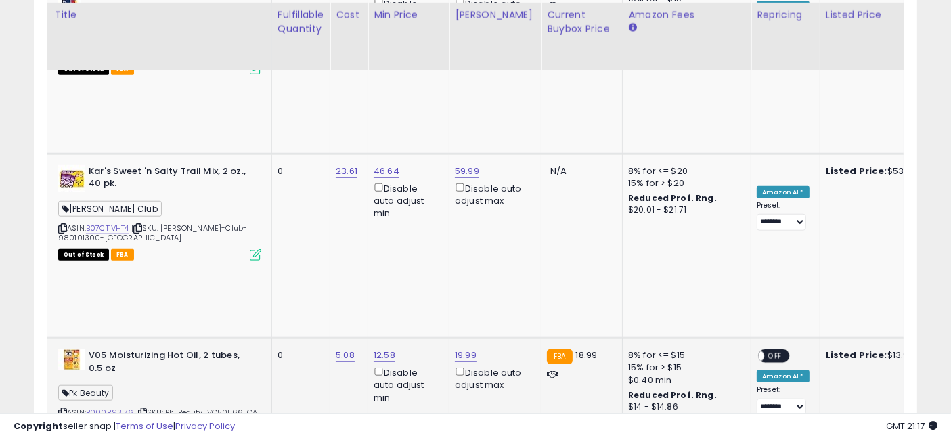
click at [764, 350] on span "OFF" at bounding box center [775, 356] width 22 height 12
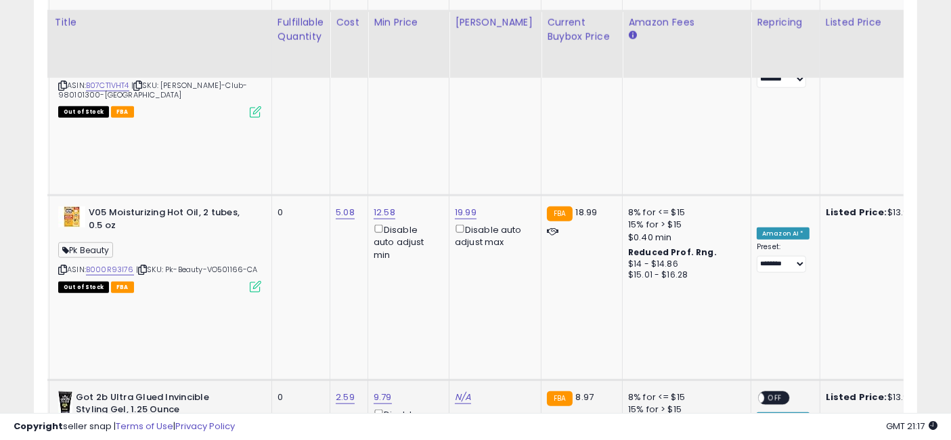
scroll to position [1393, 0]
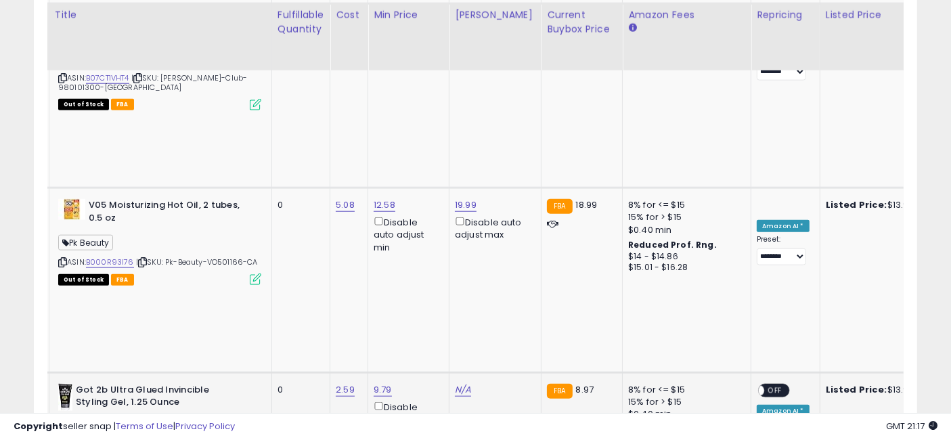
click at [114, 439] on link "B01MTCI8UM" at bounding box center [110, 447] width 48 height 12
click at [460, 383] on link "N/A" at bounding box center [463, 390] width 16 height 14
click at [423, 105] on input "number" at bounding box center [423, 107] width 120 height 23
type input "*****"
click button "submit" at bounding box center [499, 106] width 23 height 20
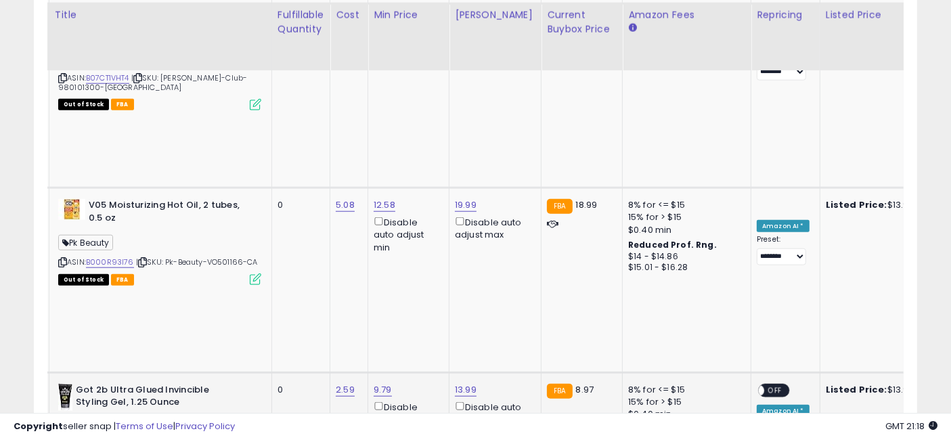
click at [764, 384] on span "OFF" at bounding box center [775, 390] width 22 height 12
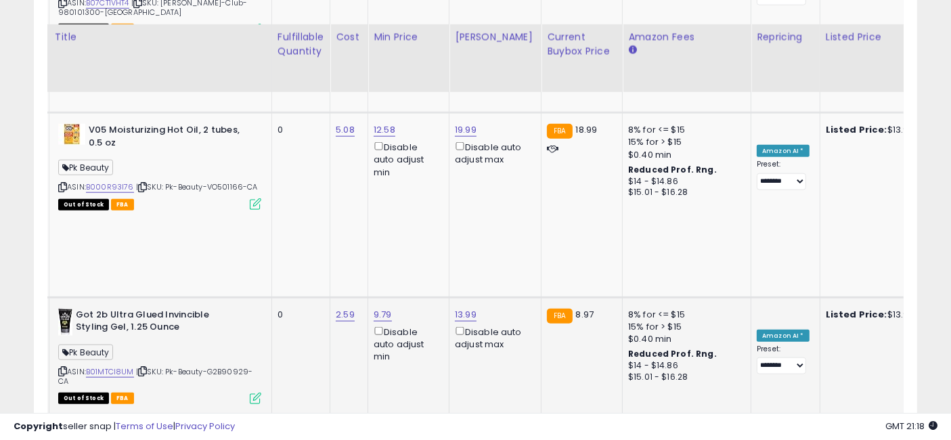
scroll to position [1543, 0]
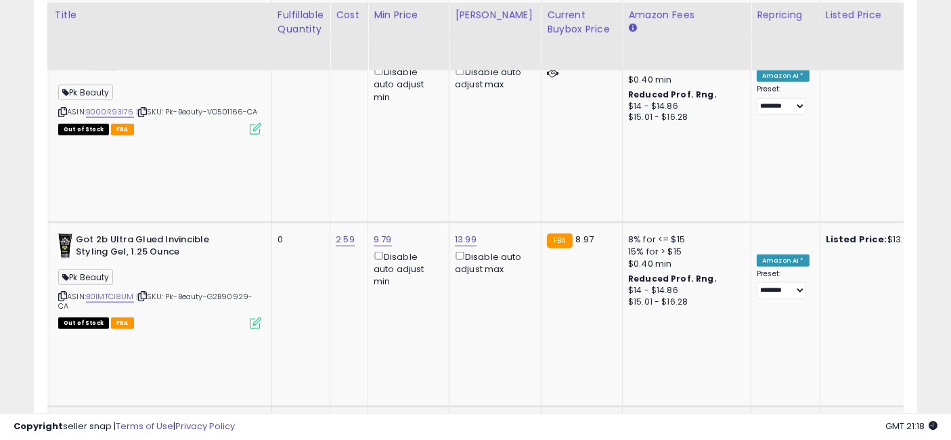
click at [461, 417] on link "N/A" at bounding box center [463, 424] width 16 height 14
click at [420, 86] on input "number" at bounding box center [423, 89] width 120 height 23
type input "*****"
click button "submit" at bounding box center [499, 88] width 23 height 20
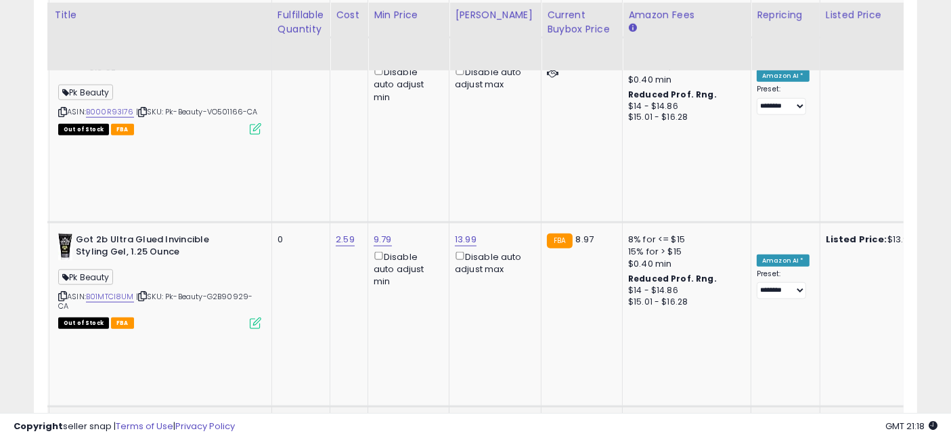
click at [764, 419] on span "OFF" at bounding box center [775, 425] width 22 height 12
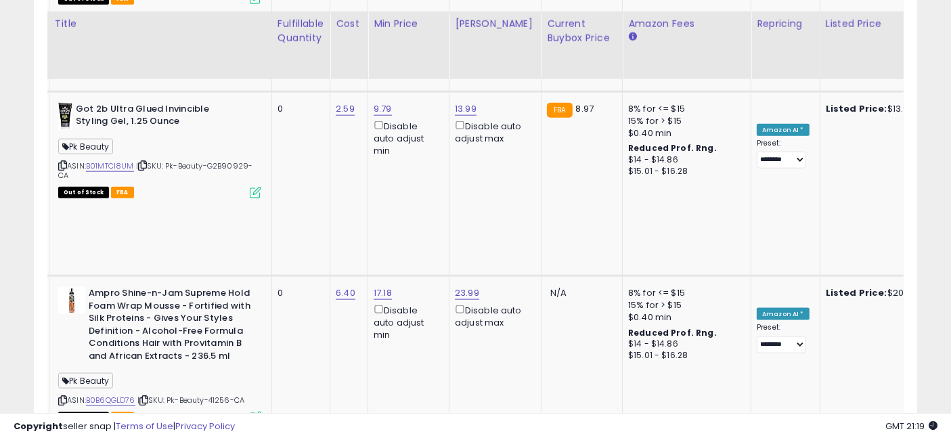
scroll to position [1694, 0]
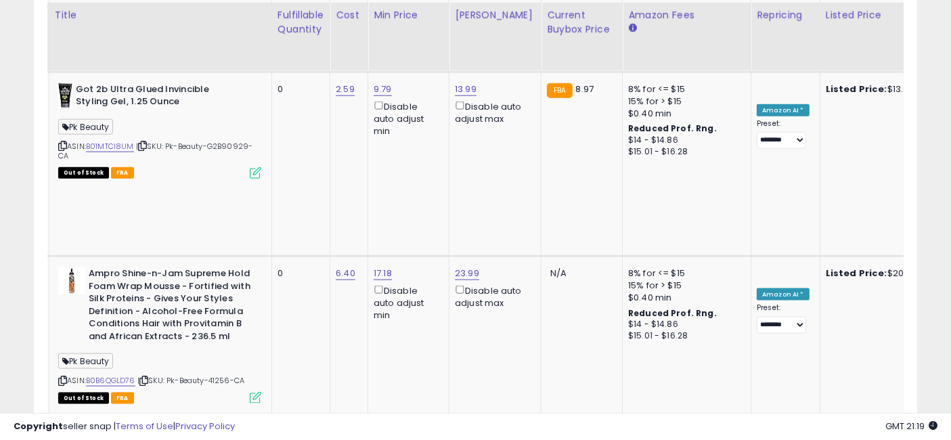
click at [423, 89] on input "number" at bounding box center [423, 94] width 120 height 23
type input "*****"
click button "submit" at bounding box center [499, 93] width 23 height 20
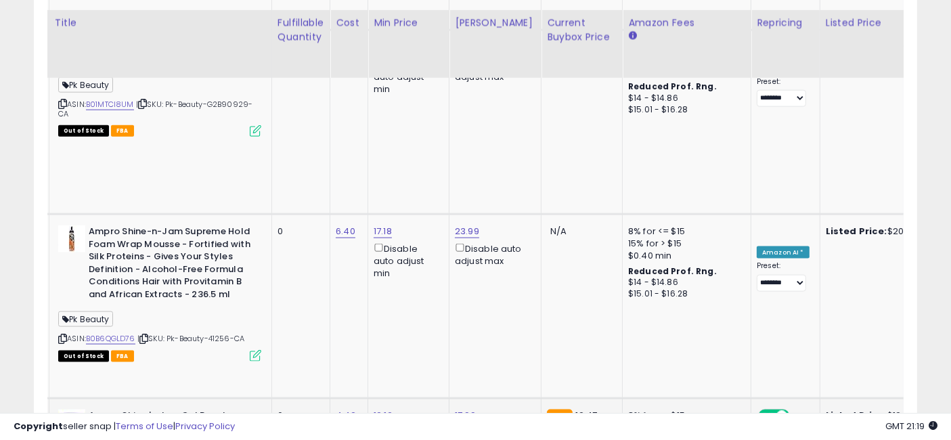
scroll to position [1755, 0]
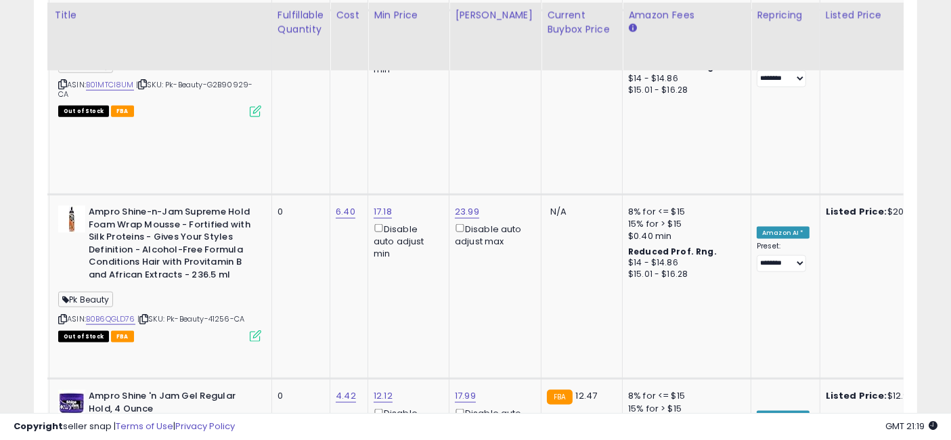
click at [428, 168] on input "number" at bounding box center [423, 165] width 120 height 23
type input "****"
click button "submit" at bounding box center [499, 164] width 23 height 20
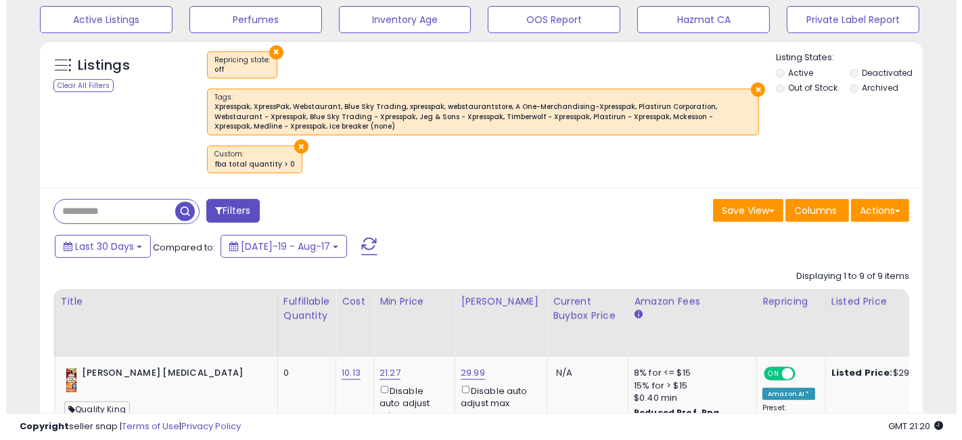
scroll to position [477, 0]
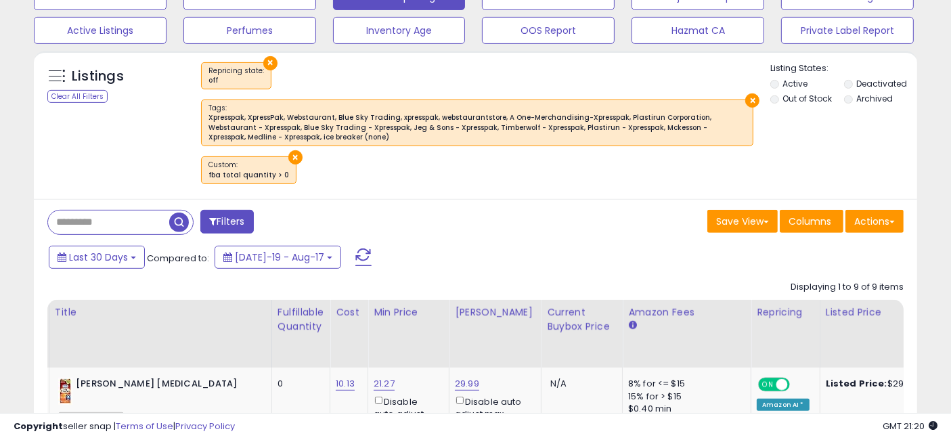
click at [181, 212] on span "button" at bounding box center [179, 222] width 20 height 20
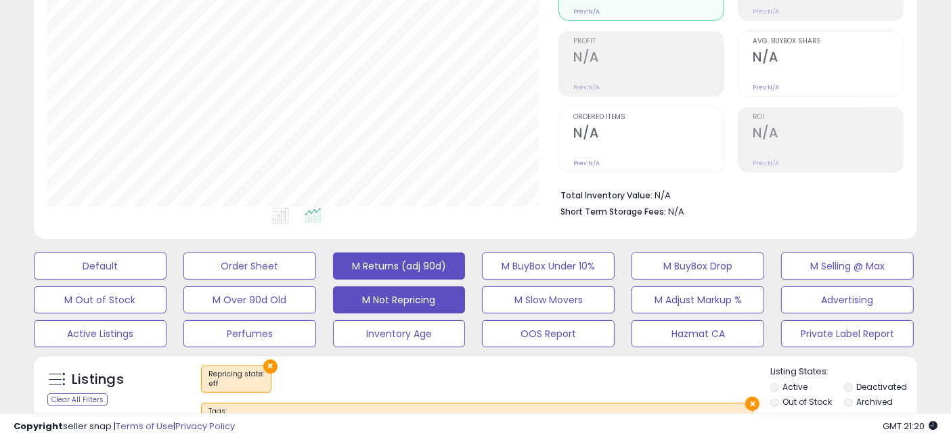
scroll to position [0, 0]
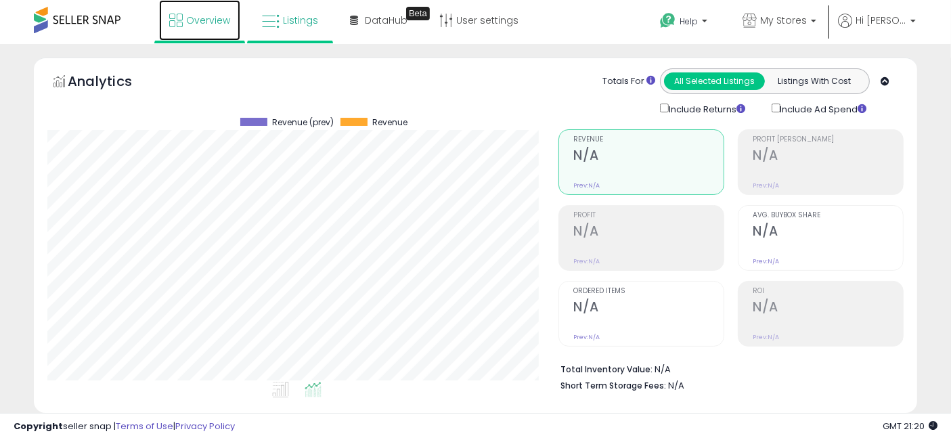
click at [182, 22] on icon at bounding box center [176, 21] width 14 height 14
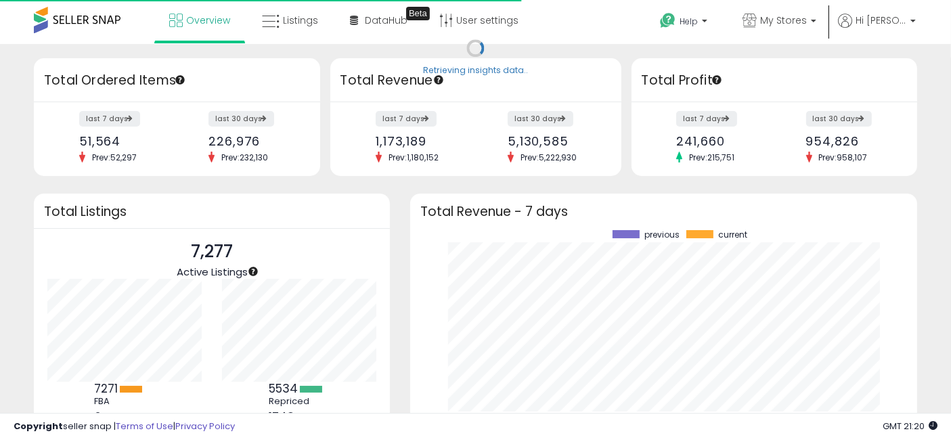
scroll to position [188, 479]
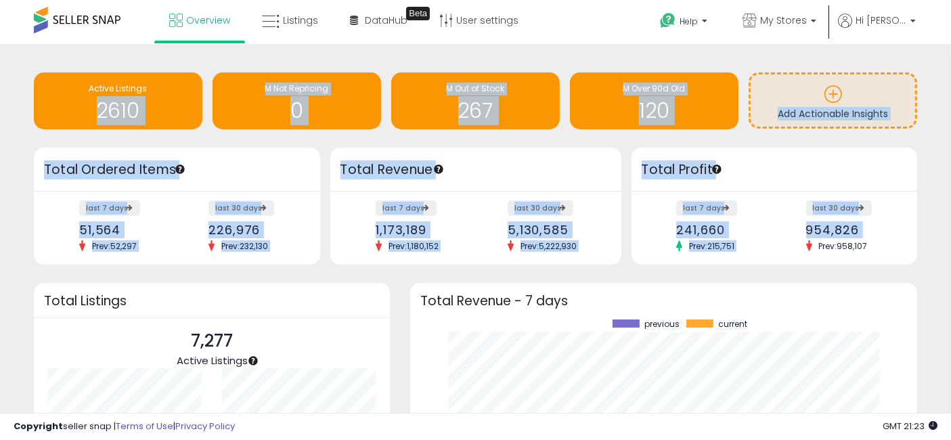
drag, startPoint x: 878, startPoint y: 248, endPoint x: 9, endPoint y: 142, distance: 875.3
click at [9, 142] on div "Retrieving insights data.. Active Listings 2610 M Not Repricing 0 M Out of Stoc…" at bounding box center [475, 324] width 937 height 532
click at [17, 162] on div "Retrieving insights data.. Active Listings 2610 M Not Repricing 0 M Out of Stoc…" at bounding box center [475, 324] width 937 height 532
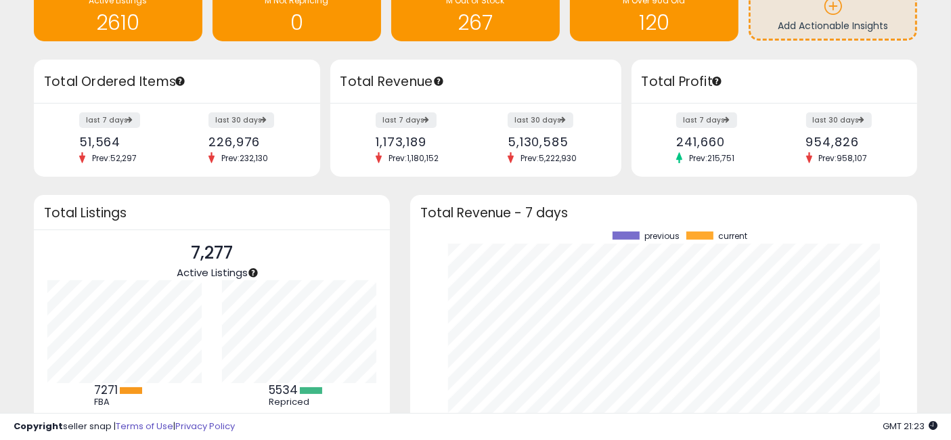
scroll to position [0, 0]
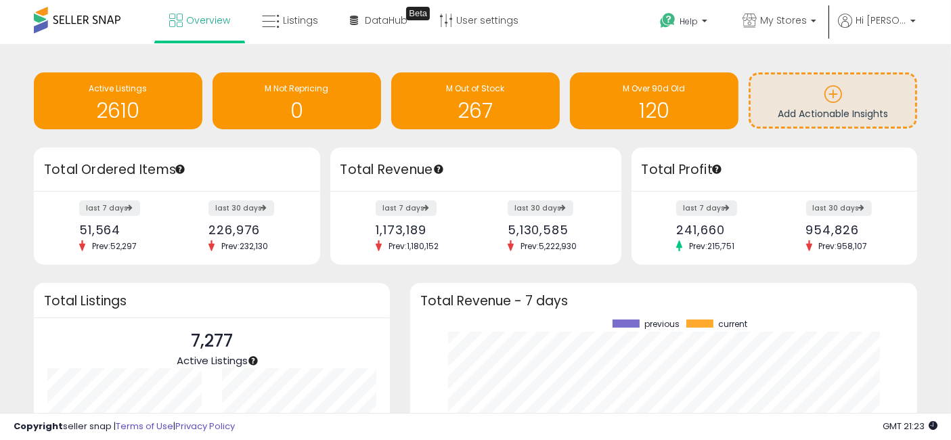
click at [19, 163] on div "Retrieving insights data.. Active Listings 2610 M Not Repricing 0 M Out of Stoc…" at bounding box center [475, 324] width 937 height 532
click at [109, 168] on h3 "Total Ordered Items" at bounding box center [177, 169] width 266 height 19
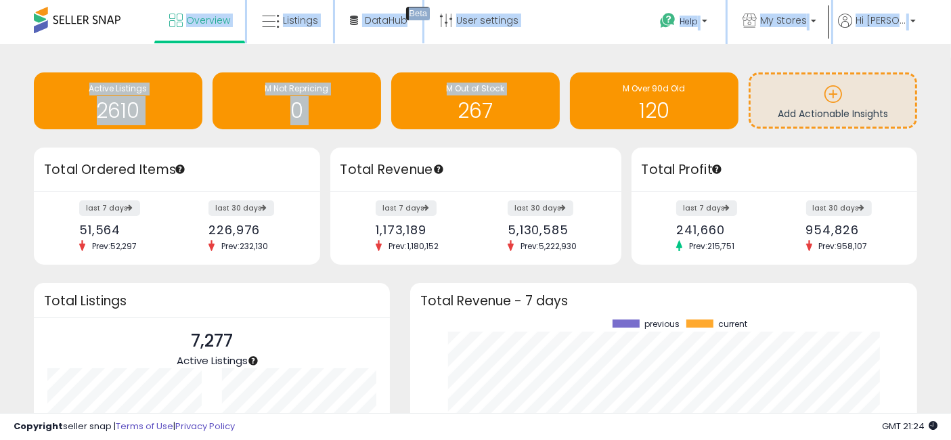
drag, startPoint x: 387, startPoint y: 132, endPoint x: 60, endPoint y: 26, distance: 344.3
click at [60, 26] on div "Unable to login Retrieving listings data.. has not yet accepted the Terms of Us…" at bounding box center [475, 311] width 951 height 623
click at [0, 110] on div "Retrieving insights data.. Active Listings 2610 M Not Repricing 0 M Out of Stoc…" at bounding box center [475, 333] width 951 height 579
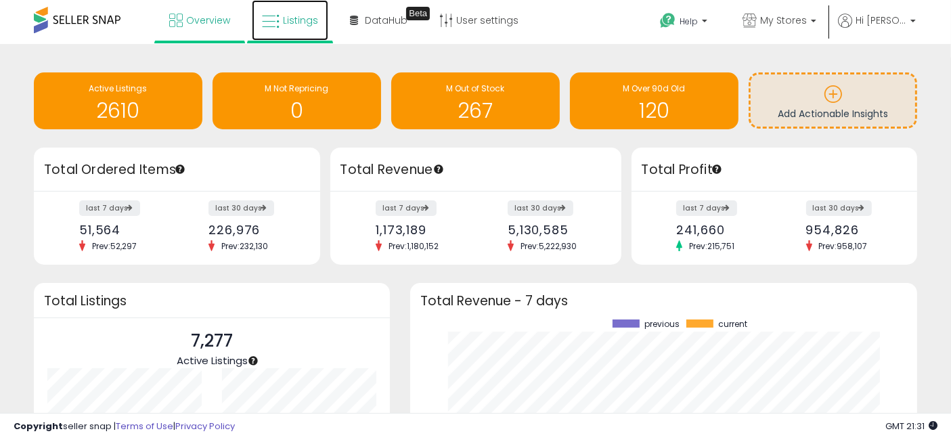
click at [293, 25] on span "Listings" at bounding box center [300, 21] width 35 height 14
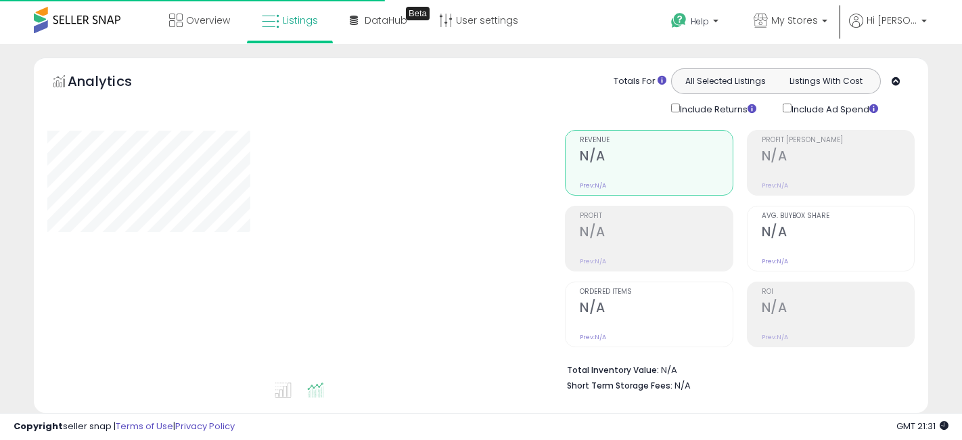
click at [21, 177] on div "**********" at bounding box center [481, 444] width 949 height 772
select select "**"
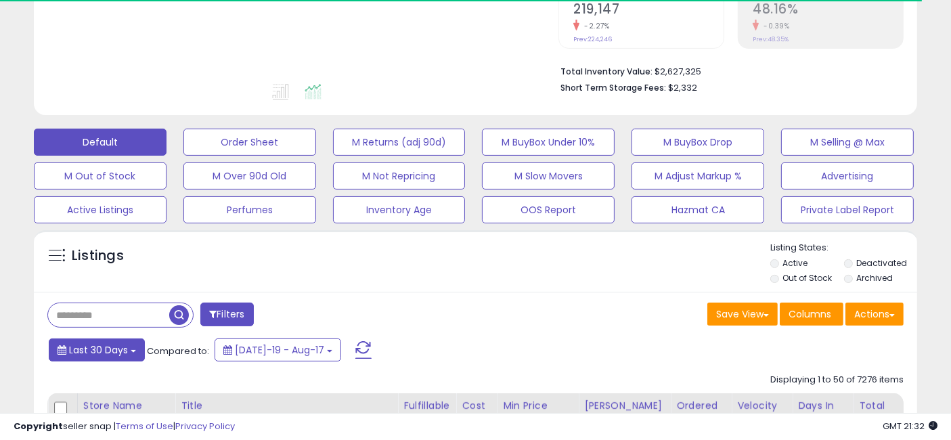
scroll to position [451, 0]
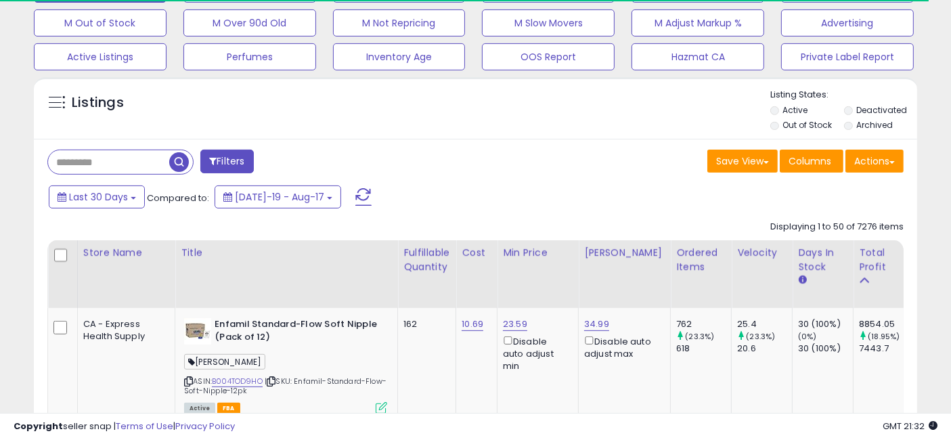
click at [126, 161] on input "text" at bounding box center [108, 162] width 121 height 24
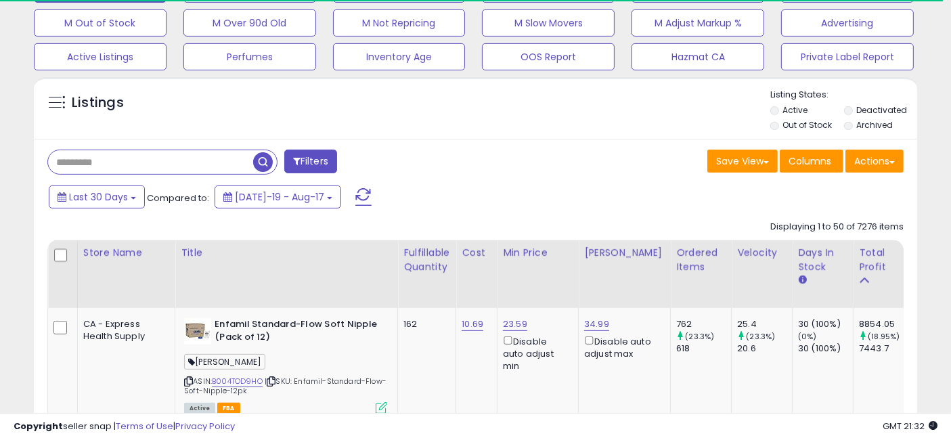
scroll to position [277, 511]
paste input "********"
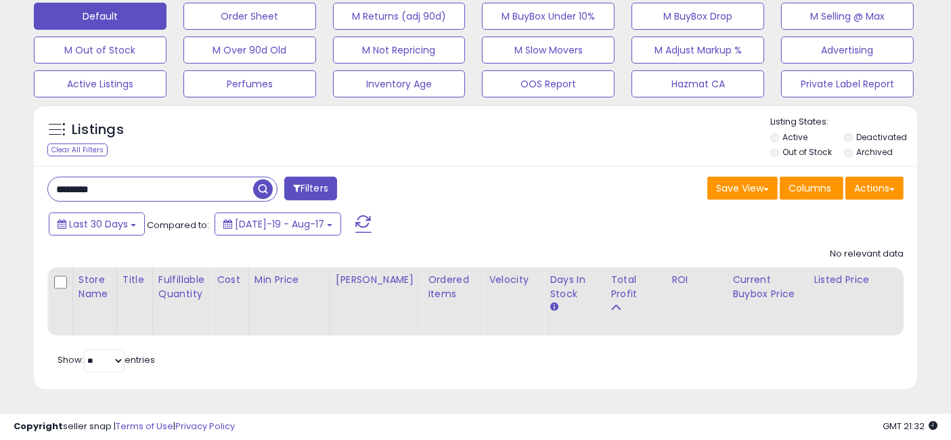
click at [176, 183] on input "********" at bounding box center [150, 189] width 205 height 24
paste input "**"
type input "**********"
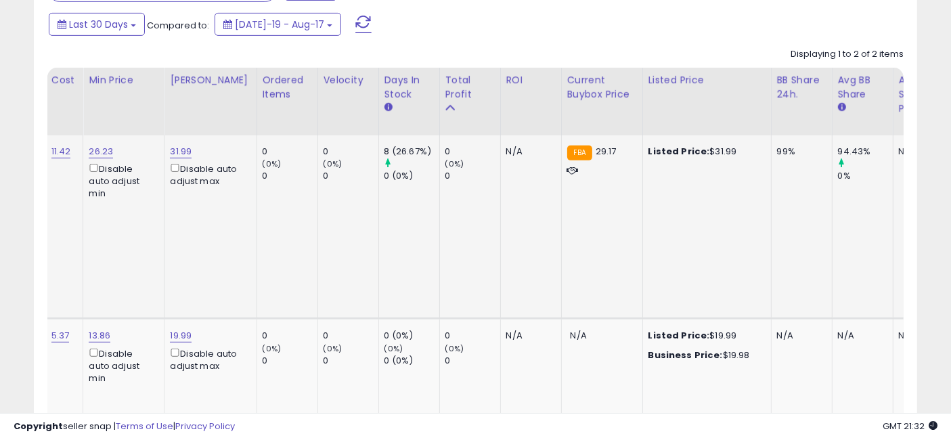
scroll to position [0, 607]
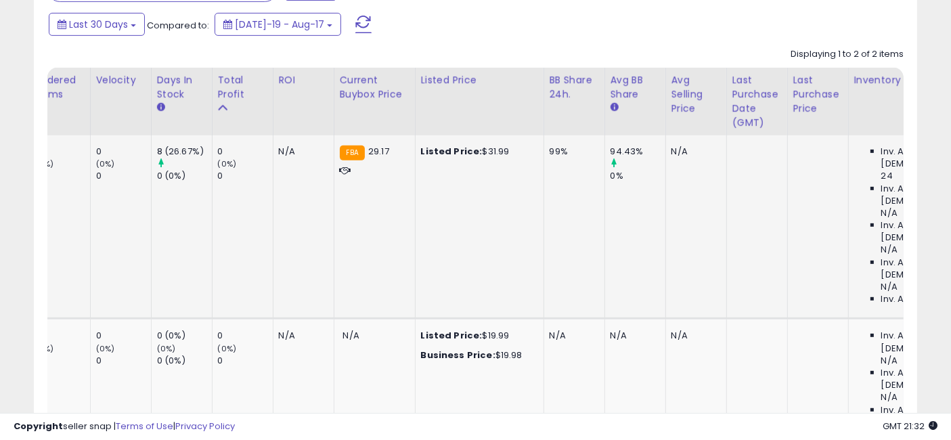
drag, startPoint x: 406, startPoint y: 236, endPoint x: 520, endPoint y: 237, distance: 113.7
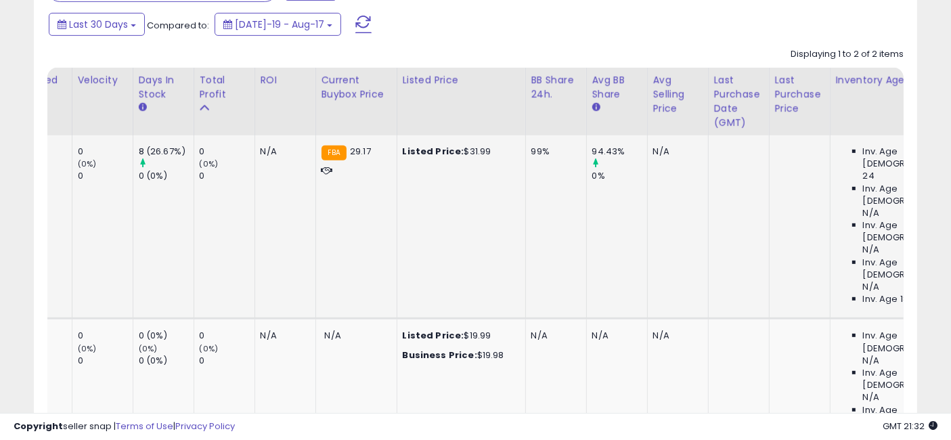
scroll to position [0, 0]
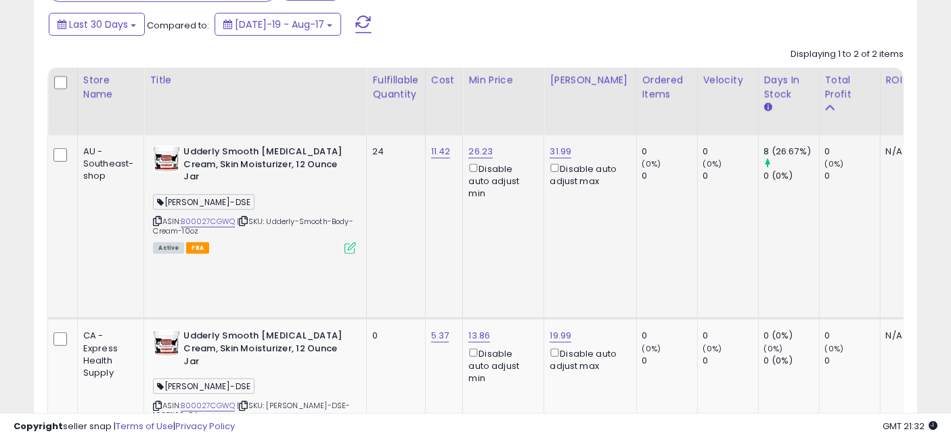
drag, startPoint x: 666, startPoint y: 217, endPoint x: 346, endPoint y: 210, distance: 320.8
click at [558, 150] on link "31.99" at bounding box center [560, 152] width 22 height 14
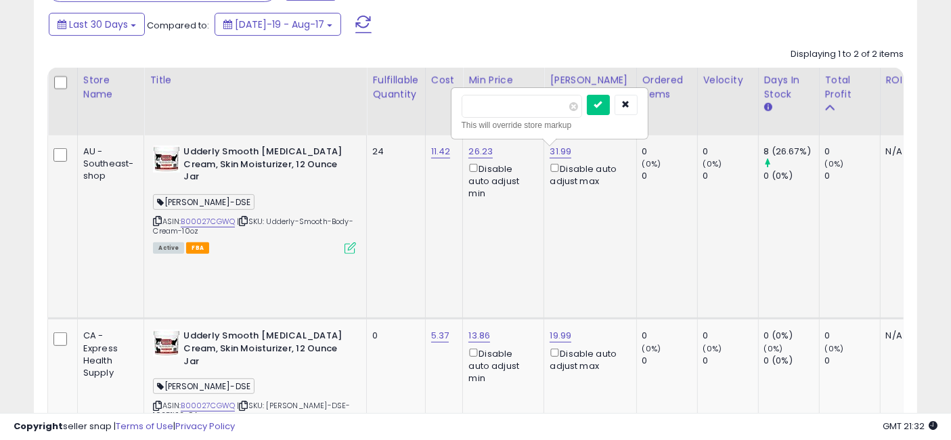
click at [480, 103] on input "*****" at bounding box center [521, 106] width 120 height 23
type input "*****"
click button "submit" at bounding box center [598, 105] width 23 height 20
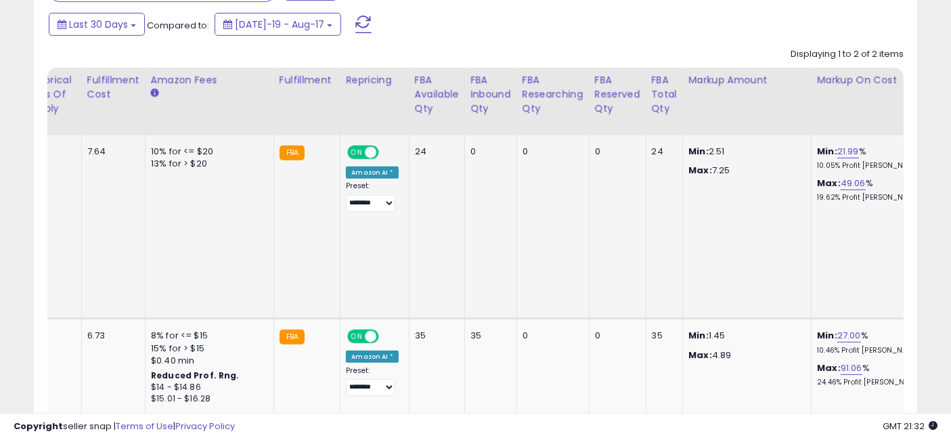
drag, startPoint x: 388, startPoint y: 206, endPoint x: 883, endPoint y: 221, distance: 495.5
drag, startPoint x: 858, startPoint y: 219, endPoint x: 402, endPoint y: 209, distance: 456.2
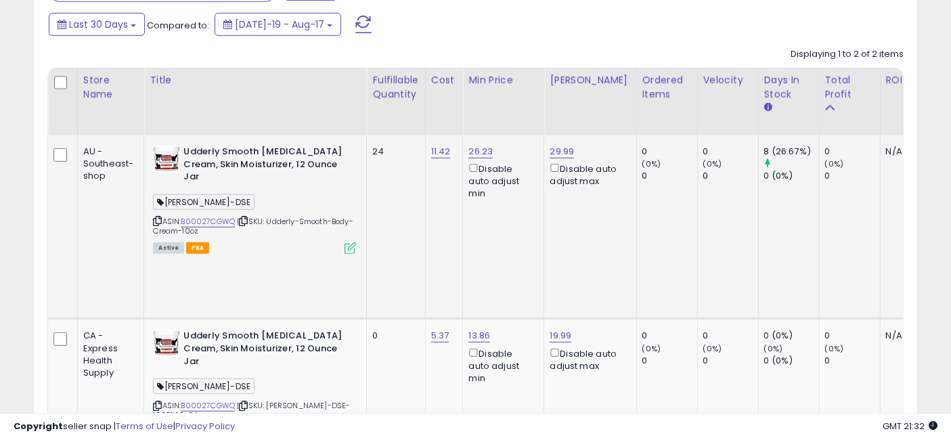
drag, startPoint x: 637, startPoint y: 221, endPoint x: 207, endPoint y: 208, distance: 430.5
click at [353, 242] on icon at bounding box center [350, 248] width 12 height 12
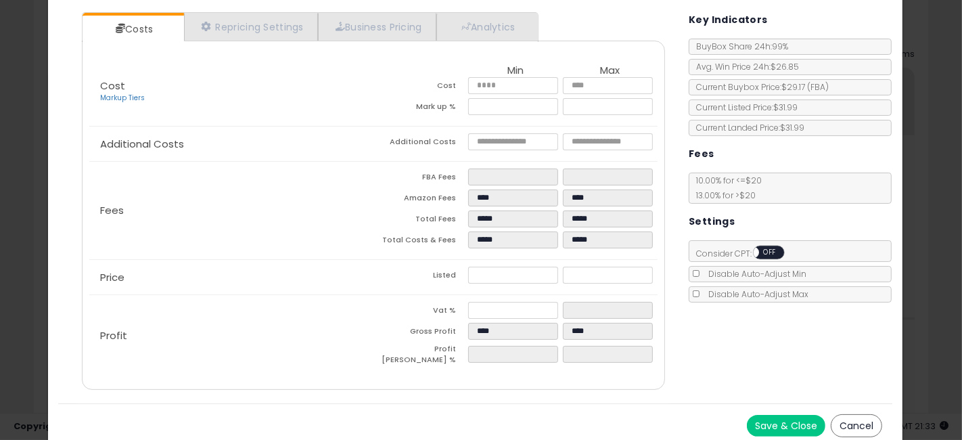
click at [0, 226] on div "× Close Udderly Smooth [MEDICAL_DATA] Cream, Skin Moisturizer, 12 Ounce Jar ASI…" at bounding box center [481, 220] width 962 height 440
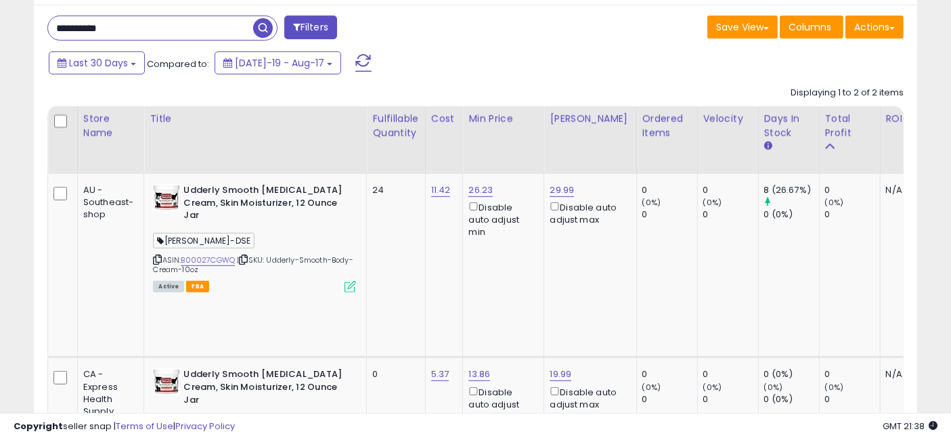
scroll to position [601, 0]
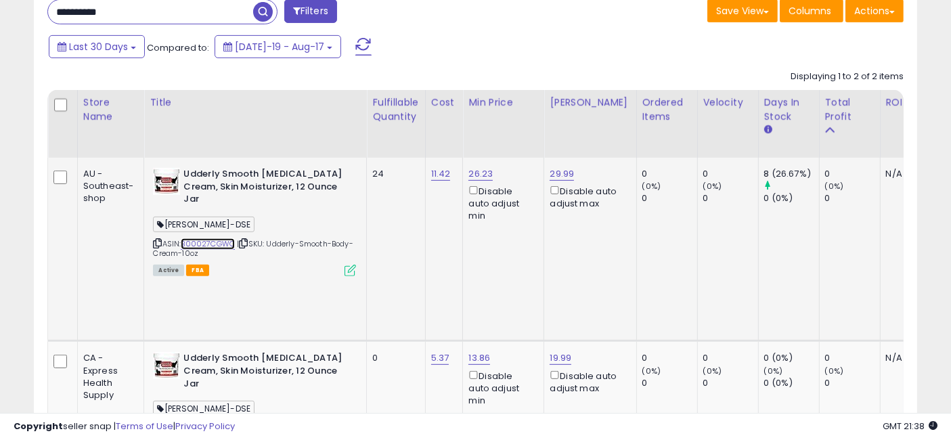
click at [208, 238] on link "B00027CGWQ" at bounding box center [208, 244] width 54 height 12
click at [212, 238] on link "B00027CGWQ" at bounding box center [208, 244] width 54 height 12
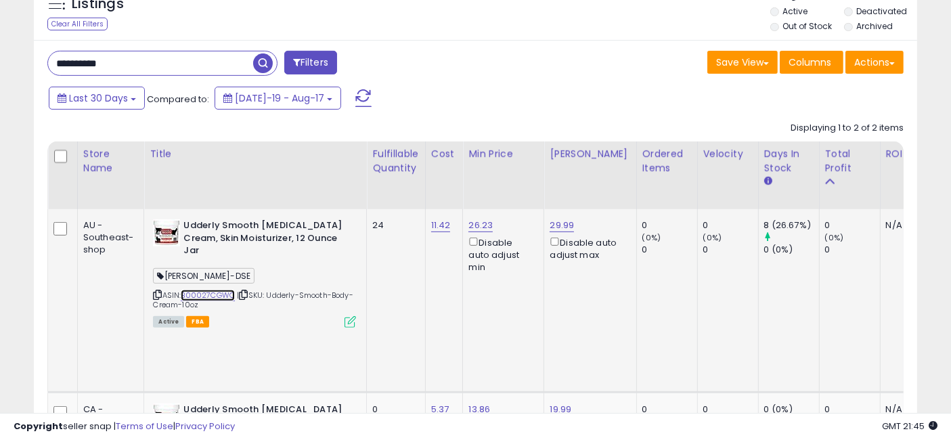
scroll to position [526, 0]
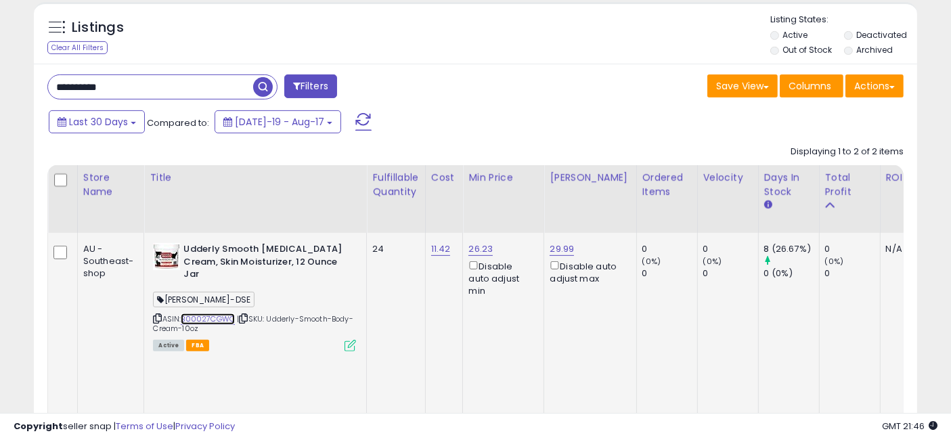
click at [208, 313] on link "B00027CGWQ" at bounding box center [208, 319] width 54 height 12
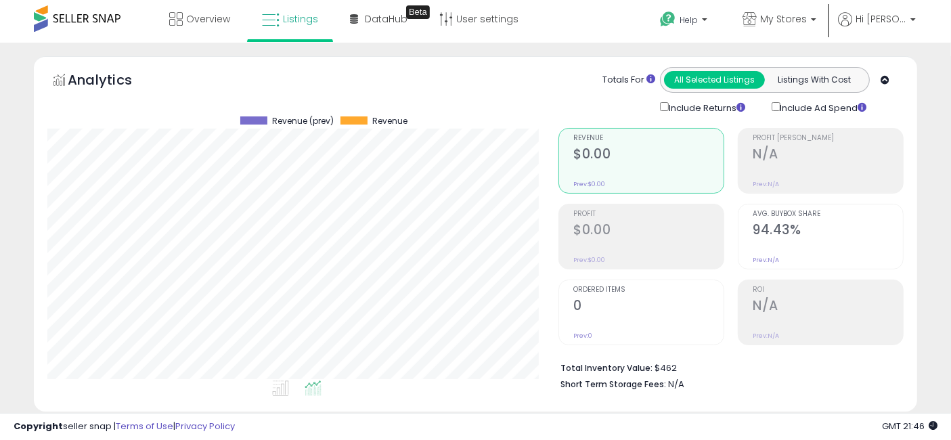
scroll to position [0, 0]
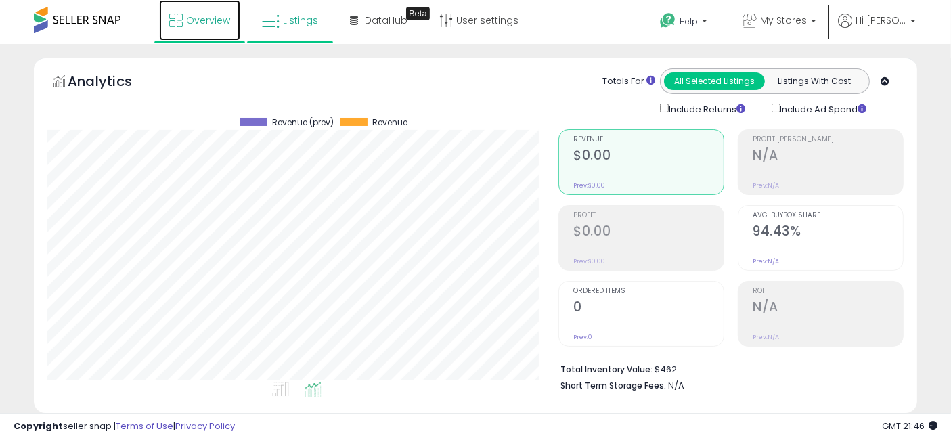
click at [203, 19] on span "Overview" at bounding box center [208, 21] width 44 height 14
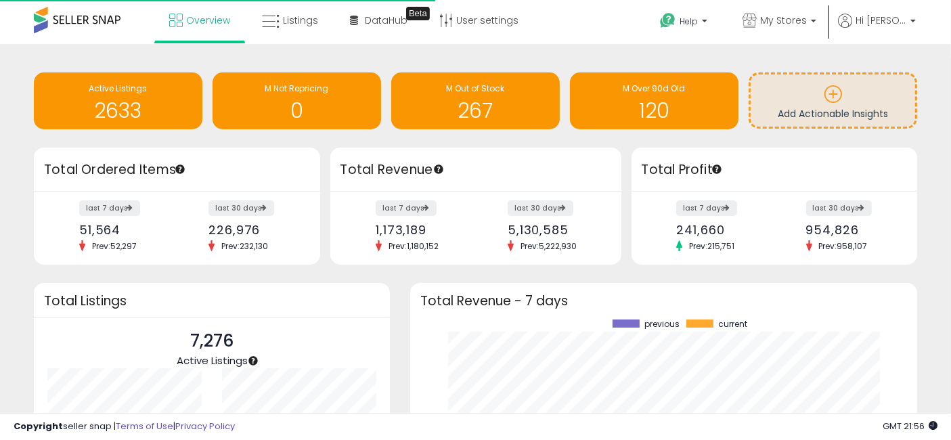
scroll to position [188, 479]
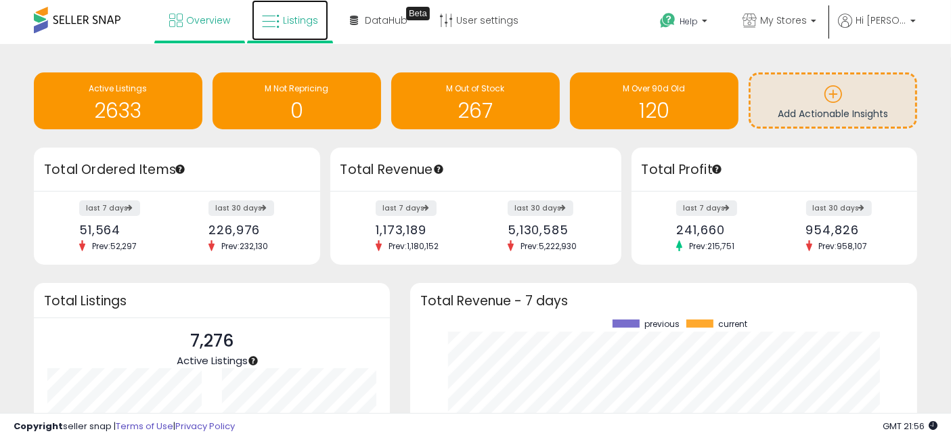
click at [290, 22] on span "Listings" at bounding box center [300, 21] width 35 height 14
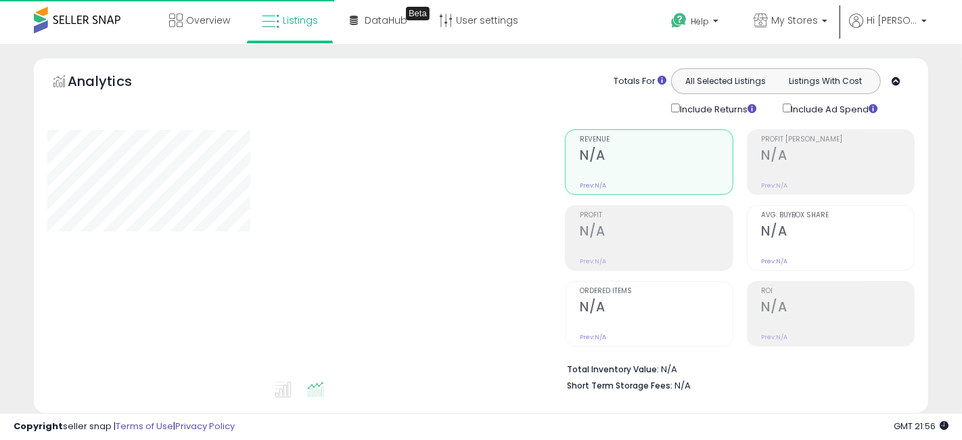
select select "**"
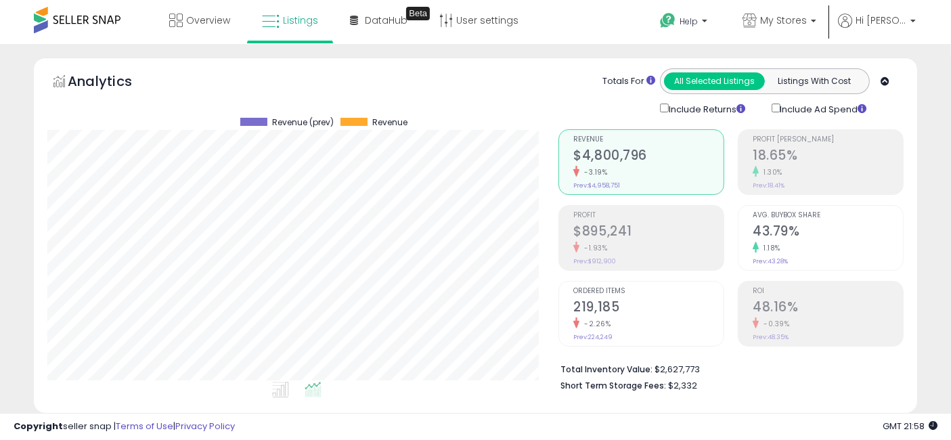
scroll to position [526, 0]
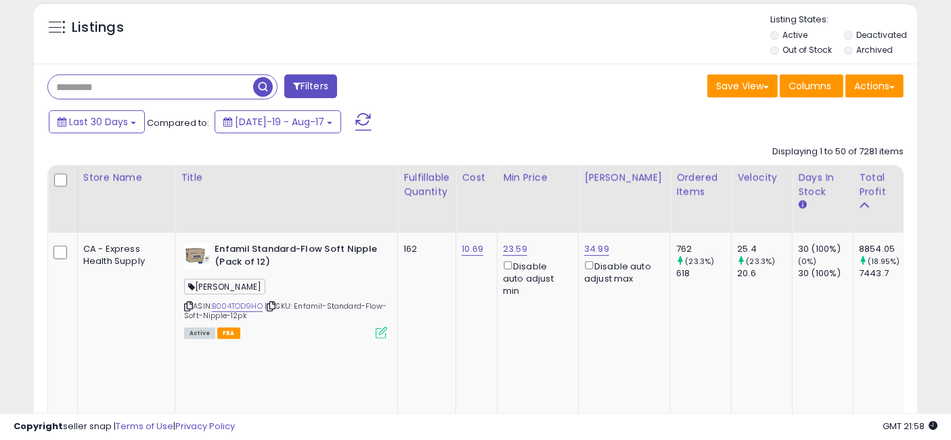
click at [133, 89] on input "text" at bounding box center [150, 87] width 205 height 24
type input "*********"
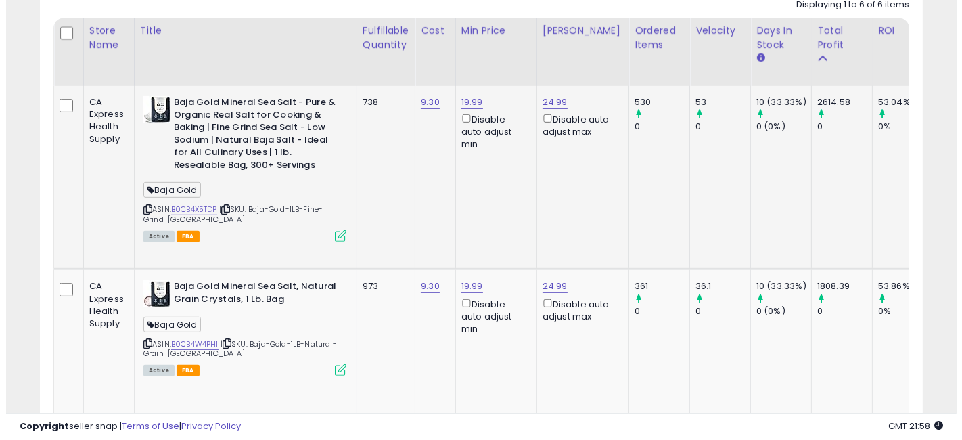
scroll to position [597, 0]
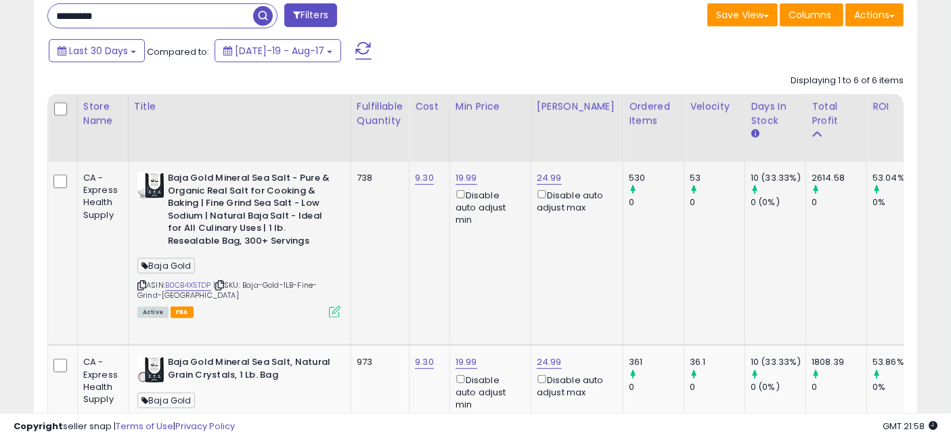
click at [331, 312] on icon at bounding box center [335, 312] width 12 height 12
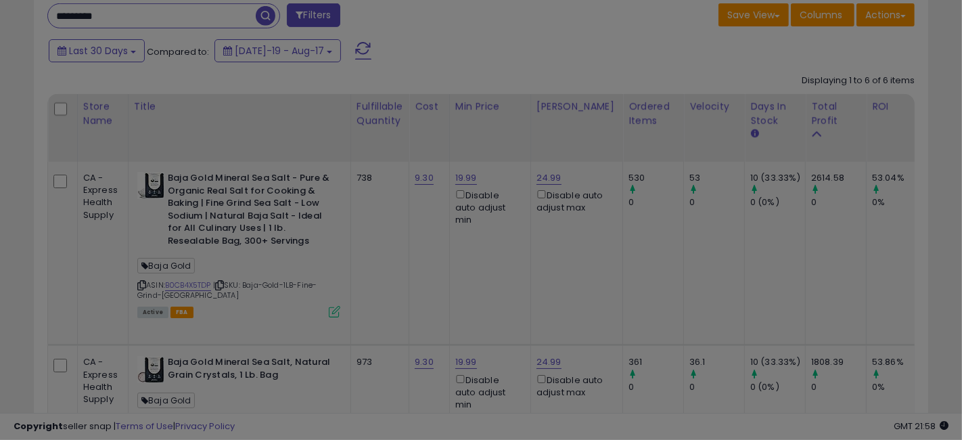
scroll to position [277, 518]
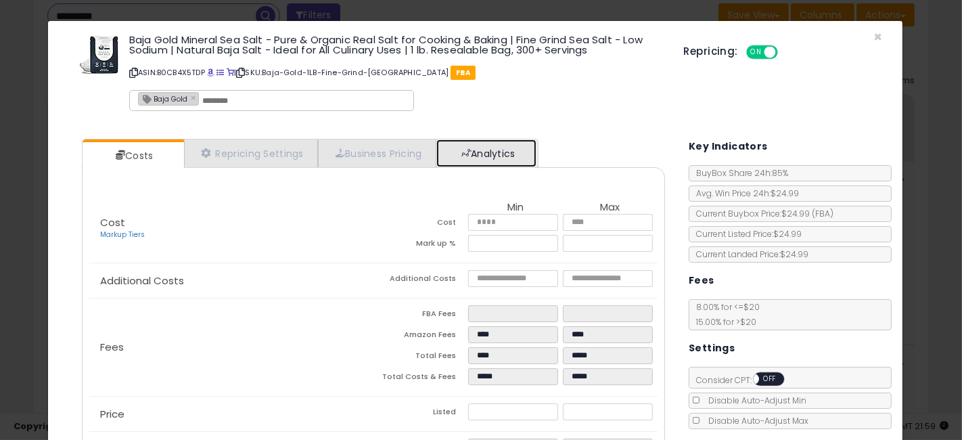
click at [495, 155] on link "Analytics" at bounding box center [486, 153] width 100 height 28
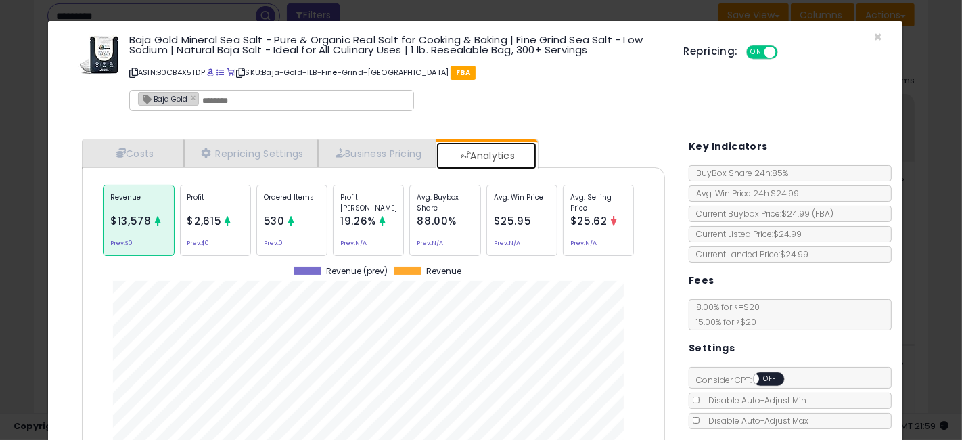
scroll to position [415, 603]
click at [287, 221] on icon at bounding box center [291, 221] width 10 height 10
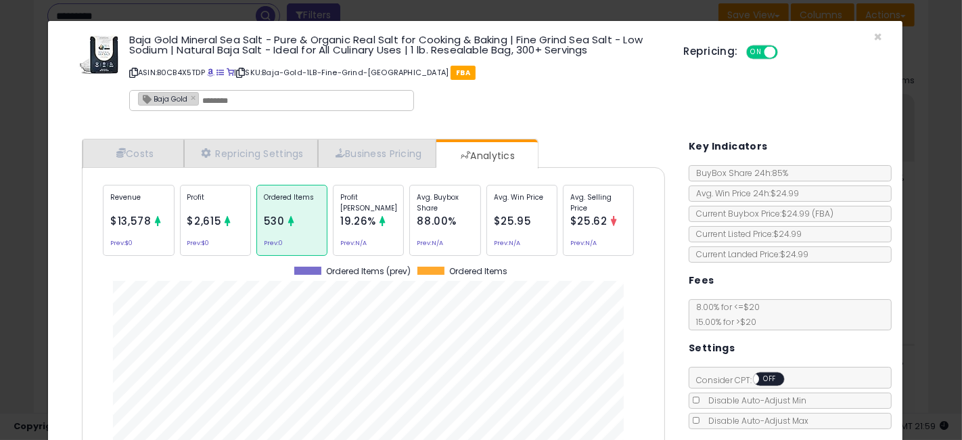
click at [0, 277] on div "× Close Baja Gold Mineral Sea Salt - Pure & Organic Real Salt for Cooking & Bak…" at bounding box center [481, 220] width 962 height 440
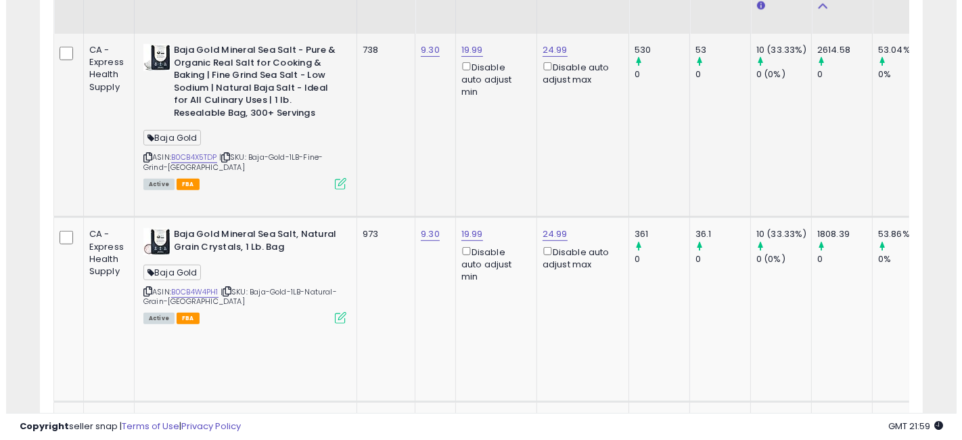
scroll to position [748, 0]
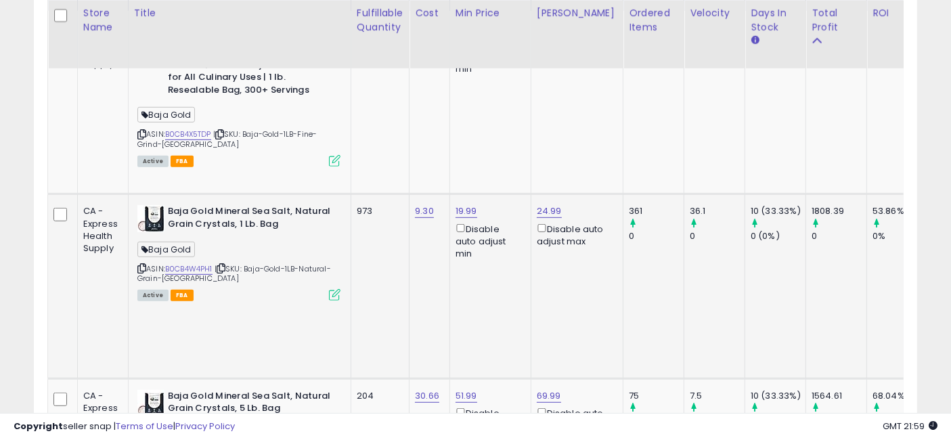
click at [333, 289] on icon at bounding box center [335, 295] width 12 height 12
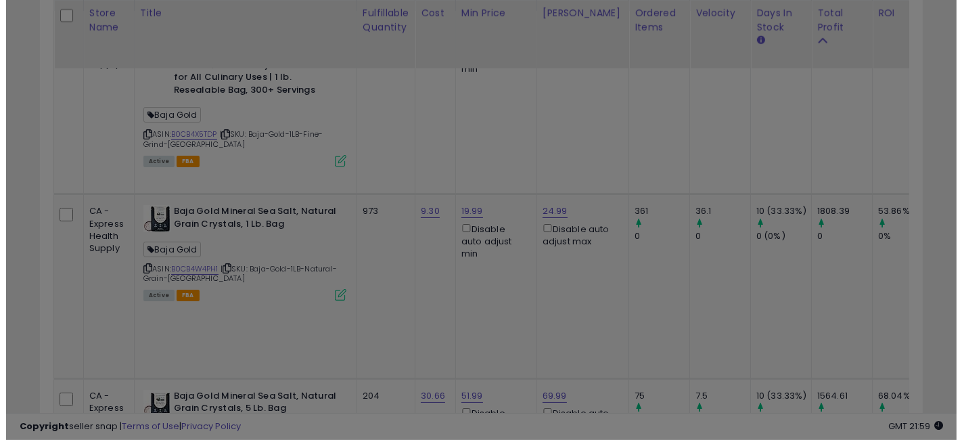
scroll to position [277, 518]
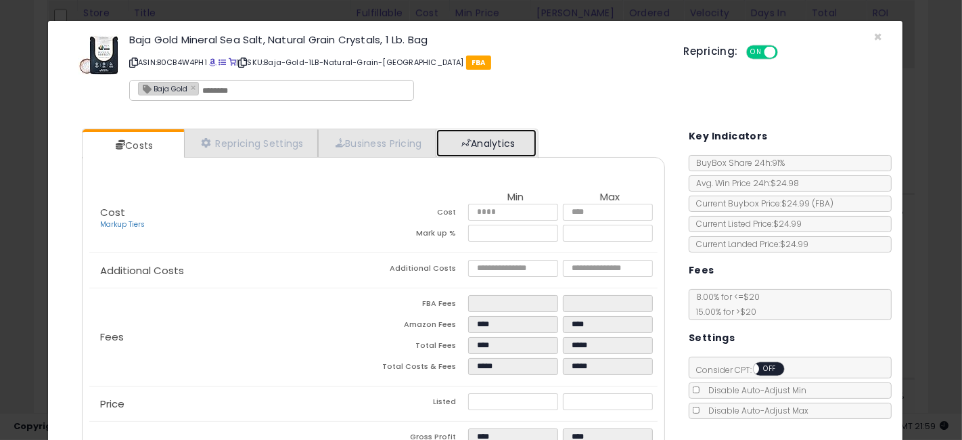
click at [512, 148] on link "Analytics" at bounding box center [486, 143] width 100 height 28
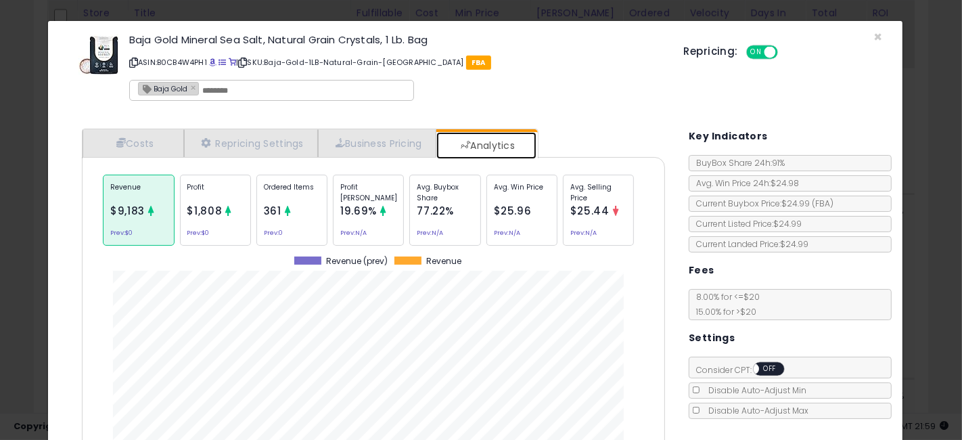
scroll to position [415, 603]
click at [350, 198] on p "Profit [PERSON_NAME]" at bounding box center [368, 192] width 56 height 20
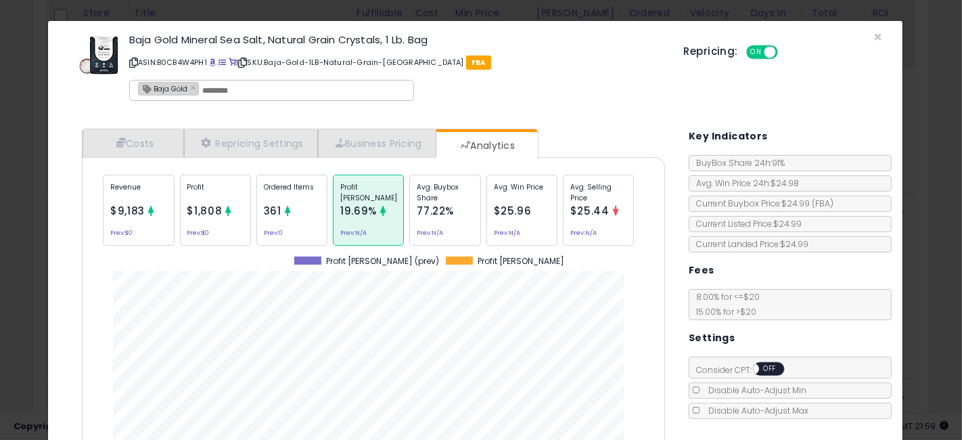
scroll to position [0, 0]
click at [291, 198] on p "Ordered Items" at bounding box center [292, 192] width 56 height 20
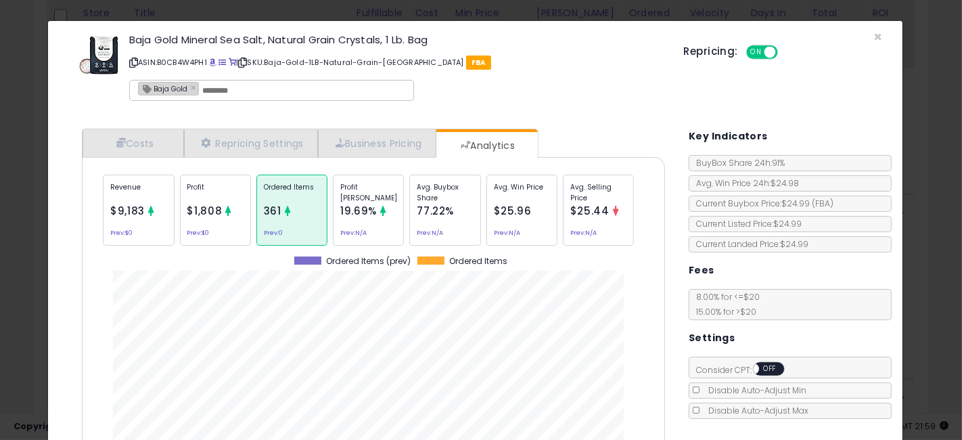
click at [0, 280] on div "× Close Baja Gold Mineral Sea Salt, Natural Grain Crystals, 1 Lb. Bag ASIN: B0C…" at bounding box center [481, 220] width 962 height 440
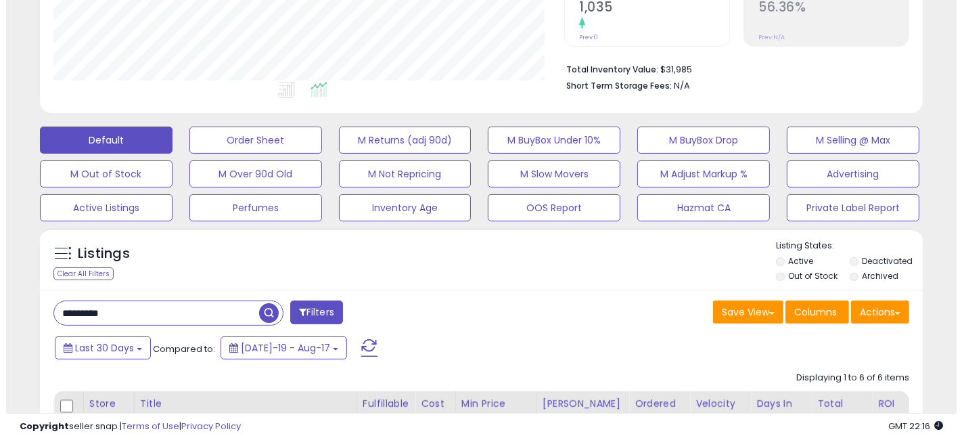
scroll to position [75, 0]
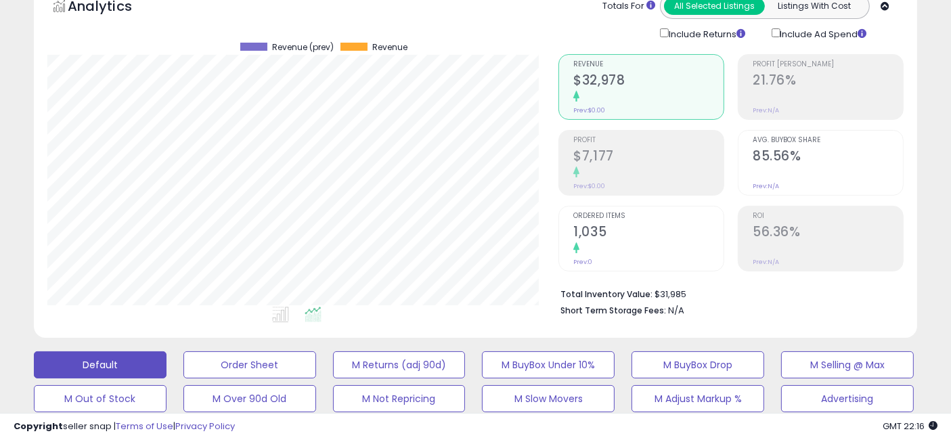
click at [825, 160] on h2 "85.56%" at bounding box center [827, 157] width 150 height 18
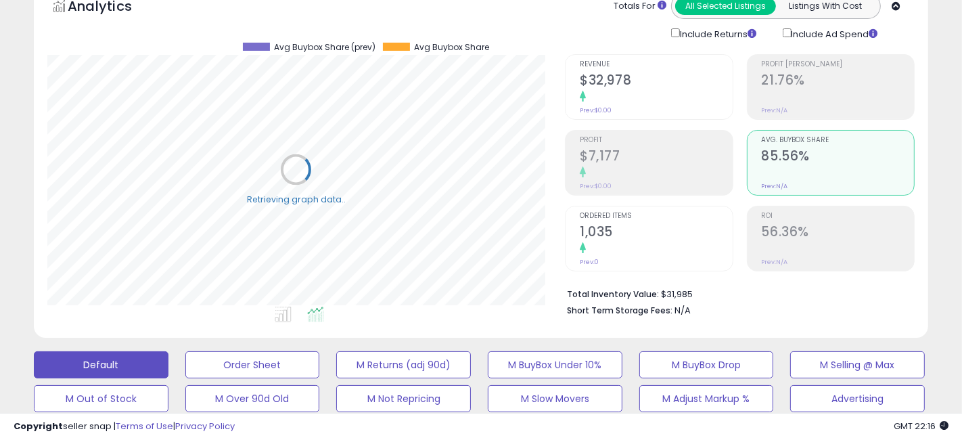
scroll to position [676344, 676110]
click at [654, 79] on h2 "$32,978" at bounding box center [648, 81] width 150 height 18
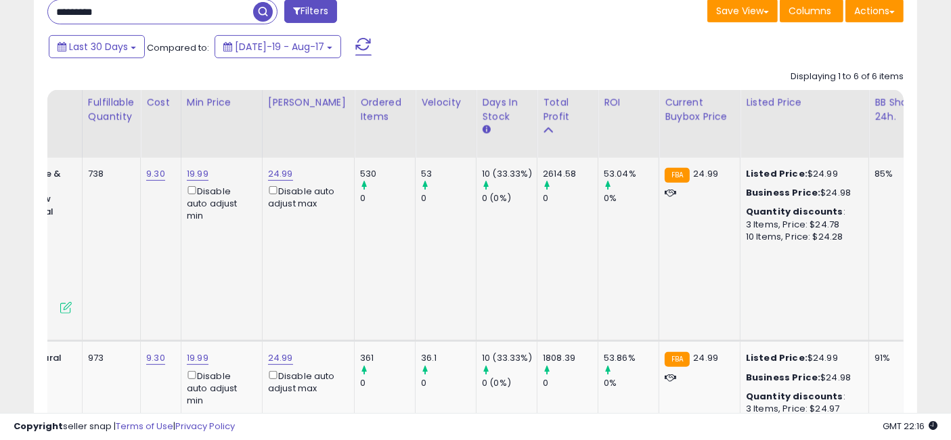
scroll to position [0, 308]
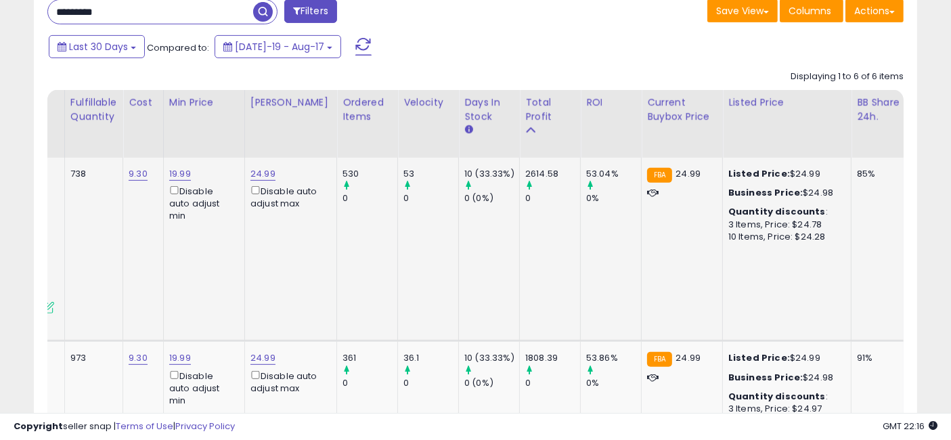
drag, startPoint x: 383, startPoint y: 250, endPoint x: 487, endPoint y: 268, distance: 105.8
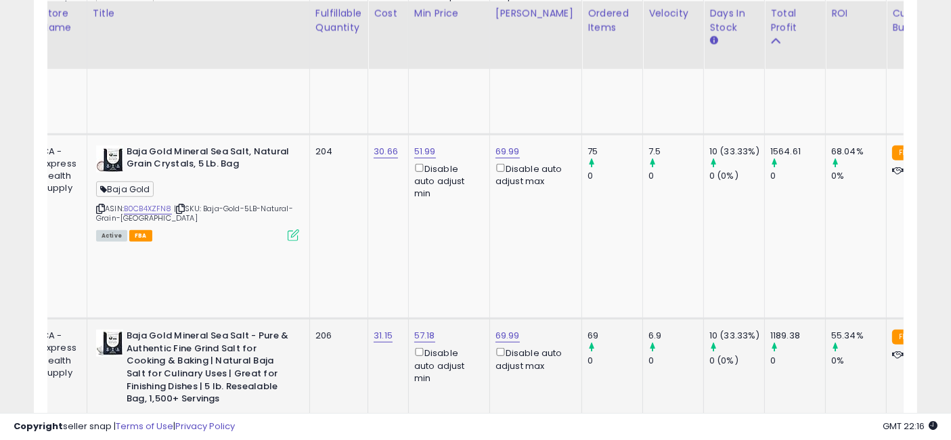
scroll to position [0, 0]
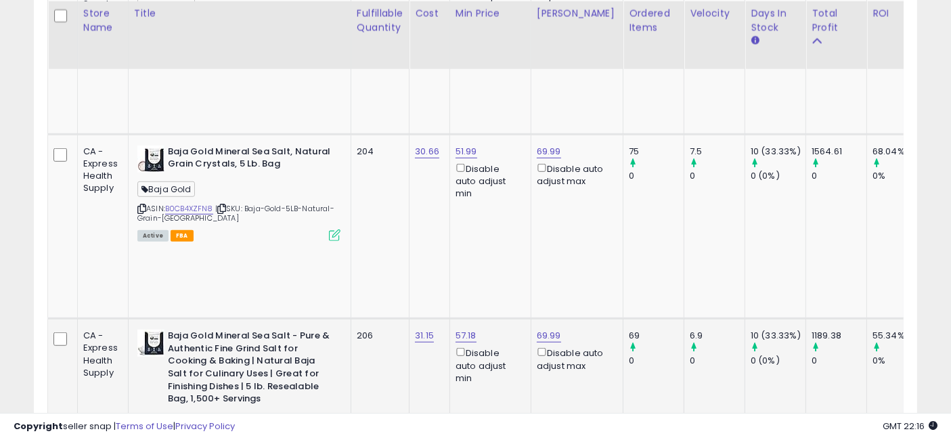
drag, startPoint x: 644, startPoint y: 269, endPoint x: 403, endPoint y: 246, distance: 242.0
click at [186, 438] on link "B0CB4W897C" at bounding box center [191, 444] width 52 height 12
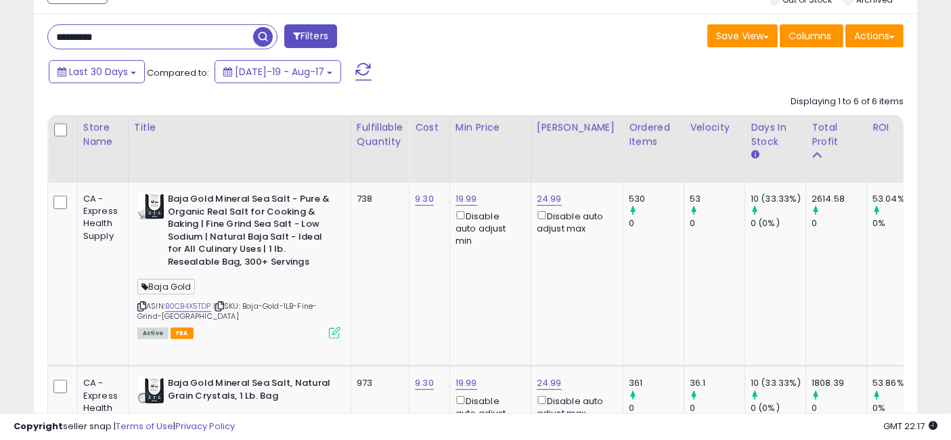
scroll to position [541, 0]
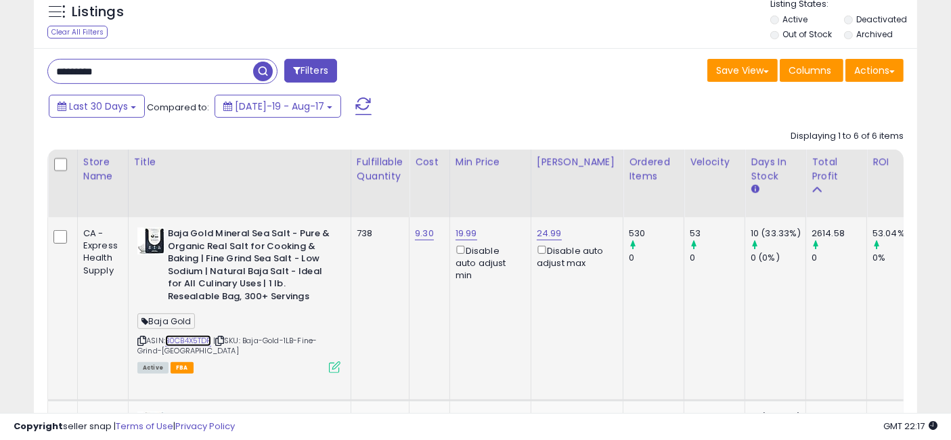
click at [187, 336] on link "B0CB4X5TDP" at bounding box center [188, 341] width 46 height 12
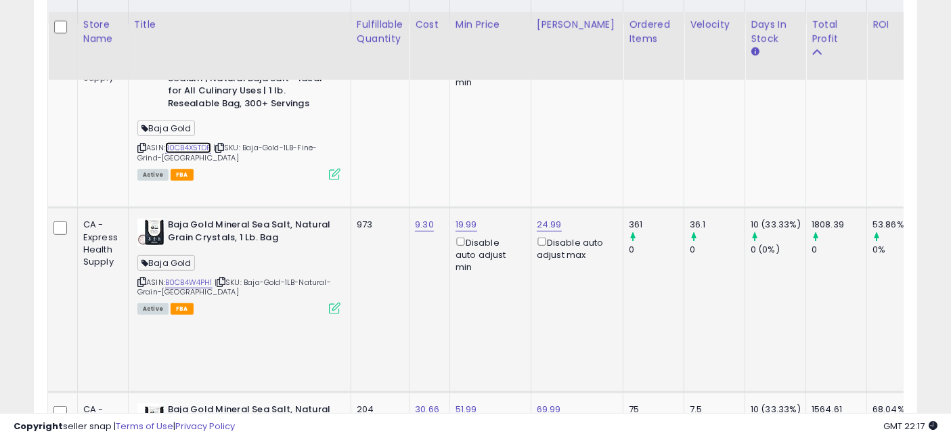
scroll to position [767, 0]
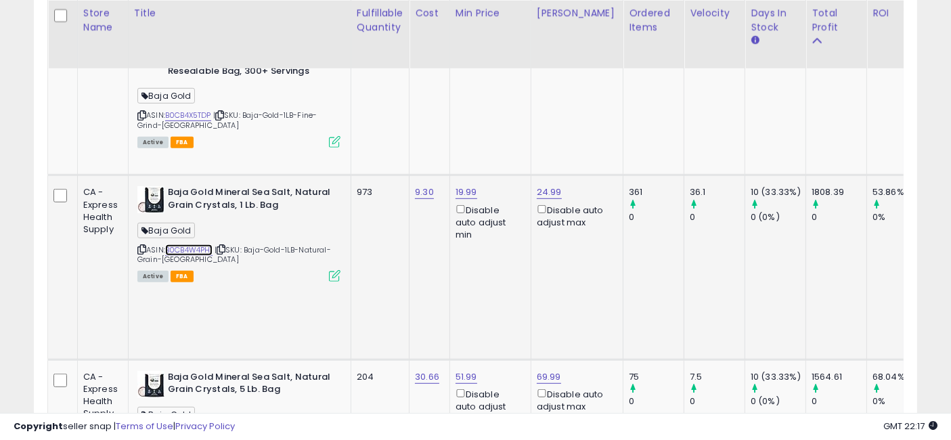
click at [199, 244] on link "B0CB4W4PH1" at bounding box center [188, 250] width 47 height 12
